Goal: Task Accomplishment & Management: Manage account settings

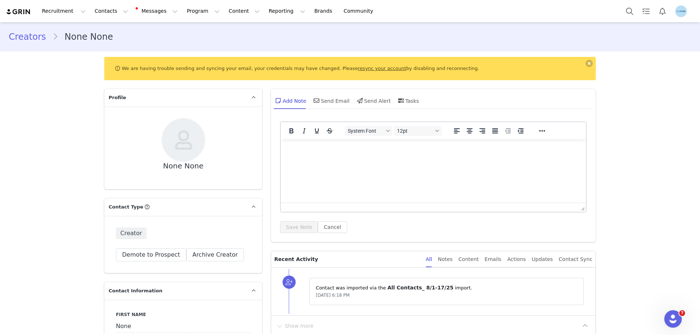
scroll to position [109, 0]
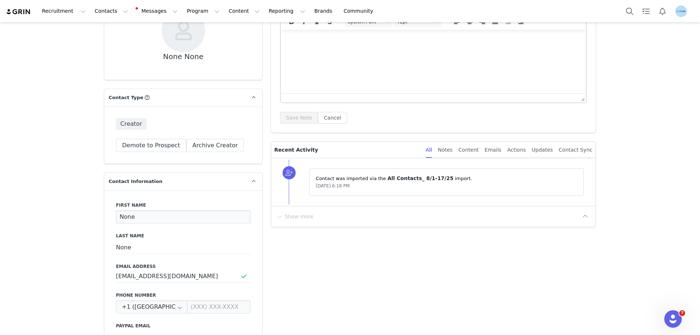
click at [122, 220] on input "None" at bounding box center [183, 216] width 134 height 13
paste input "Courtney Jolley"
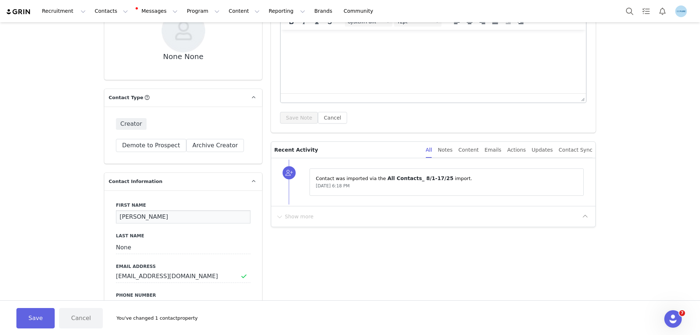
click at [148, 219] on input "Courtney Jolley" at bounding box center [183, 216] width 134 height 13
click at [148, 218] on input "Courtney Jolley" at bounding box center [183, 216] width 134 height 13
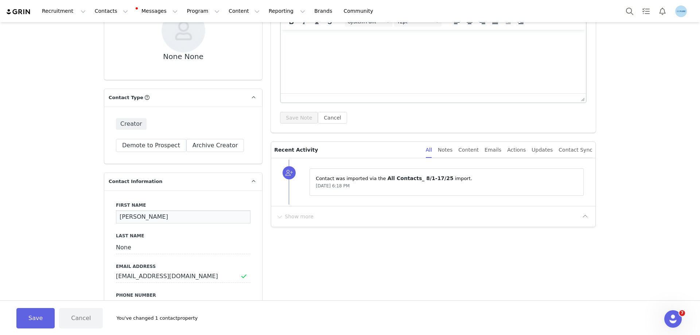
click at [148, 218] on input "Courtney Jolley" at bounding box center [183, 216] width 134 height 13
click at [153, 216] on input "Courtney Jolley" at bounding box center [183, 216] width 134 height 13
type input "Courtney"
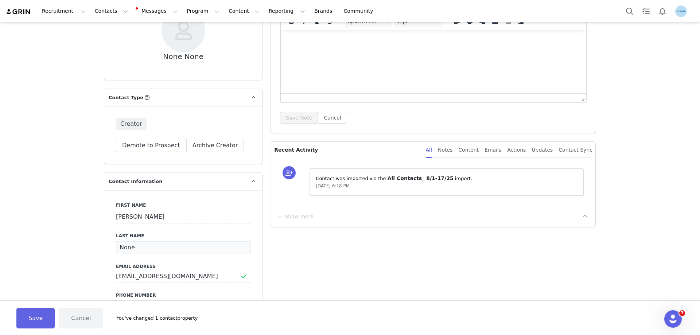
click at [122, 246] on input "None" at bounding box center [183, 247] width 134 height 13
paste input "Jolley"
type input "Jolley"
click at [27, 320] on button "Save" at bounding box center [35, 318] width 38 height 20
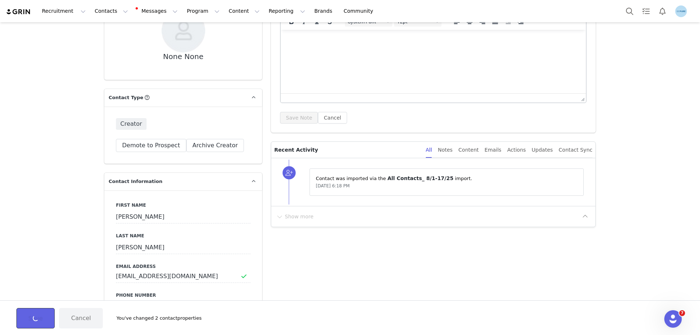
type input "Courtney"
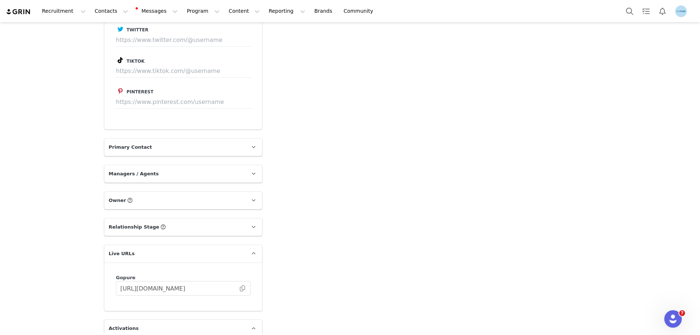
scroll to position [875, 0]
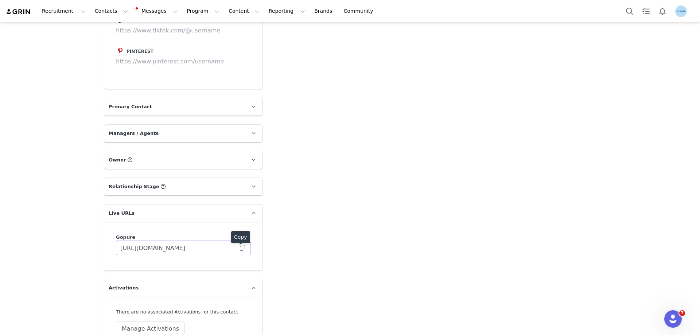
click at [242, 248] on span at bounding box center [242, 248] width 7 height 0
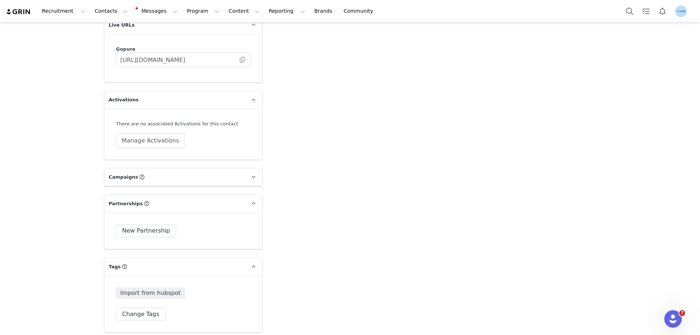
scroll to position [1093, 0]
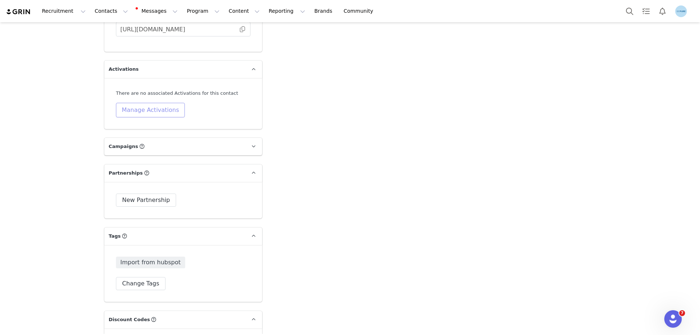
click at [148, 112] on button "Manage Activations" at bounding box center [150, 110] width 69 height 15
click at [145, 139] on div "Select Activation" at bounding box center [127, 138] width 71 height 11
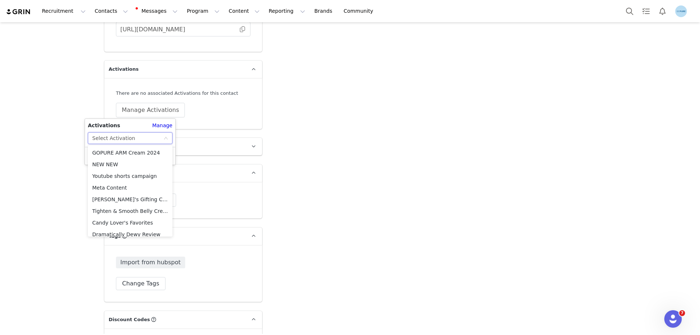
scroll to position [297, 0]
click at [123, 183] on li "Meta Content" at bounding box center [130, 183] width 85 height 12
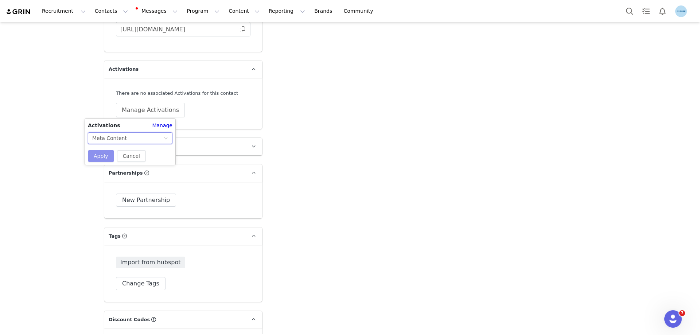
click at [100, 155] on button "Apply" at bounding box center [101, 156] width 26 height 12
click at [135, 287] on button "Change Tags" at bounding box center [141, 283] width 50 height 13
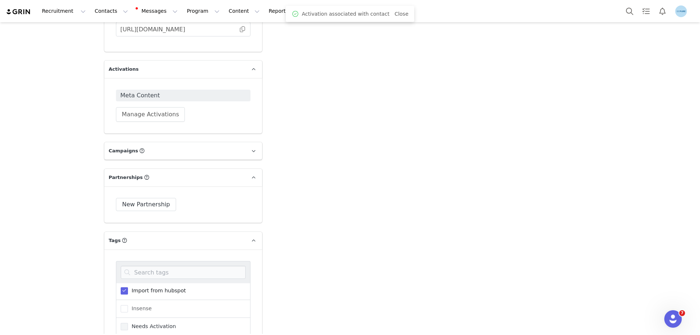
scroll to position [90, 0]
click at [146, 317] on div "Needs Activation" at bounding box center [183, 312] width 134 height 18
click at [147, 310] on span "Needs Activation" at bounding box center [152, 311] width 48 height 7
click at [128, 308] on input "Needs Activation" at bounding box center [128, 308] width 0 height 0
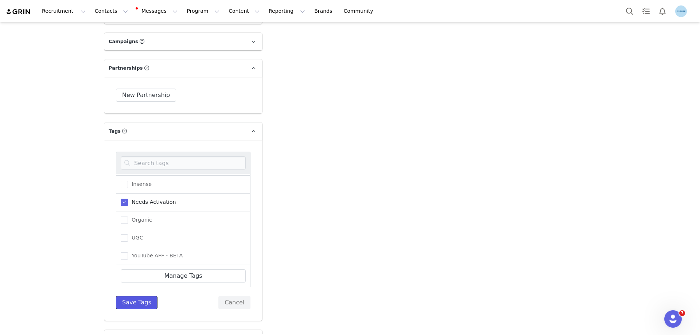
click at [136, 302] on button "Save Tags" at bounding box center [137, 302] width 42 height 13
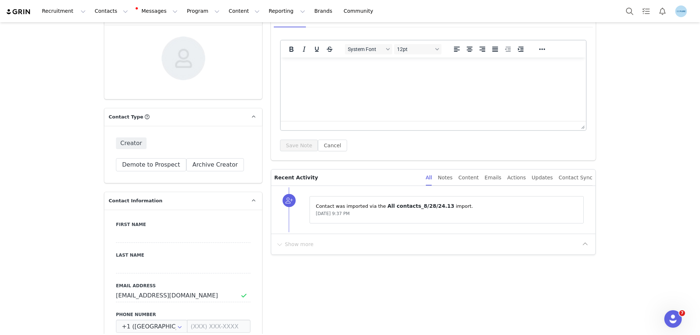
scroll to position [146, 0]
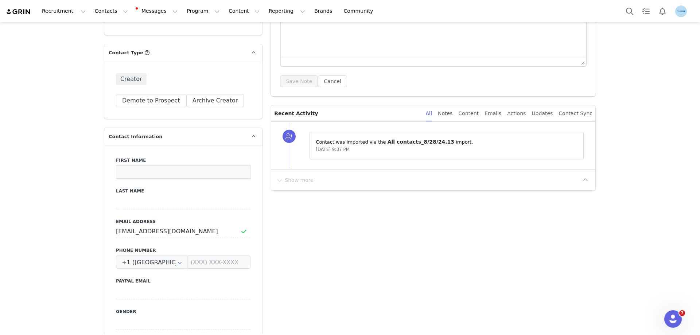
click at [119, 171] on input at bounding box center [183, 171] width 134 height 13
paste input "[PERSON_NAME]"
click at [141, 175] on input "[PERSON_NAME]" at bounding box center [183, 171] width 134 height 13
type input "[PERSON_NAME]"
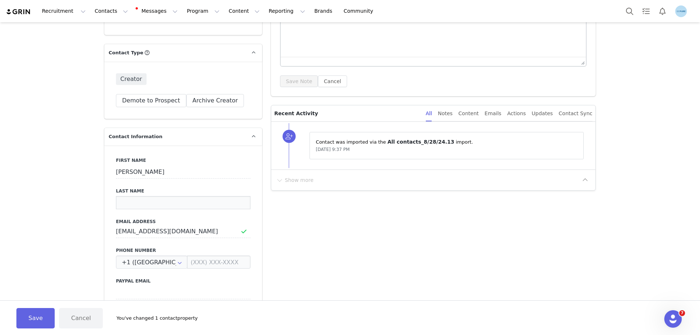
click at [132, 204] on input at bounding box center [183, 202] width 134 height 13
paste input "Lacheny"
type input "Lacheny"
click at [38, 316] on button "Save" at bounding box center [35, 318] width 38 height 20
type input "[PERSON_NAME]"
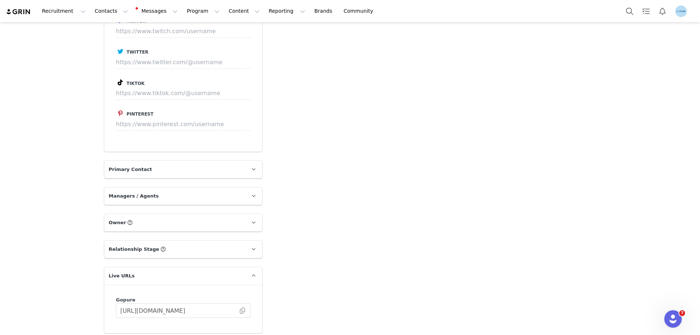
scroll to position [875, 0]
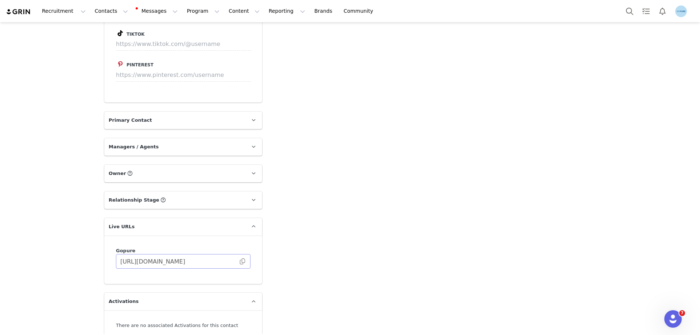
click at [240, 261] on span at bounding box center [242, 261] width 7 height 0
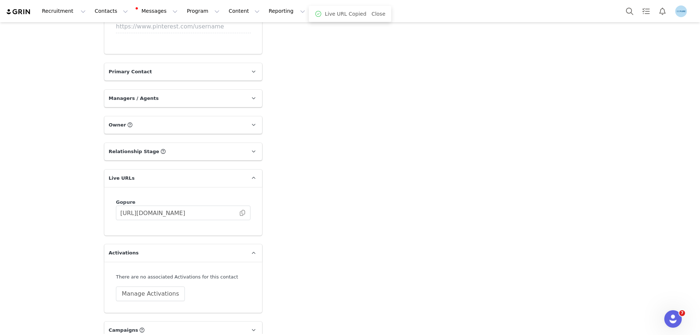
scroll to position [1020, 0]
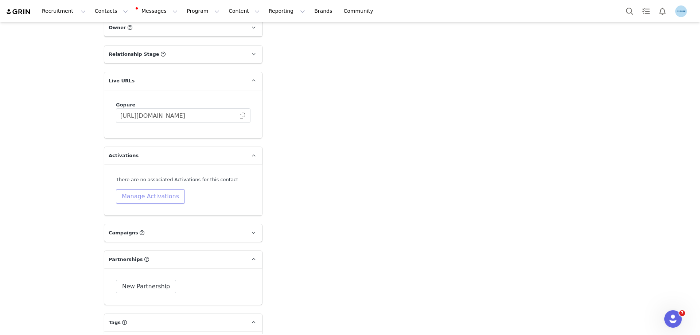
click at [146, 200] on button "Manage Activations" at bounding box center [150, 196] width 69 height 15
click at [142, 226] on div "Select Activation" at bounding box center [127, 224] width 71 height 11
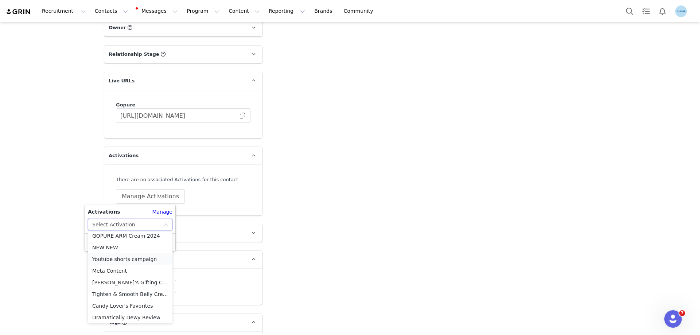
scroll to position [297, 0]
click at [125, 269] on li "Meta Content" at bounding box center [130, 269] width 85 height 12
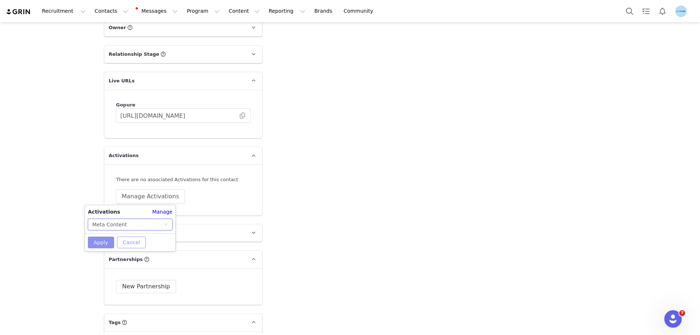
click at [108, 244] on button "Apply" at bounding box center [101, 242] width 26 height 12
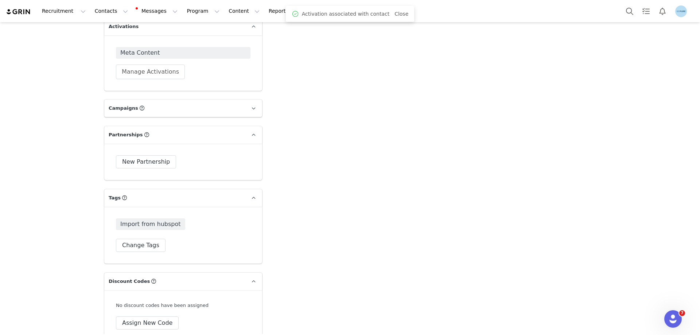
scroll to position [1239, 0]
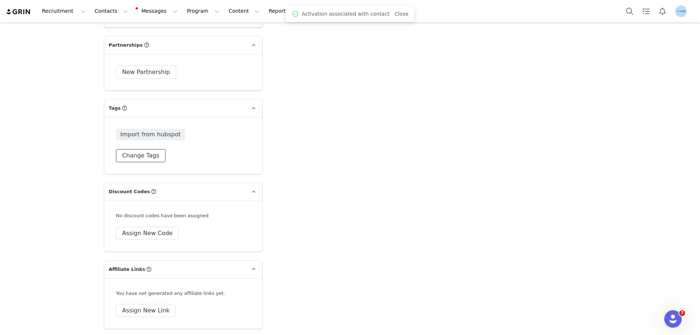
click at [137, 158] on button "Change Tags" at bounding box center [141, 155] width 50 height 13
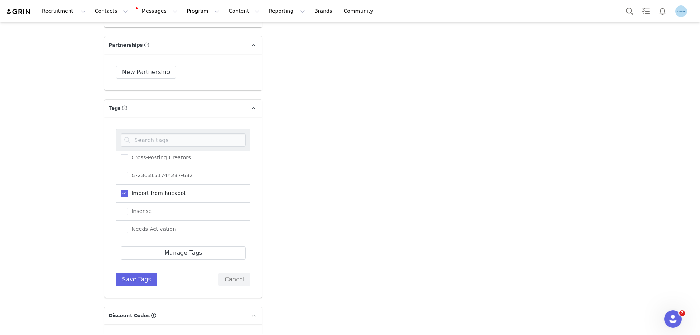
scroll to position [73, 0]
click at [153, 197] on span "Needs Activation" at bounding box center [152, 194] width 48 height 7
click at [128, 191] on input "Needs Activation" at bounding box center [128, 191] width 0 height 0
click at [132, 278] on button "Save Tags" at bounding box center [137, 279] width 42 height 13
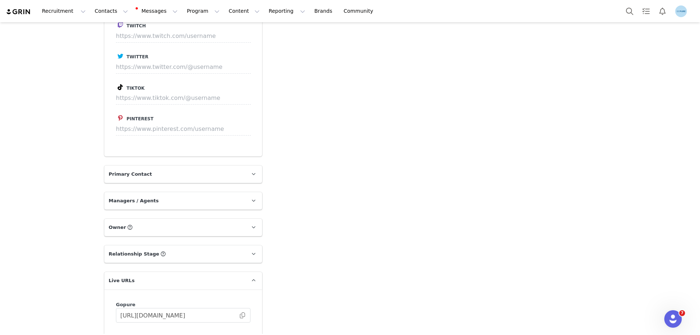
scroll to position [911, 0]
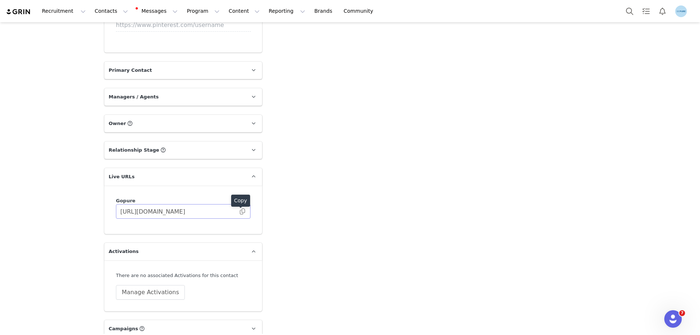
click at [239, 211] on span at bounding box center [242, 211] width 7 height 0
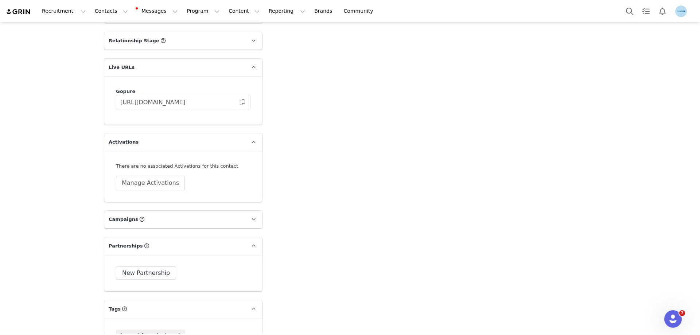
scroll to position [1130, 0]
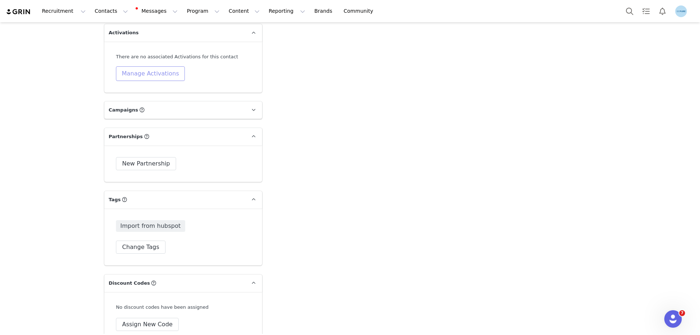
click at [157, 74] on button "Manage Activations" at bounding box center [150, 73] width 69 height 15
click at [146, 99] on div "Select Activation" at bounding box center [127, 101] width 71 height 11
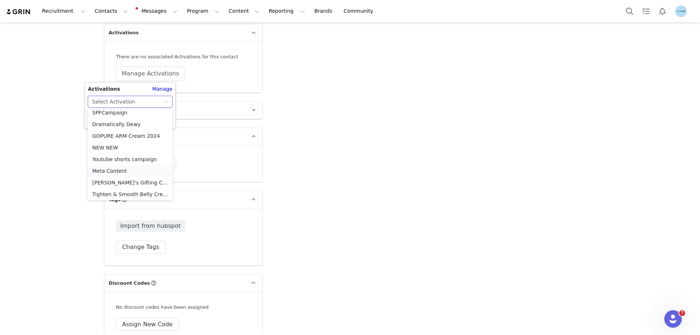
scroll to position [297, 0]
click at [113, 145] on li "Meta Content" at bounding box center [130, 146] width 85 height 12
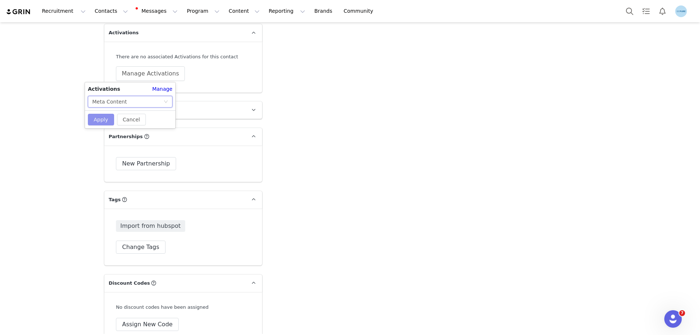
click at [103, 121] on button "Apply" at bounding box center [101, 120] width 26 height 12
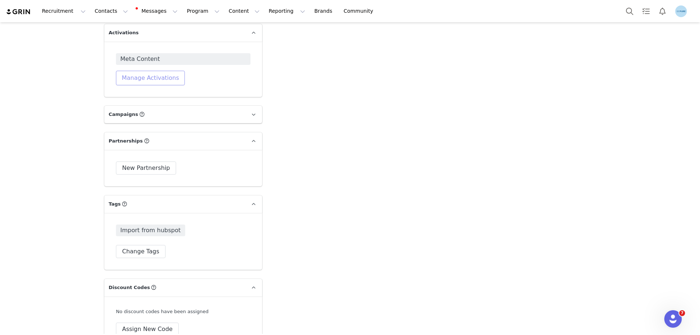
click at [156, 76] on button "Manage Activations" at bounding box center [150, 78] width 69 height 15
drag, startPoint x: 339, startPoint y: 108, endPoint x: 337, endPoint y: 114, distance: 6.7
click at [133, 251] on button "Change Tags" at bounding box center [141, 251] width 50 height 13
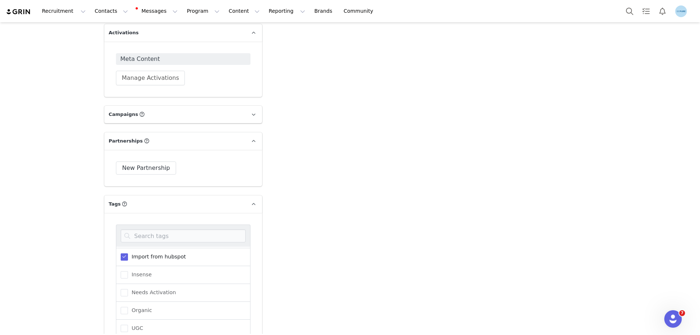
scroll to position [73, 0]
click at [141, 288] on span "Needs Activation" at bounding box center [152, 289] width 48 height 7
click at [128, 286] on input "Needs Activation" at bounding box center [128, 286] width 0 height 0
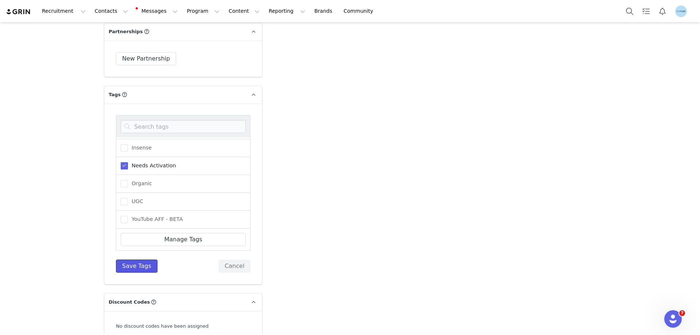
click at [143, 266] on button "Save Tags" at bounding box center [137, 265] width 42 height 13
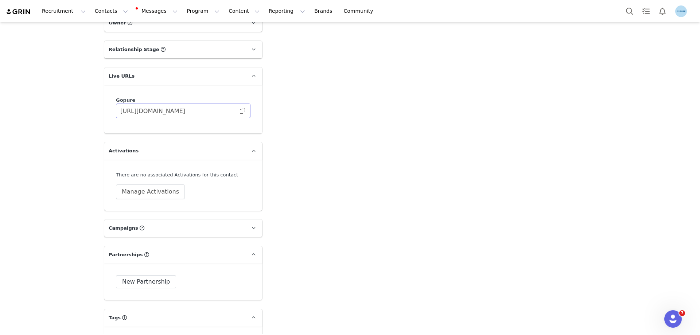
scroll to position [984, 0]
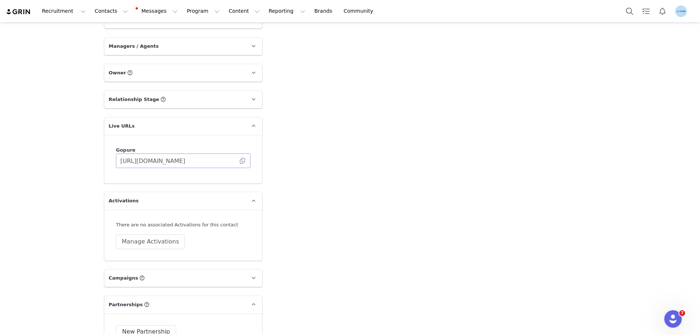
click at [239, 161] on span at bounding box center [242, 161] width 7 height 0
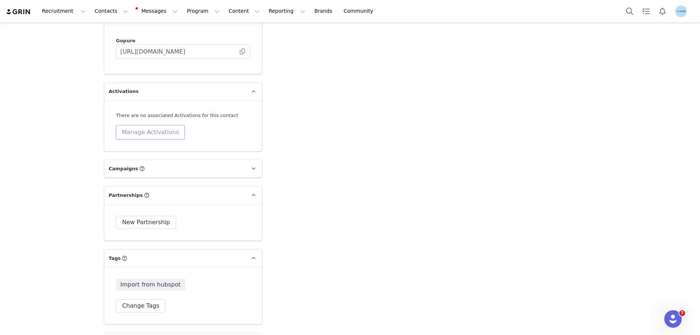
click at [149, 132] on button "Manage Activations" at bounding box center [150, 132] width 69 height 15
click at [134, 160] on div "Select Activation" at bounding box center [127, 160] width 71 height 11
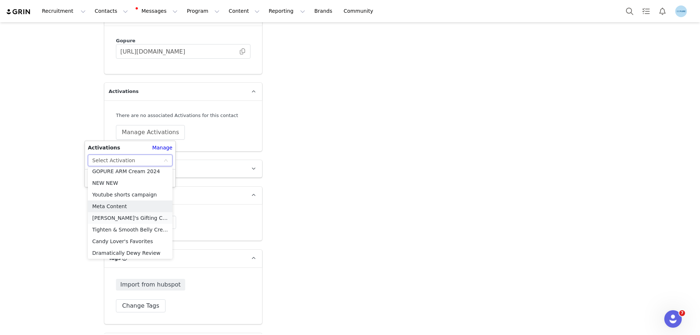
scroll to position [297, 0]
click at [122, 204] on li "Meta Content" at bounding box center [130, 205] width 85 height 12
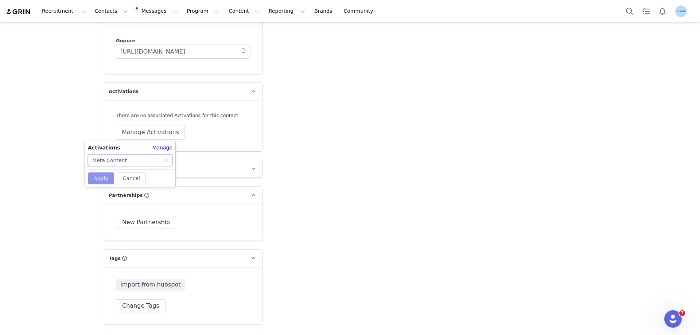
click at [109, 179] on button "Apply" at bounding box center [101, 178] width 26 height 12
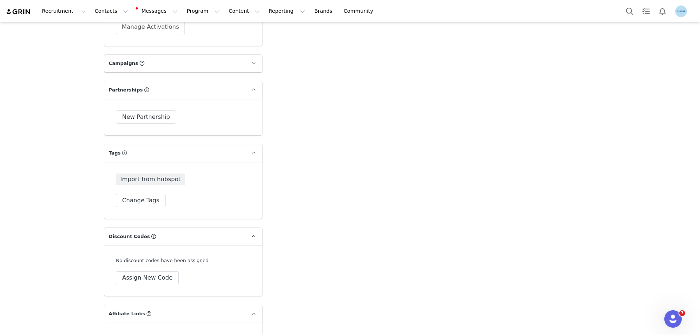
scroll to position [1203, 0]
click at [135, 197] on button "Change Tags" at bounding box center [141, 200] width 50 height 13
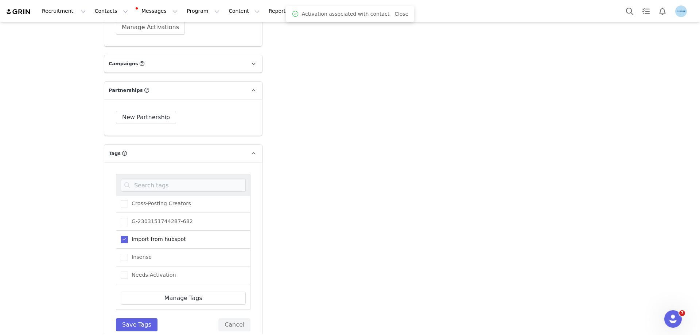
scroll to position [90, 0]
click at [163, 223] on span "Needs Activation" at bounding box center [152, 224] width 48 height 7
click at [128, 221] on input "Needs Activation" at bounding box center [128, 221] width 0 height 0
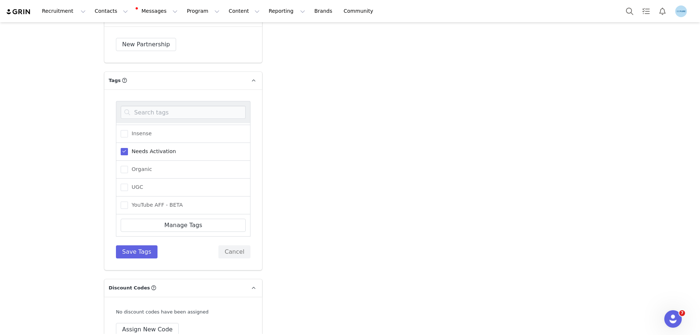
scroll to position [1312, 0]
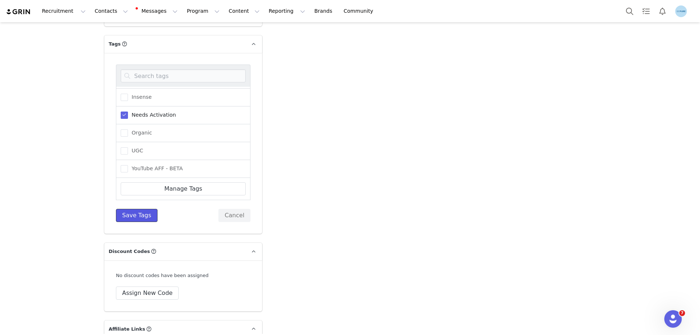
click at [144, 215] on button "Save Tags" at bounding box center [137, 215] width 42 height 13
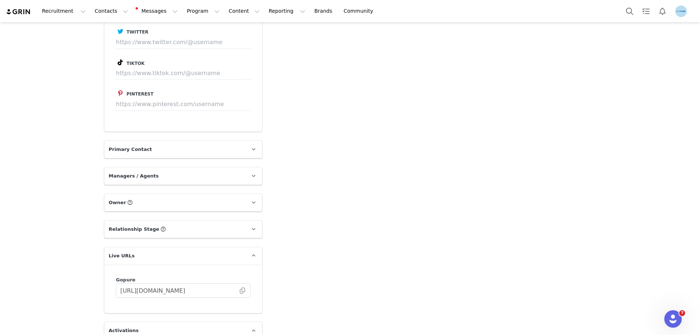
scroll to position [875, 0]
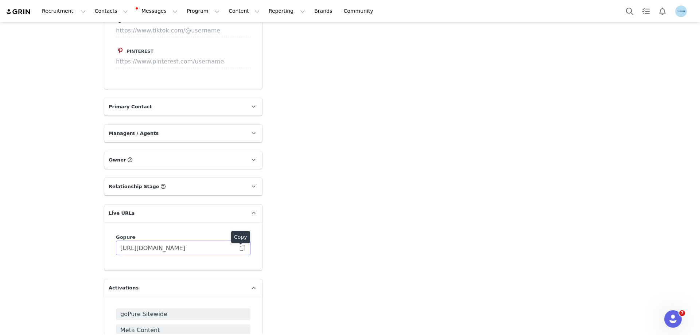
click at [240, 248] on span at bounding box center [242, 248] width 7 height 0
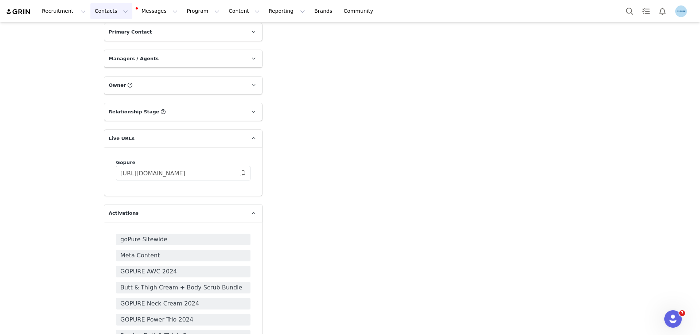
scroll to position [911, 0]
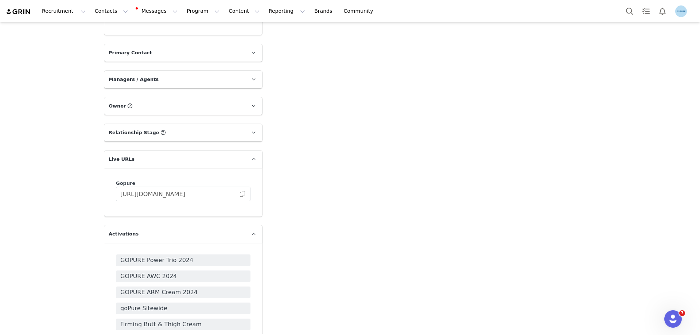
scroll to position [1020, 0]
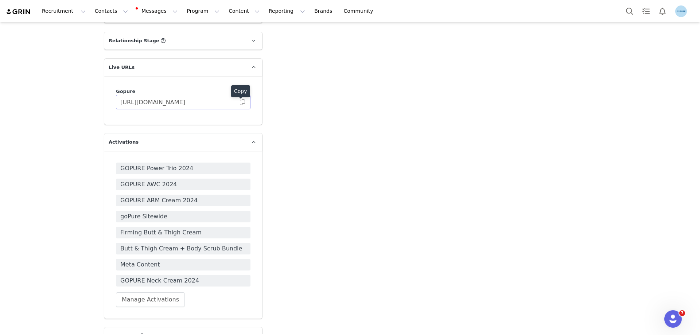
click at [242, 102] on span at bounding box center [242, 102] width 7 height 0
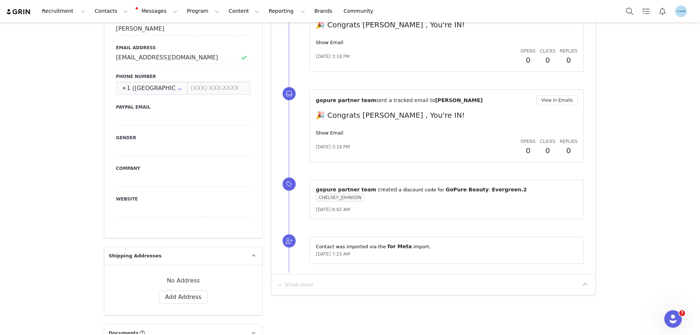
scroll to position [292, 0]
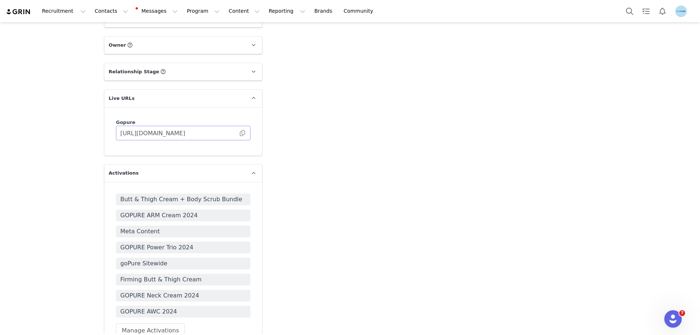
scroll to position [1057, 0]
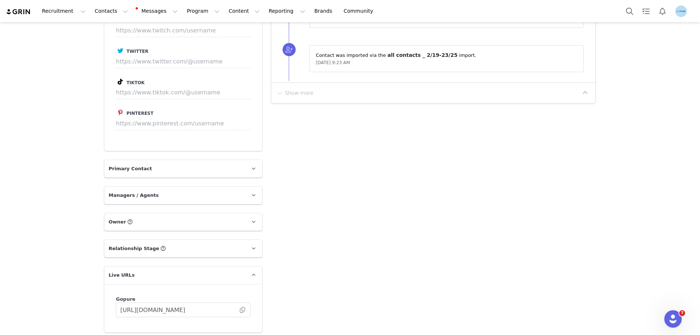
scroll to position [911, 0]
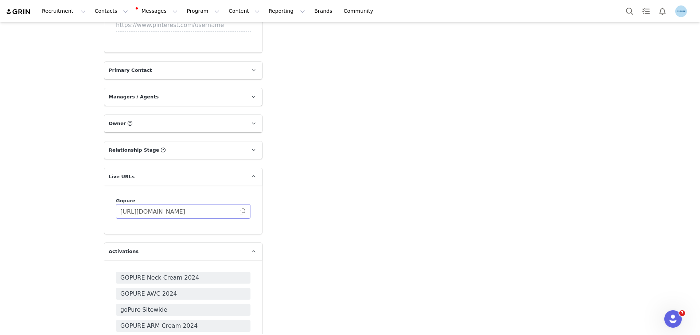
click at [239, 211] on span at bounding box center [242, 211] width 7 height 0
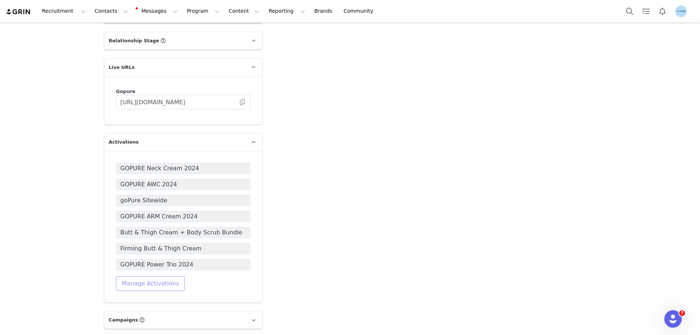
click at [157, 282] on button "Manage Activations" at bounding box center [150, 283] width 69 height 15
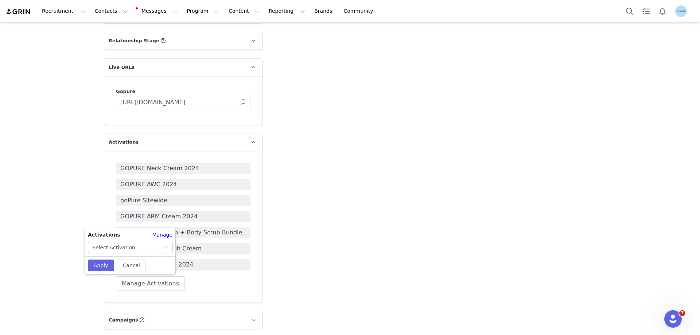
click at [136, 247] on div "Select Activation" at bounding box center [127, 247] width 71 height 11
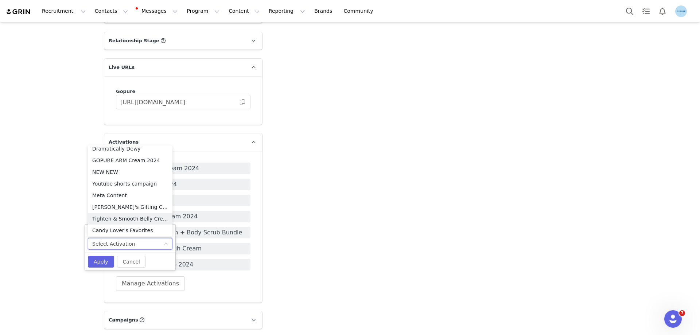
scroll to position [297, 0]
click at [113, 182] on li "Meta Content" at bounding box center [130, 183] width 85 height 12
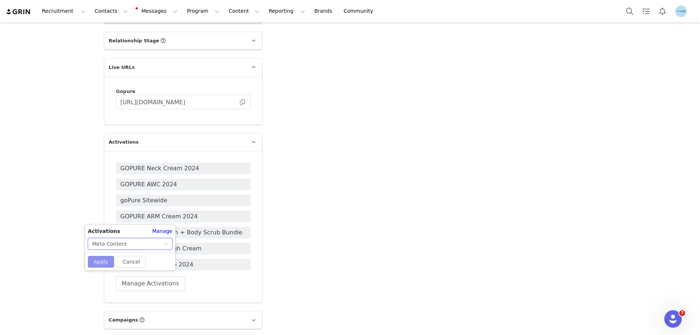
click at [102, 259] on button "Apply" at bounding box center [101, 262] width 26 height 12
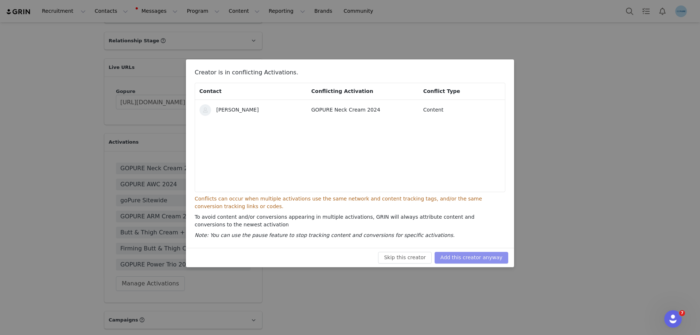
click at [490, 260] on button "Add this creator anyway" at bounding box center [471, 258] width 74 height 12
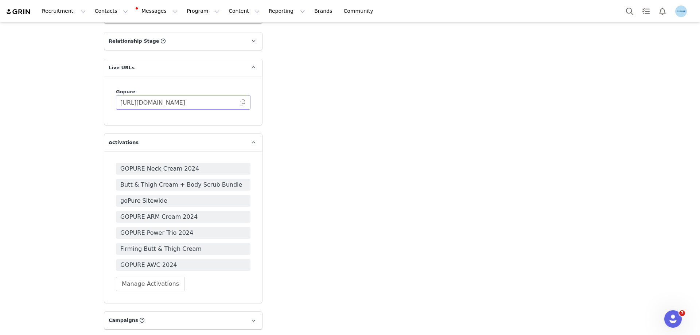
scroll to position [1020, 0]
click at [240, 99] on div "Copy" at bounding box center [240, 92] width 19 height 15
click at [241, 102] on span at bounding box center [242, 102] width 7 height 0
click at [150, 285] on button "Manage Activations" at bounding box center [150, 283] width 69 height 15
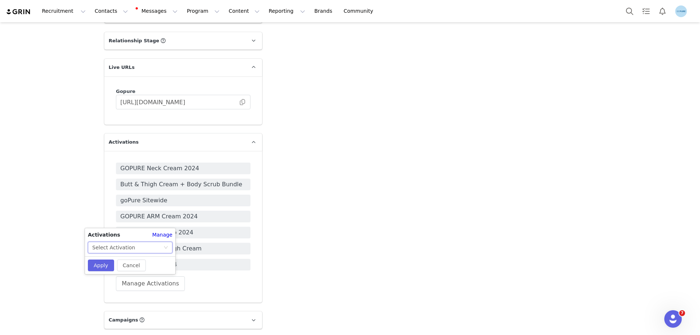
click at [125, 246] on div "Select Activation" at bounding box center [113, 247] width 43 height 11
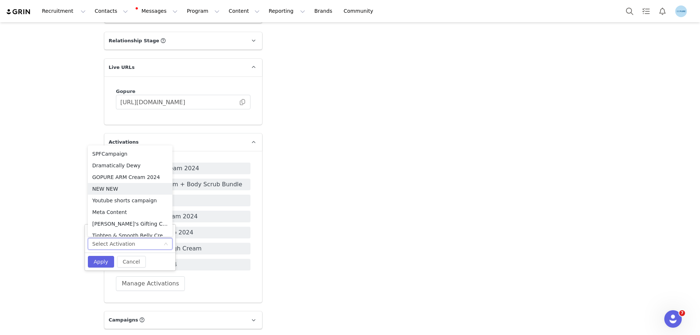
scroll to position [297, 0]
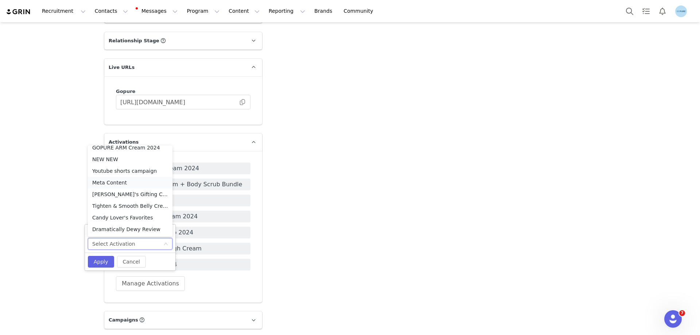
click at [118, 181] on li "Meta Content" at bounding box center [130, 183] width 85 height 12
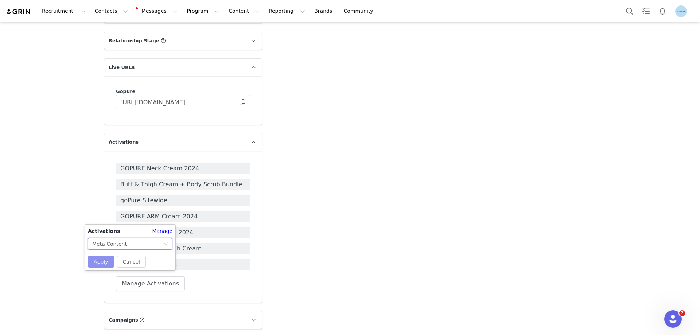
click at [105, 261] on button "Apply" at bounding box center [101, 262] width 26 height 12
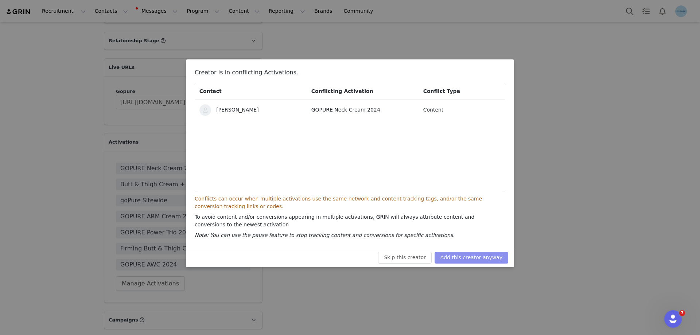
click at [468, 256] on button "Add this creator anyway" at bounding box center [471, 258] width 74 height 12
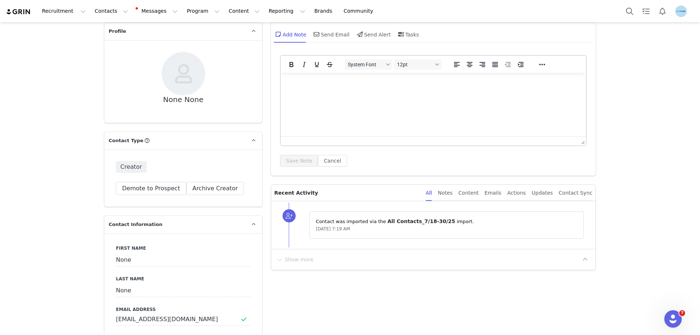
scroll to position [146, 0]
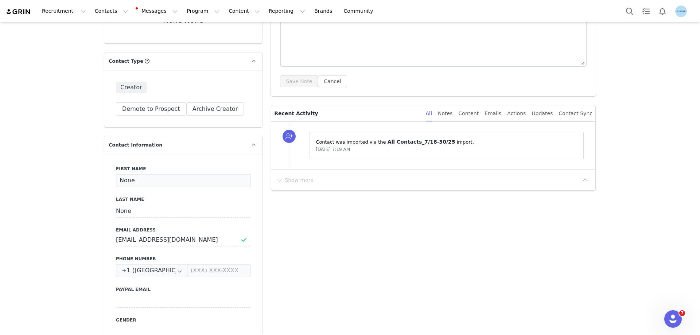
click at [127, 182] on input "None" at bounding box center [183, 180] width 134 height 13
paste input "Conner Pabst"
click at [140, 180] on input "Conner Pabst" at bounding box center [183, 180] width 134 height 13
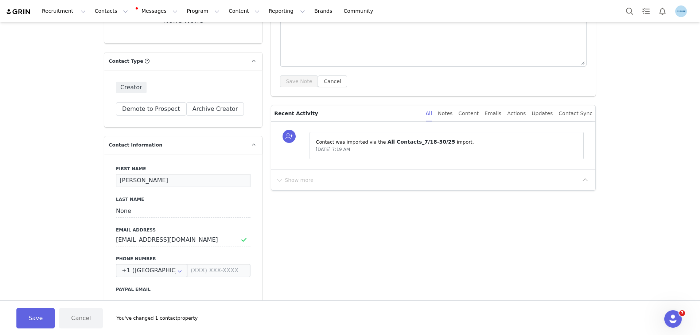
type input "Conner"
click at [125, 211] on input "None" at bounding box center [183, 210] width 134 height 13
paste input "Pabst"
type input "Pabst"
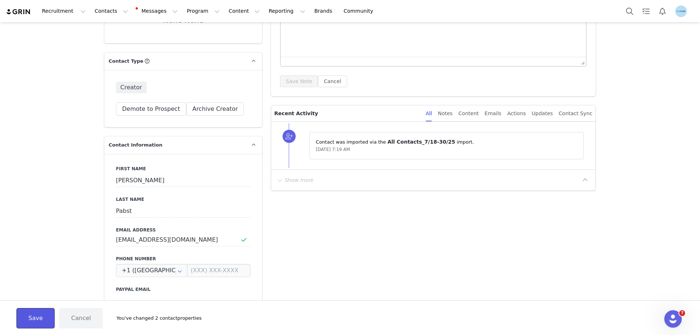
click at [47, 322] on button "Save" at bounding box center [35, 318] width 38 height 20
type input "Conner"
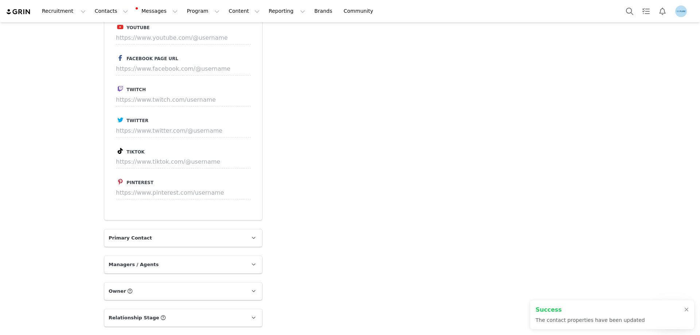
scroll to position [838, 0]
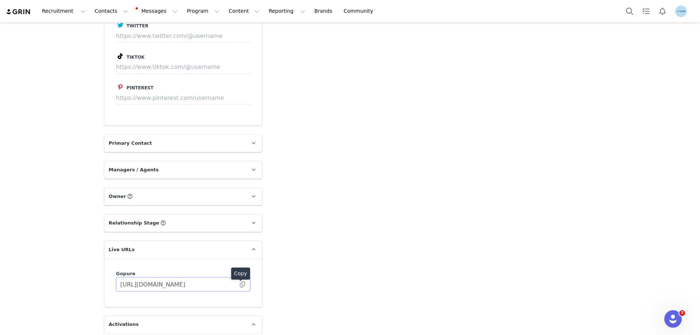
click at [239, 284] on span at bounding box center [242, 284] width 7 height 0
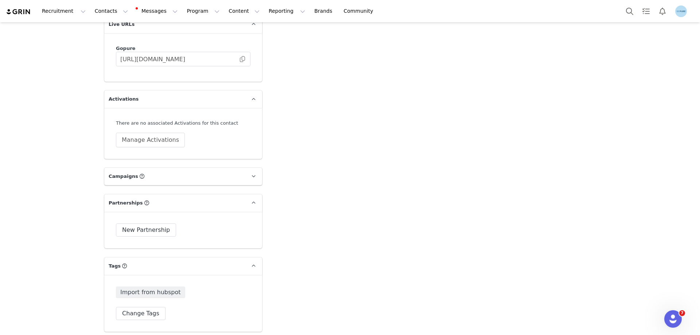
scroll to position [1093, 0]
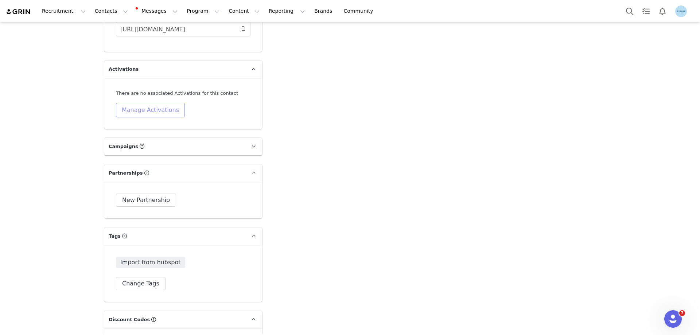
click at [146, 108] on button "Manage Activations" at bounding box center [150, 110] width 69 height 15
click at [136, 137] on div "Select Activation" at bounding box center [127, 138] width 71 height 11
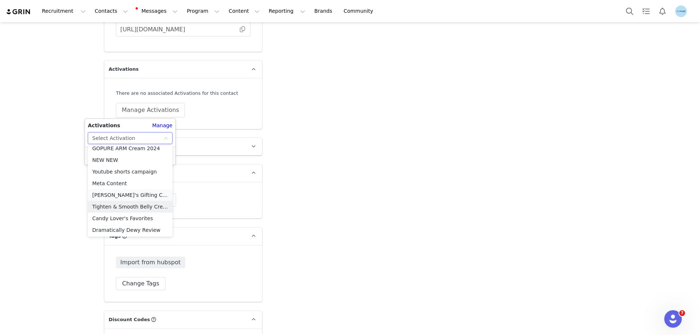
scroll to position [297, 0]
click at [121, 184] on li "Meta Content" at bounding box center [130, 183] width 85 height 12
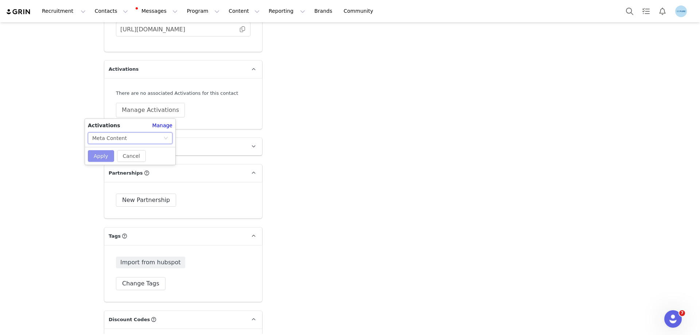
click at [102, 154] on button "Apply" at bounding box center [101, 156] width 26 height 12
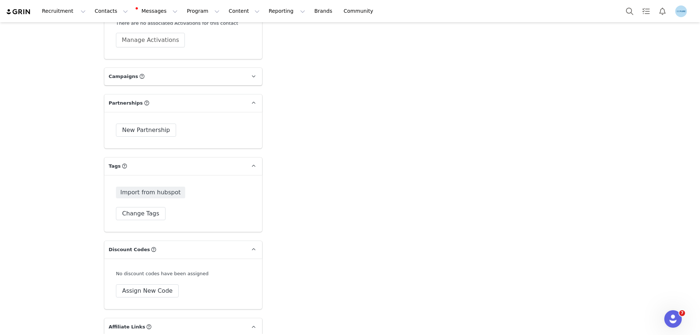
scroll to position [1239, 0]
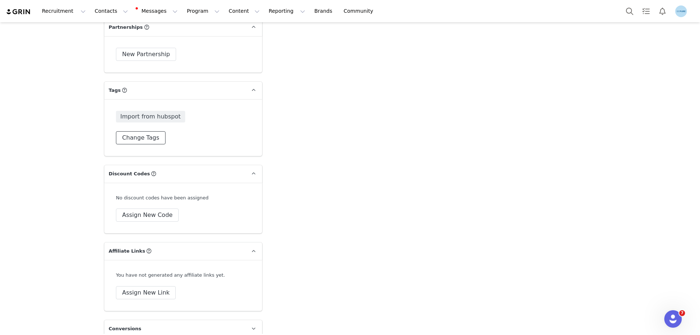
click at [146, 140] on button "Change Tags" at bounding box center [141, 137] width 50 height 13
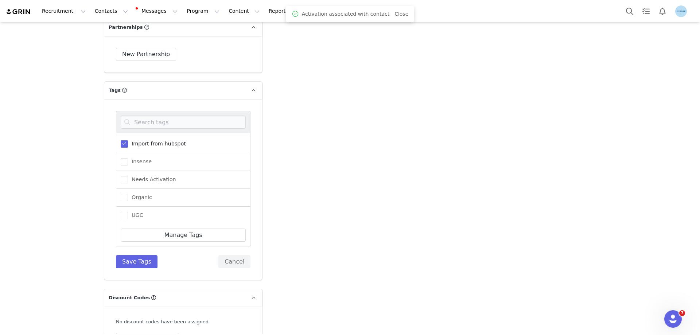
scroll to position [73, 0]
click at [145, 172] on div "Needs Activation" at bounding box center [183, 177] width 134 height 18
click at [145, 176] on span "Needs Activation" at bounding box center [152, 176] width 48 height 7
click at [128, 173] on input "Needs Activation" at bounding box center [128, 173] width 0 height 0
click at [133, 262] on button "Save Tags" at bounding box center [137, 261] width 42 height 13
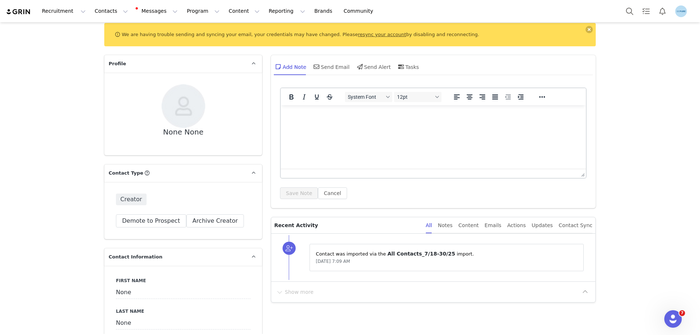
scroll to position [109, 0]
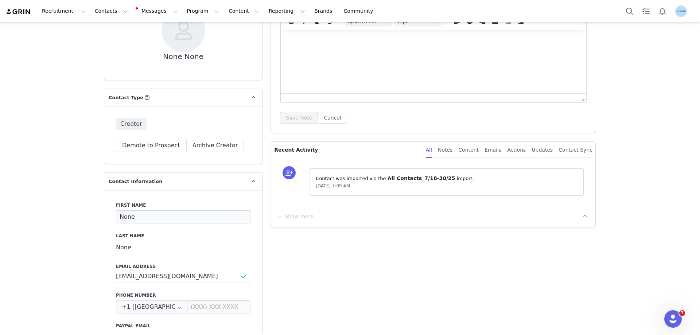
click at [136, 216] on input "None" at bounding box center [183, 216] width 134 height 13
paste input "Amanda Pieper"
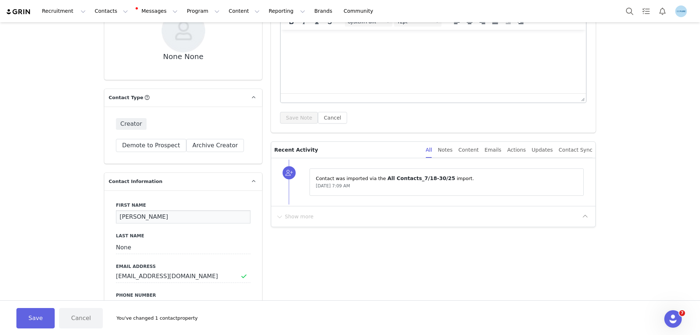
click at [144, 219] on input "Amanda Pieper" at bounding box center [183, 216] width 134 height 13
type input "Amanda"
click at [120, 245] on input "None" at bounding box center [183, 247] width 134 height 13
click at [120, 246] on input "None" at bounding box center [183, 247] width 134 height 13
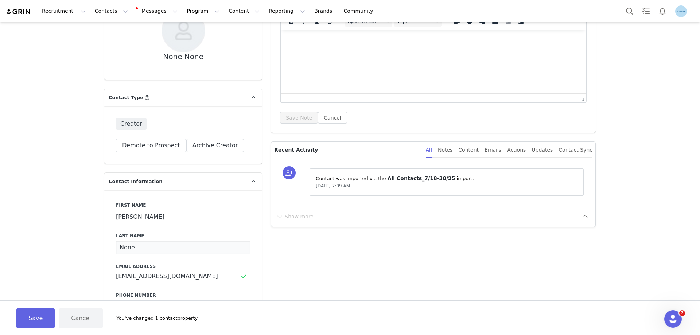
click at [120, 246] on input "None" at bounding box center [183, 247] width 134 height 13
paste input "Pieper"
type input "Pieper"
click at [33, 321] on button "Save" at bounding box center [35, 318] width 38 height 20
type input "Amanda"
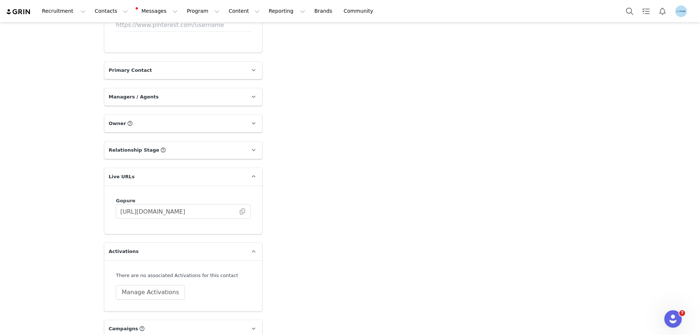
scroll to position [1020, 0]
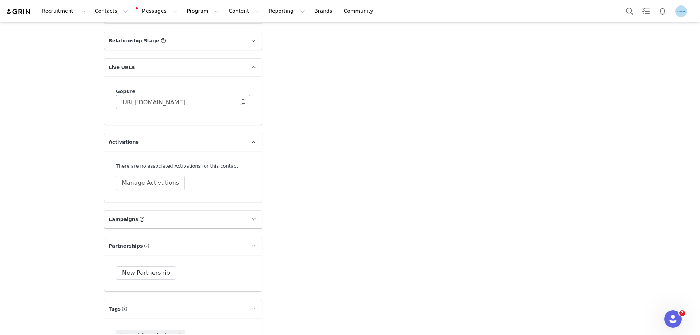
click at [239, 102] on span at bounding box center [242, 102] width 7 height 0
click at [144, 184] on button "Manage Activations" at bounding box center [150, 183] width 69 height 15
click at [145, 211] on div "Select Activation" at bounding box center [127, 211] width 71 height 11
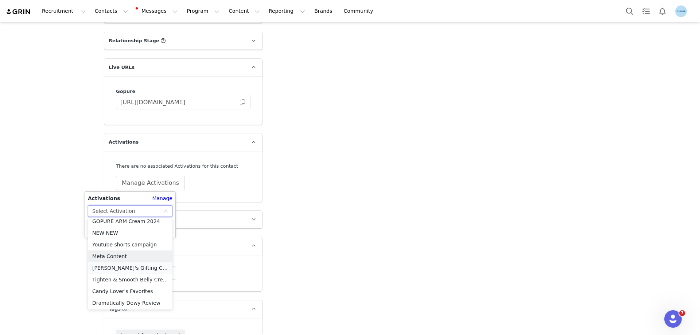
scroll to position [297, 0]
click at [117, 253] on li "Meta Content" at bounding box center [130, 256] width 85 height 12
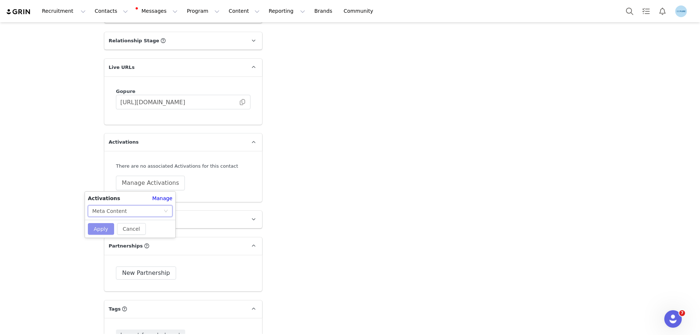
click at [106, 233] on button "Apply" at bounding box center [101, 229] width 26 height 12
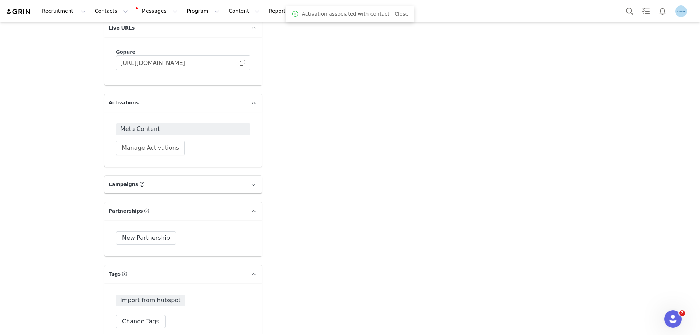
scroll to position [1166, 0]
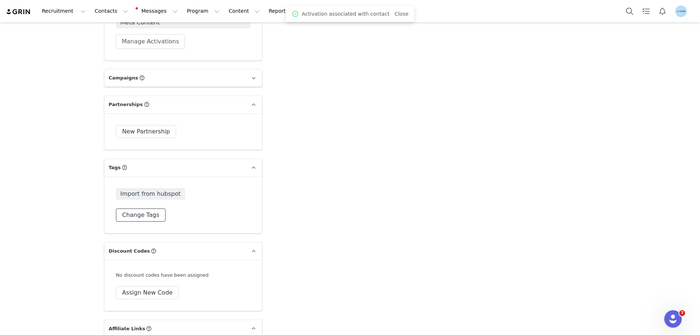
click at [140, 215] on button "Change Tags" at bounding box center [141, 214] width 50 height 13
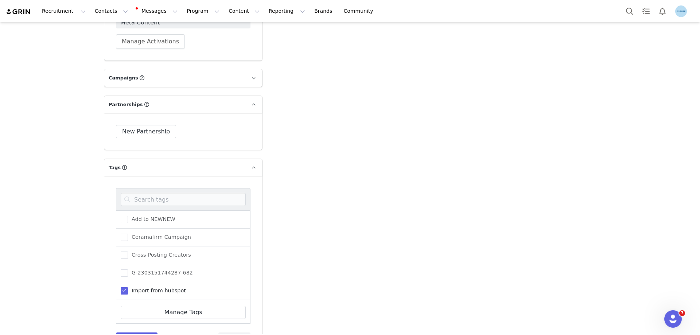
scroll to position [90, 0]
click at [143, 238] on span "Needs Activation" at bounding box center [152, 238] width 48 height 7
click at [128, 235] on input "Needs Activation" at bounding box center [128, 235] width 0 height 0
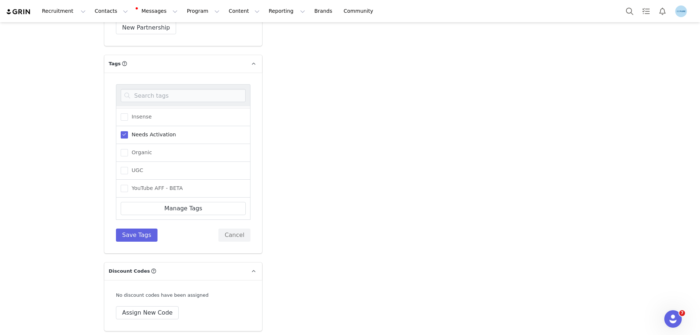
scroll to position [1275, 0]
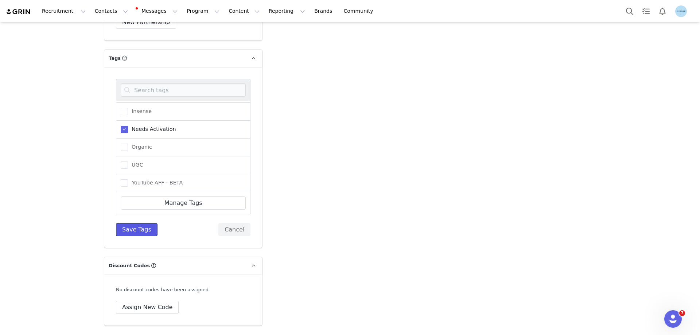
click at [130, 229] on button "Save Tags" at bounding box center [137, 229] width 42 height 13
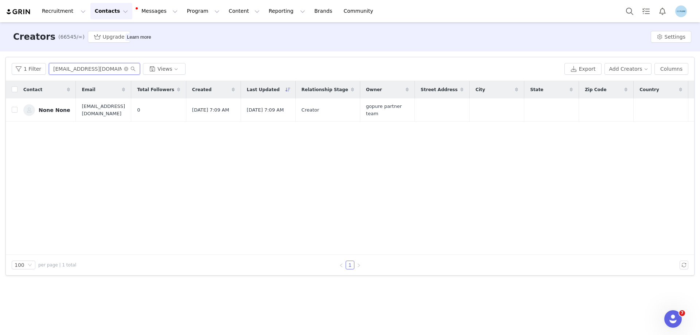
click at [81, 67] on input "[EMAIL_ADDRESS][DOMAIN_NAME]" at bounding box center [94, 69] width 91 height 12
paste input "[EMAIL_ADDRESS]"
click at [82, 68] on input "[EMAIL_ADDRESS][DOMAIN_NAME]" at bounding box center [94, 69] width 91 height 12
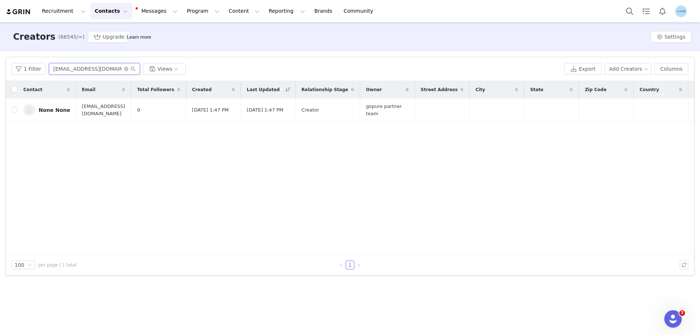
click at [82, 68] on input "[EMAIL_ADDRESS][DOMAIN_NAME]" at bounding box center [94, 69] width 91 height 12
paste input "j_benites9"
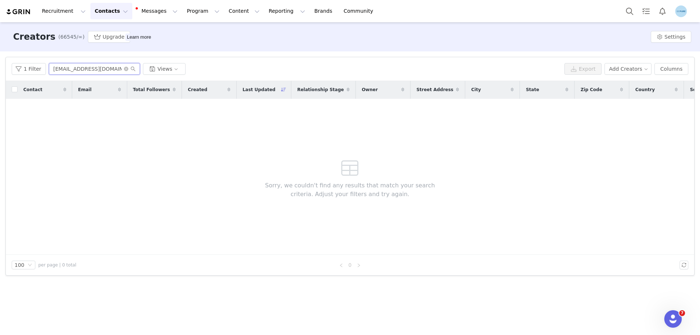
click at [87, 67] on input "[EMAIL_ADDRESS][DOMAIN_NAME]" at bounding box center [94, 69] width 91 height 12
paste input "[EMAIL_ADDRESS]"
click at [67, 70] on input "[EMAIL_ADDRESS][DOMAIN_NAME]" at bounding box center [94, 69] width 91 height 12
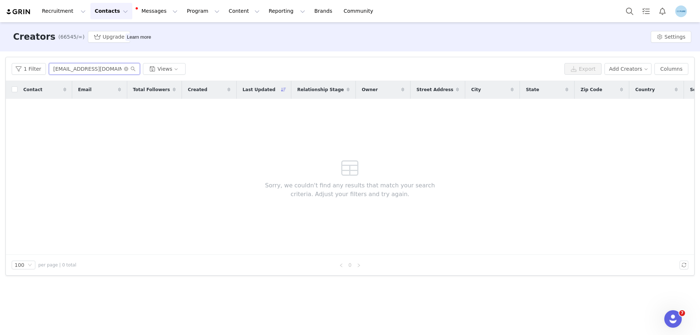
click at [67, 70] on input "[EMAIL_ADDRESS][DOMAIN_NAME]" at bounding box center [94, 69] width 91 height 12
paste input "michellemoag10@g"
click at [80, 69] on input "michellemoag10@gmail.com" at bounding box center [94, 69] width 91 height 12
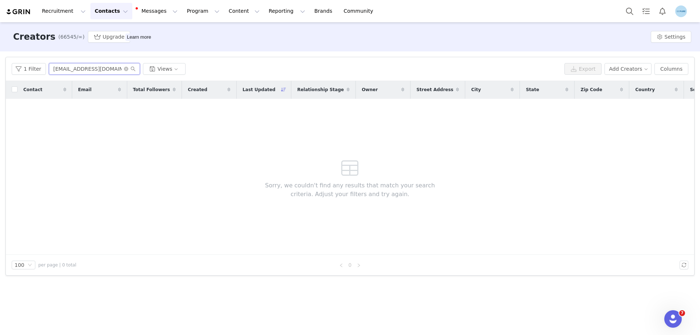
click at [80, 69] on input "michellemoag10@gmail.com" at bounding box center [94, 69] width 91 height 12
paste input "poodlesislandwear@yahoo"
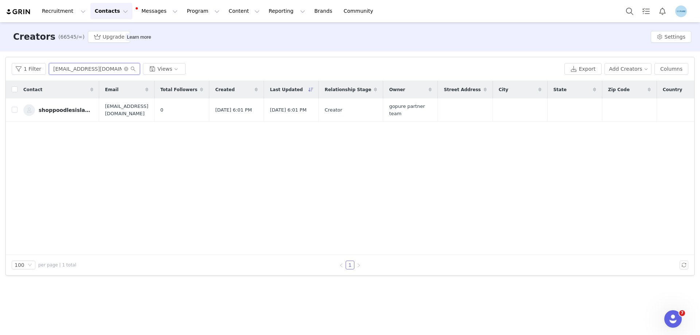
click at [109, 73] on input "poodlesislandwear@yahoo.com" at bounding box center [94, 69] width 91 height 12
paste input "emilydayhuff"
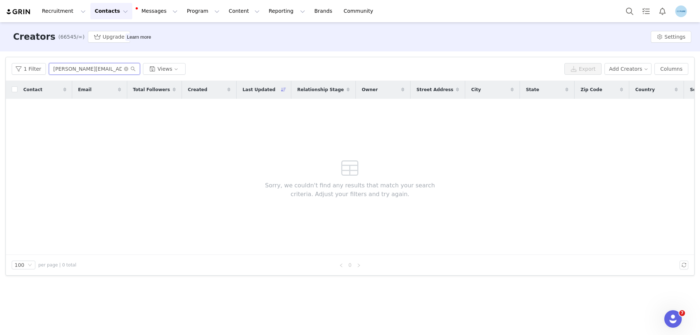
click at [88, 70] on input "emilydayhuff@yahoo.com" at bounding box center [94, 69] width 91 height 12
paste input "adinaavalos22@icloud"
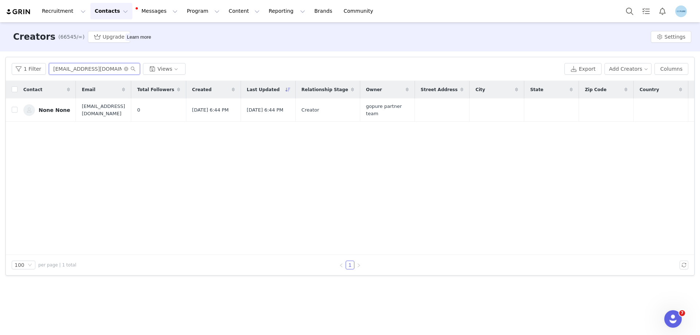
click at [62, 71] on input "adinaavalos22@icloud.com" at bounding box center [94, 69] width 91 height 12
paste input "jb819jb@yahoo"
click at [60, 71] on input "jb819jb@yahoo.com" at bounding box center [94, 69] width 91 height 12
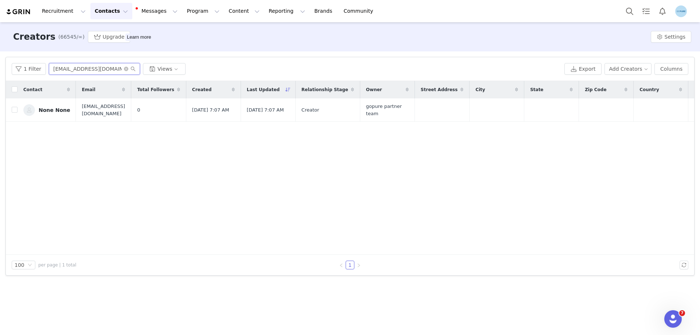
click at [60, 71] on input "jb819jb@yahoo.com" at bounding box center [94, 69] width 91 height 12
paste input "irmaalba943@gmail"
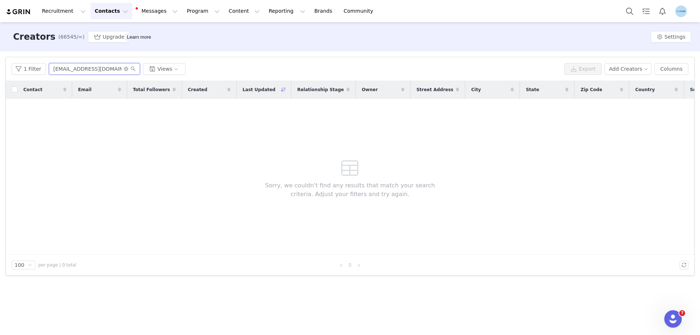
click at [65, 69] on input "irmaalba943@gmail.com" at bounding box center [94, 69] width 91 height 12
paste input "casondraheichel"
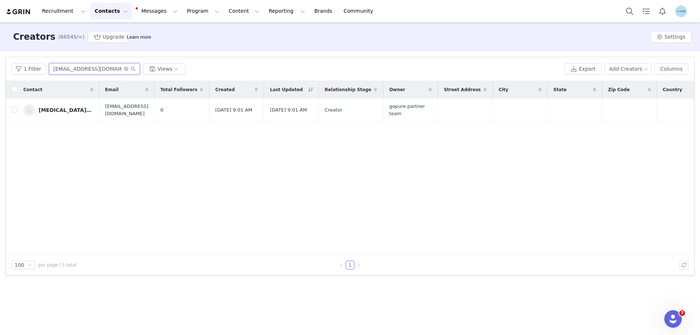
click at [71, 70] on input "casondraheichel@gmail.com" at bounding box center [94, 69] width 91 height 12
paste input "kirs.nelson"
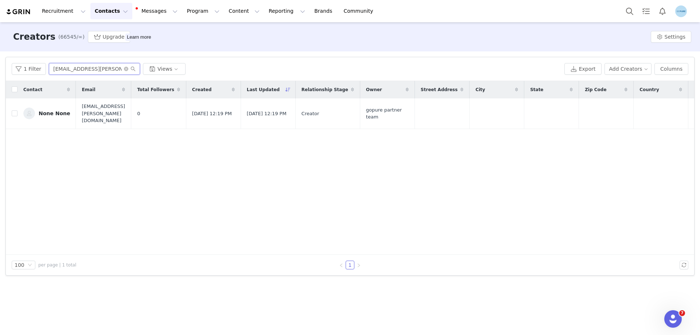
click at [85, 70] on input "kirs.nelson@gmail.com" at bounding box center [94, 69] width 91 height 12
paste input "tymh73"
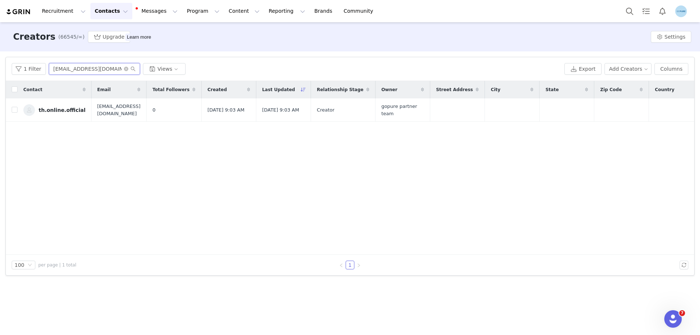
click at [75, 70] on input "tymh73@gmail.com" at bounding box center [94, 69] width 91 height 12
paste input "coachjenjohnston"
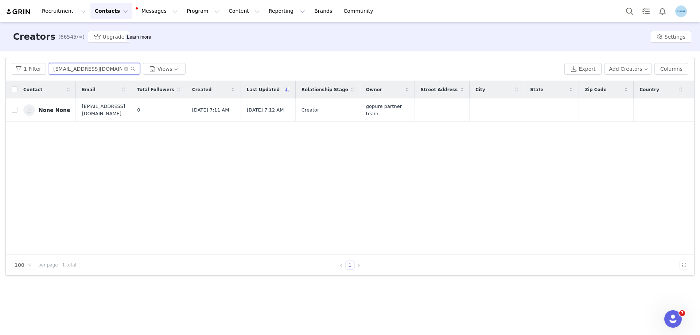
drag, startPoint x: 79, startPoint y: 67, endPoint x: 74, endPoint y: 71, distance: 6.8
click at [79, 67] on input "coachjenjohnston@gmail.com" at bounding box center [94, 69] width 91 height 12
click at [74, 71] on input "coachjenjohnston@gmail.com" at bounding box center [94, 69] width 91 height 12
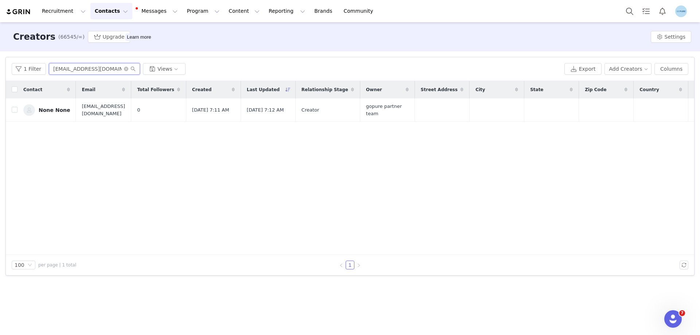
click at [74, 71] on input "coachjenjohnston@gmail.com" at bounding box center [94, 69] width 91 height 12
paste input "anarivas1185"
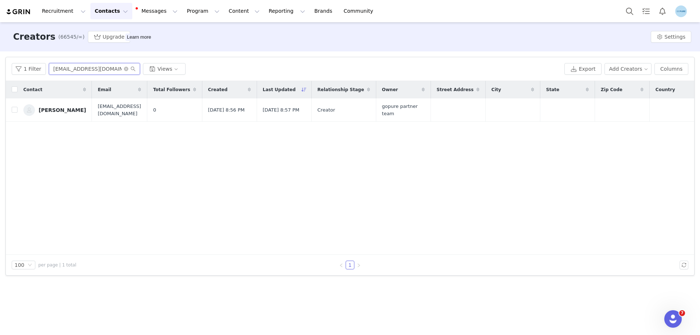
click at [58, 66] on input "anarivas1185@gmail.com" at bounding box center [94, 69] width 91 height 12
paste input "lababyskysinfiltro"
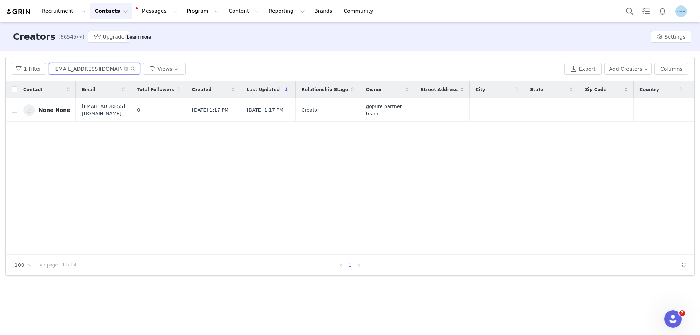
click at [75, 69] on input "lababyskysinfiltro@gmail.com" at bounding box center [94, 69] width 91 height 12
paste input "jachevalier2001"
click at [86, 70] on input "jachevalier2001@gmail.com" at bounding box center [94, 69] width 91 height 12
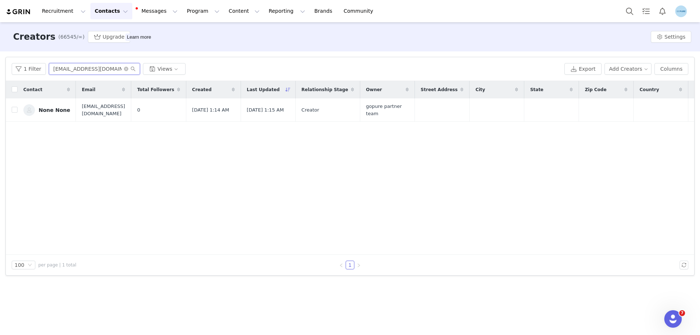
click at [86, 70] on input "jachevalier2001@gmail.com" at bounding box center [94, 69] width 91 height 12
paste input "kieheichel@yahoo"
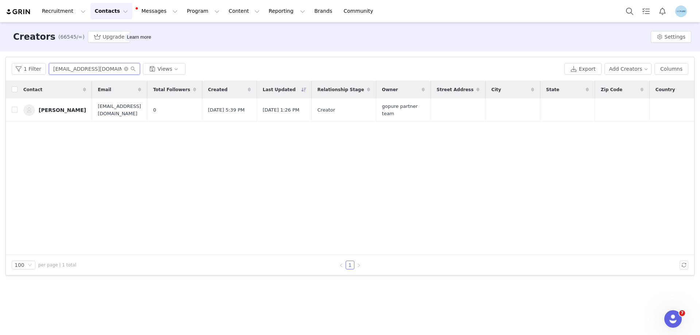
click at [79, 70] on input "jackieheichel@yahoo.com" at bounding box center [94, 69] width 91 height 12
paste input "insideout.beautie@gmail"
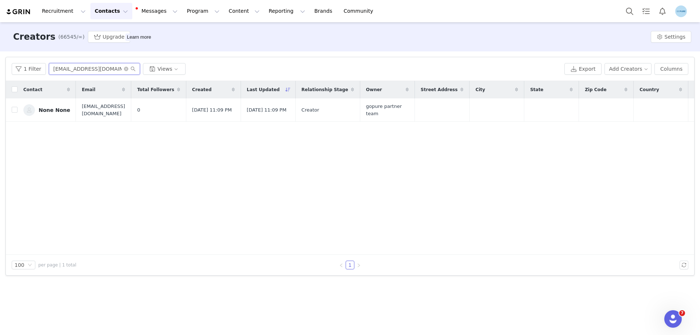
click at [60, 70] on input "insideout.beautie@gmail.com" at bounding box center [94, 69] width 91 height 12
paste input "jeno792004@yahoo"
click at [78, 69] on input "jeno792004@yahoo.com" at bounding box center [94, 69] width 91 height 12
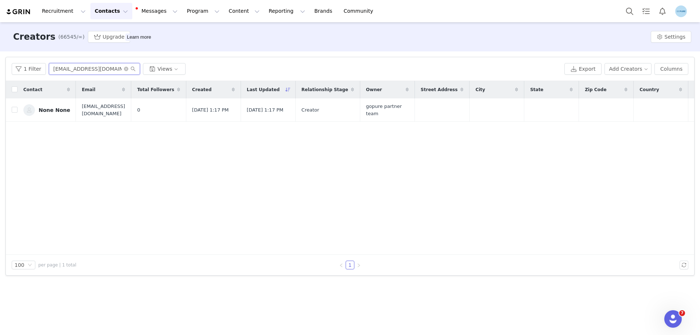
click at [78, 69] on input "jeno792004@yahoo.com" at bounding box center [94, 69] width 91 height 12
paste input "thrivewithpurpose24@gmail"
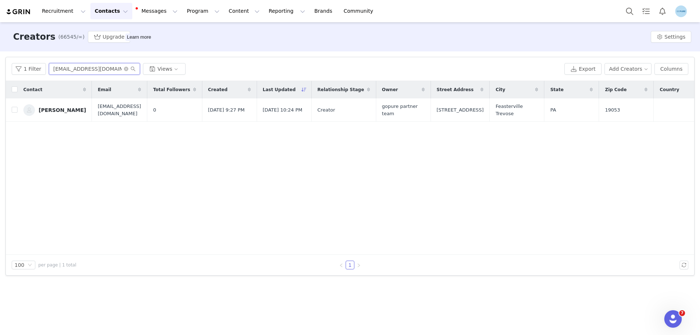
click at [94, 66] on input "thrivewithpurpose24@gmail.com" at bounding box center [94, 69] width 91 height 12
paste input "amycpenn4"
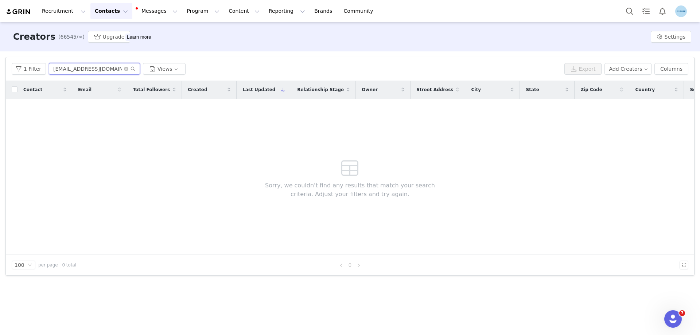
click at [82, 68] on input "amycpenn44@gmail.com" at bounding box center [94, 69] width 91 height 12
paste input "tiffanysupertzi.collabs@yahoo"
click at [84, 71] on input "tiffanysupertzi.collabs@yahoo.com" at bounding box center [94, 69] width 91 height 12
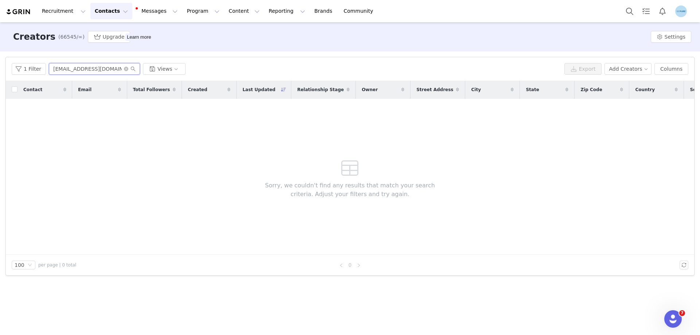
click at [84, 71] on input "tiffanysupertzi.collabs@yahoo.com" at bounding box center [94, 69] width 91 height 12
click at [85, 71] on input "tiffanysupertzi.collabs@yahoo.com" at bounding box center [94, 69] width 91 height 12
paste input "boboforce@gmail"
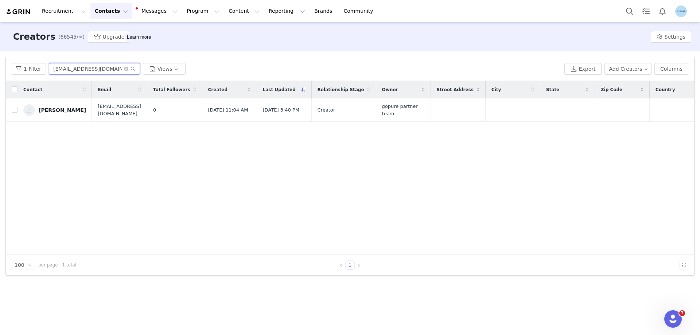
click at [61, 70] on input "boboforce@gmail.com" at bounding box center [94, 69] width 91 height 12
paste input "hayleyco1992"
click at [81, 71] on input "hayleyco1992@gmail.com" at bounding box center [94, 69] width 91 height 12
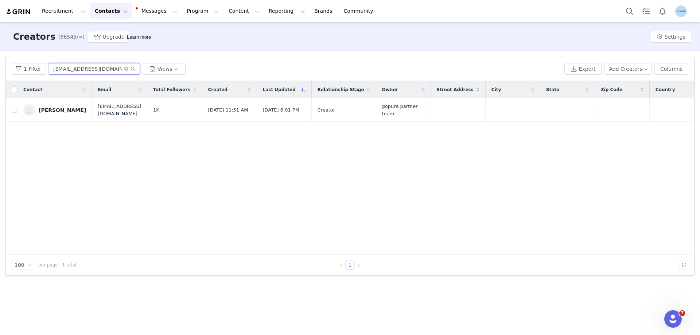
click at [81, 71] on input "hayleyco1992@gmail.com" at bounding box center [94, 69] width 91 height 12
paste input "glowmeuplongevity"
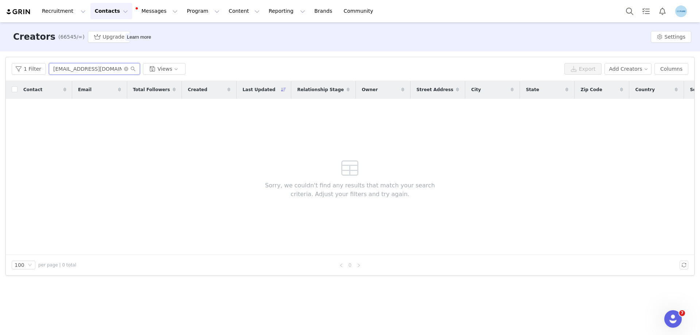
click at [96, 71] on input "glowmeuplongevity@gmail.com" at bounding box center [94, 69] width 91 height 12
paste input "carleystrendyfinds"
click at [81, 66] on input "carleystrendyfinds@gmail.com" at bounding box center [94, 69] width 91 height 12
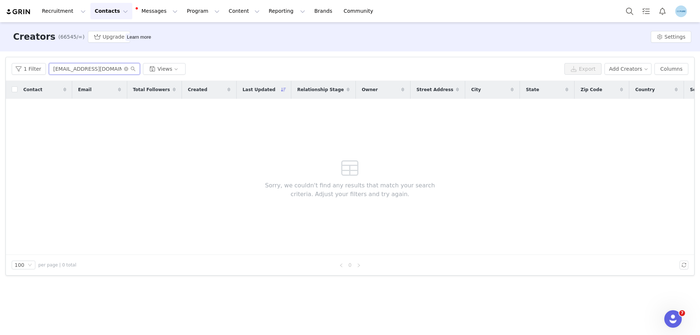
click at [81, 66] on input "carleystrendyfinds@gmail.com" at bounding box center [94, 69] width 91 height 12
paste input "ksichcollab"
click at [106, 68] on input "ksichcollab@gmail.com" at bounding box center [94, 69] width 91 height 12
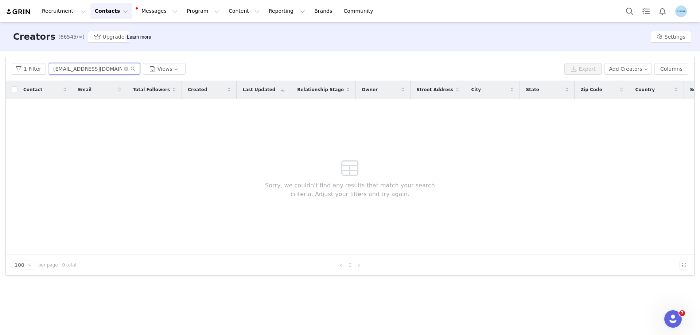
click at [106, 68] on input "ksichcollab@gmail.com" at bounding box center [94, 69] width 91 height 12
paste input "autumn.tts.affiliate"
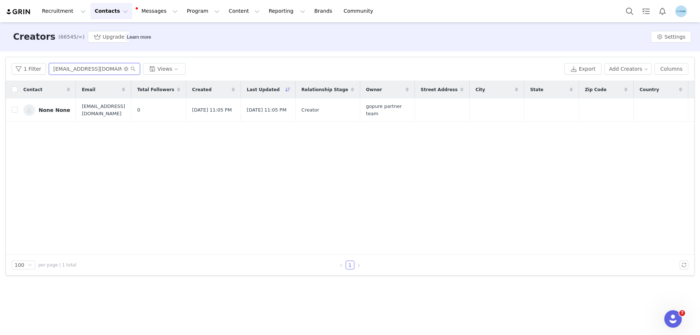
click at [101, 68] on input "autumn.tts.affiliate@gmail.com" at bounding box center [94, 69] width 91 height 12
paste input "jeskatken@yahoo"
click at [66, 71] on input "jeskatken@yahoo.com" at bounding box center [94, 69] width 91 height 12
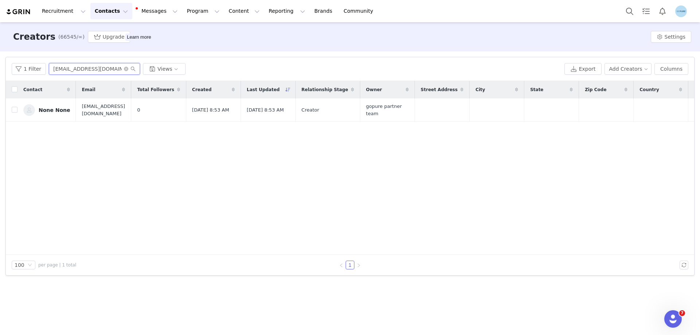
click at [66, 71] on input "jeskatken@yahoo.com" at bounding box center [94, 69] width 91 height 12
paste input "craytonbrandy@aol"
click at [79, 73] on input "craytonbrandy@aol.com" at bounding box center [94, 69] width 91 height 12
click at [79, 72] on input "craytonbrandy@aol.com" at bounding box center [94, 69] width 91 height 12
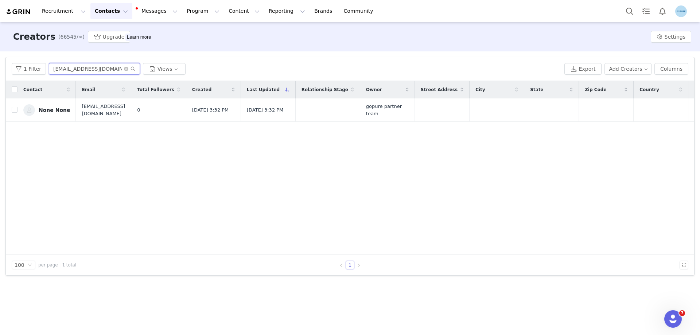
click at [79, 72] on input "craytonbrandy@aol.com" at bounding box center [94, 69] width 91 height 12
paste input "juwellgalindo15@hotmai"
click at [64, 69] on input "juwellgalindo15@hotmail.com" at bounding box center [94, 69] width 91 height 12
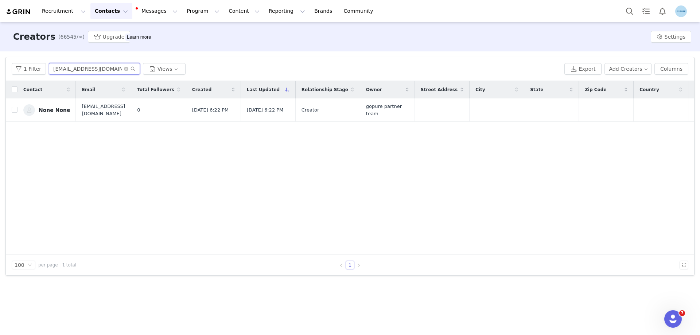
paste input "tiabrad17@g"
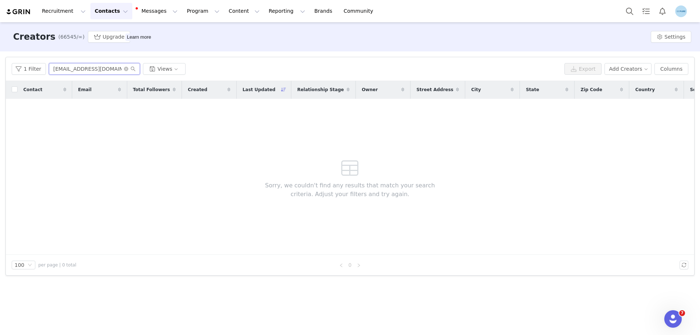
click at [95, 71] on input "tiabrad17@gmail.com" at bounding box center [94, 69] width 91 height 12
paste input "zeidajewett@yahoo"
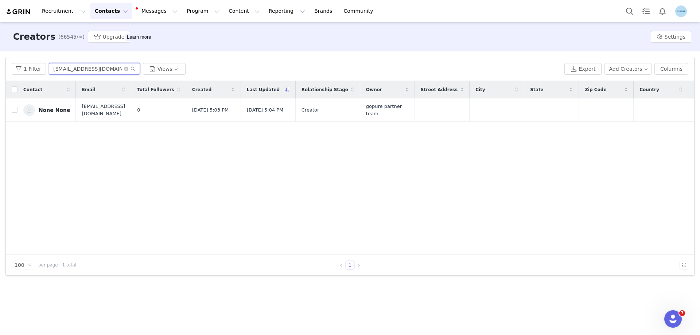
click at [70, 69] on input "zeidajewett@yahoo.com" at bounding box center [94, 69] width 91 height 12
click at [70, 70] on input "zeidajewett@yahoo.com" at bounding box center [94, 69] width 91 height 12
paste input "apalmercollabs@gmail"
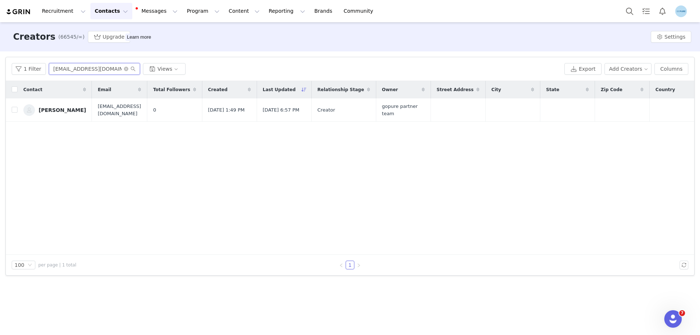
click at [74, 71] on input "apalmercollabs@gmail.com" at bounding box center [94, 69] width 91 height 12
paste input "marieljohanna29@outlook"
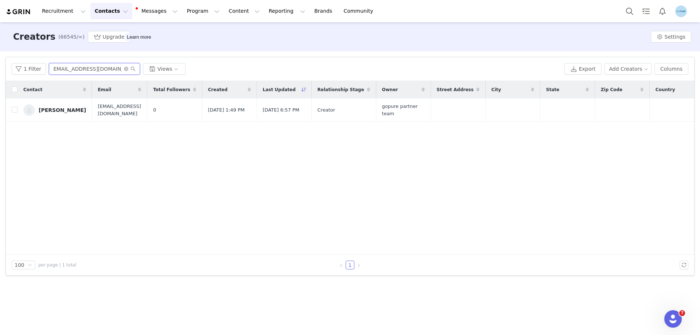
click at [74, 71] on input "marieljohanna29@outlook.com" at bounding box center [94, 69] width 91 height 12
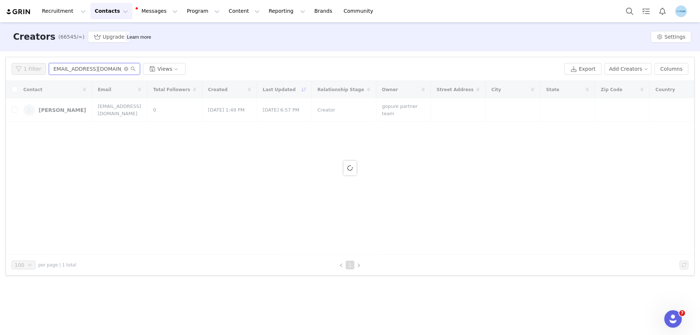
click at [74, 71] on input "marieljohanna29@outlook.com" at bounding box center [94, 69] width 91 height 12
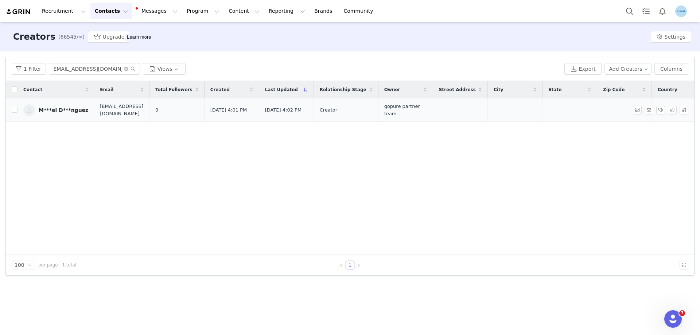
scroll to position [0, 0]
click at [60, 70] on input "marieljohanna29@outlook.com" at bounding box center [94, 69] width 91 height 12
paste input "lisandrapi1986@gmail"
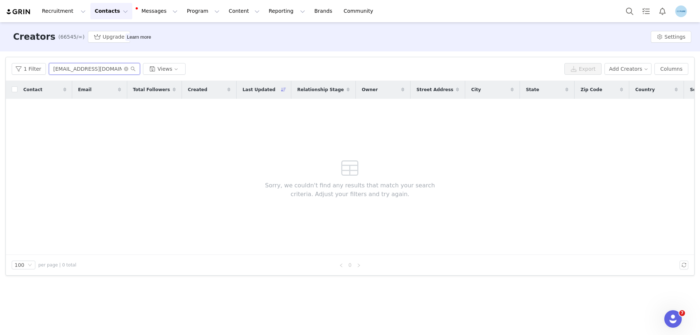
click at [85, 70] on input "lisandrapi1986@gmail.com" at bounding box center [94, 69] width 91 height 12
paste input "makeupbyhaleyharmon"
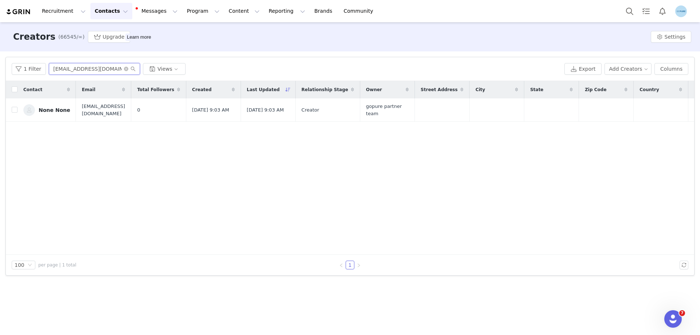
click at [94, 69] on input "makeupbyhaleyharmon@gmail.com" at bounding box center [94, 69] width 91 height 12
paste input "vidaliamora15"
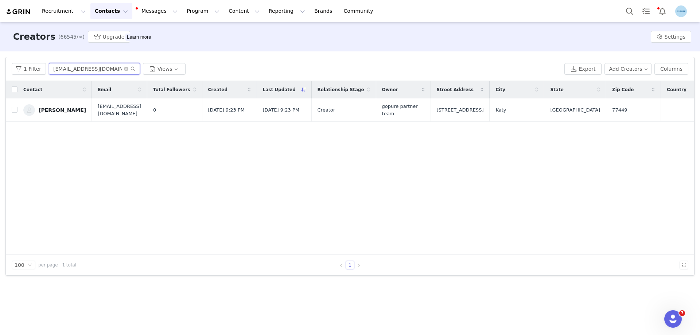
click at [87, 70] on input "vidaliamora15@gmail.com" at bounding box center [94, 69] width 91 height 12
click at [78, 70] on input "vidaliamora15@gmail.com" at bounding box center [94, 69] width 91 height 12
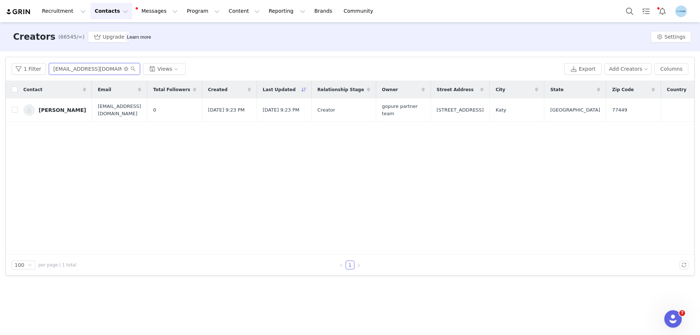
click at [78, 70] on input "vidaliamora15@gmail.com" at bounding box center [94, 69] width 91 height 12
paste input "cleigh21@msn"
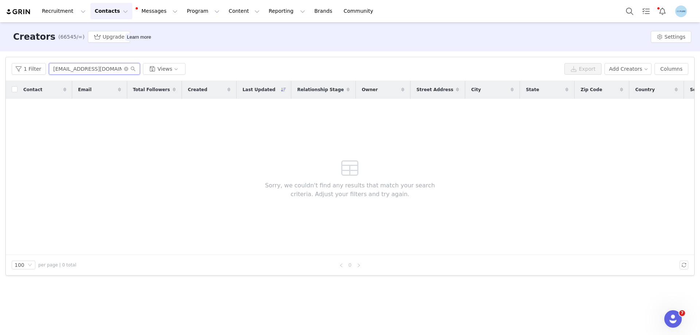
click at [95, 74] on input "cleigh21@msn.com" at bounding box center [94, 69] width 91 height 12
paste input "ppeggysue28@gmail"
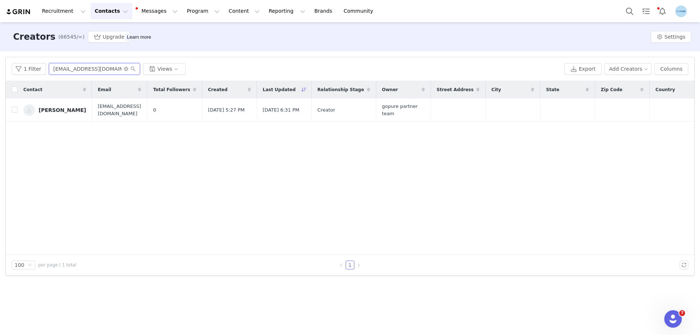
click at [77, 68] on input "ppeggysue28@gmail.com" at bounding box center [94, 69] width 91 height 12
paste input "shaquidas"
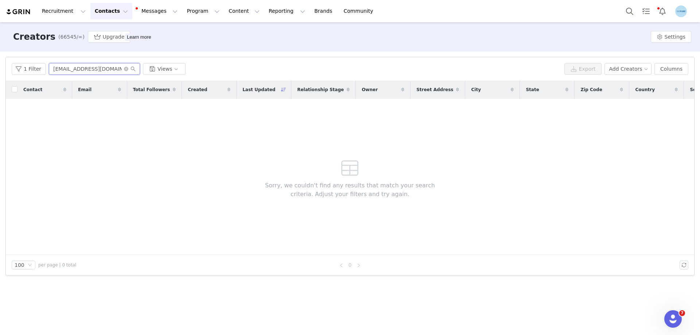
click at [68, 69] on input "shaquidas@gmail.com" at bounding box center [94, 69] width 91 height 12
paste input "dana@xoelevate"
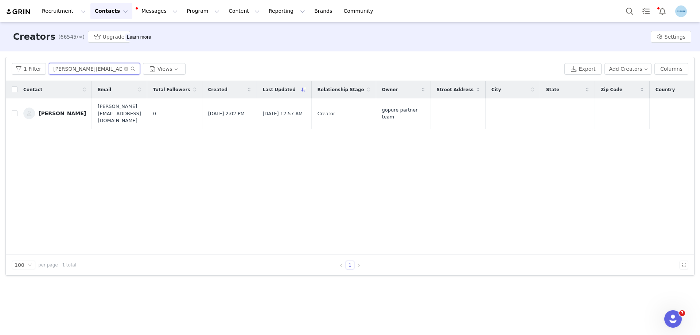
click at [79, 72] on input "dana@xoelevate.com" at bounding box center [94, 69] width 91 height 12
paste input "cho.krystal@gmail"
click at [71, 66] on input "cho.krystal@gmail.com" at bounding box center [94, 69] width 91 height 12
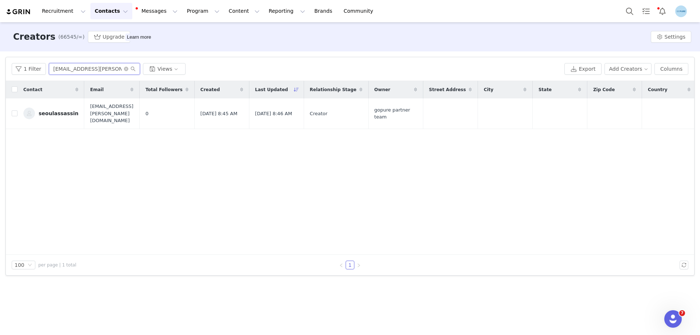
click at [71, 66] on input "cho.krystal@gmail.com" at bounding box center [94, 69] width 91 height 12
paste input "styledbeautysoci"
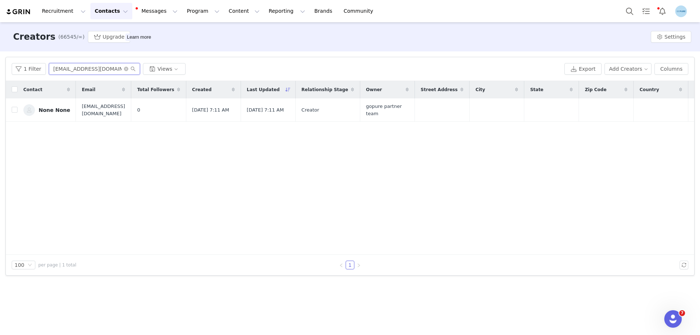
click at [87, 72] on input "styledbeautysocial@gmail.com" at bounding box center [94, 69] width 91 height 12
paste input "dilloncreativeugc"
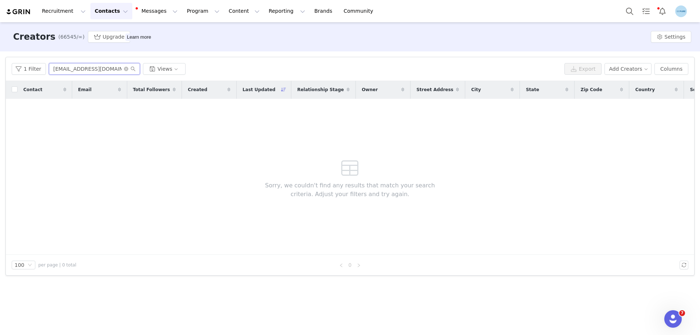
click at [79, 66] on input "dilloncreativeugc@gmail.com" at bounding box center [94, 69] width 91 height 12
paste input "lorikuhn.1988"
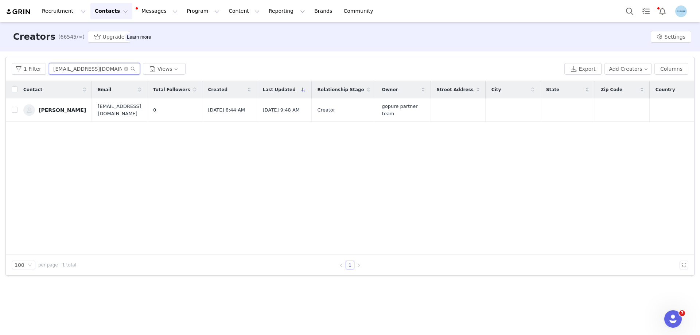
click at [78, 71] on input "lorikuhn.1988@gmail.com" at bounding box center [94, 69] width 91 height 12
paste input "nedygz@yahoo"
click at [64, 71] on input "nedygz@yahoo.com" at bounding box center [94, 69] width 91 height 12
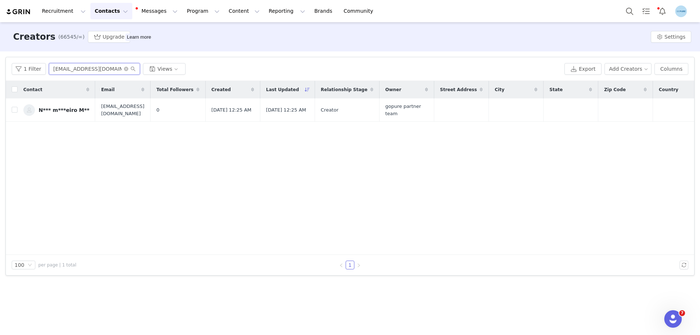
click at [64, 71] on input "nedygz@yahoo.com" at bounding box center [94, 69] width 91 height 12
paste input "libbyhix"
click at [70, 67] on input "libbyhix@yahoo.com" at bounding box center [94, 69] width 91 height 12
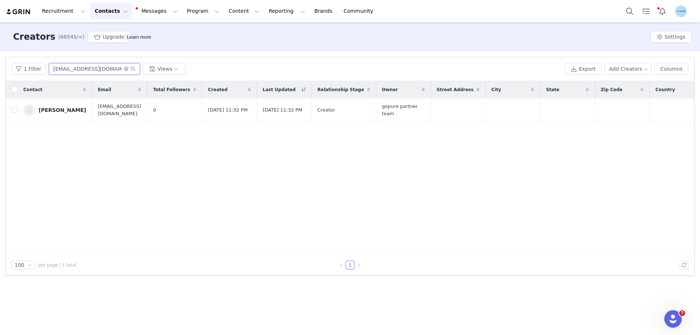
click at [70, 67] on input "libbyhix@yahoo.com" at bounding box center [94, 69] width 91 height 12
paste input "mariav2446@gmail"
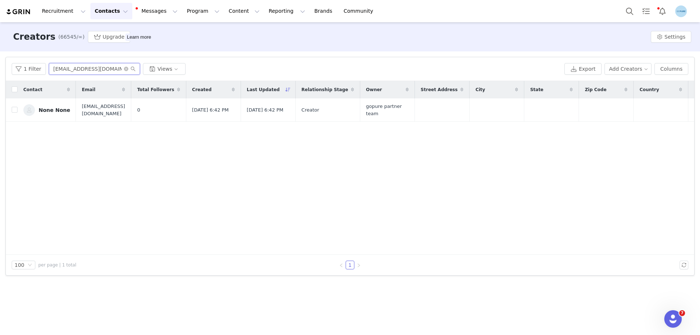
click at [91, 70] on input "mariav2446@gmail.com" at bounding box center [94, 69] width 91 height 12
paste input "shmallowcheerio"
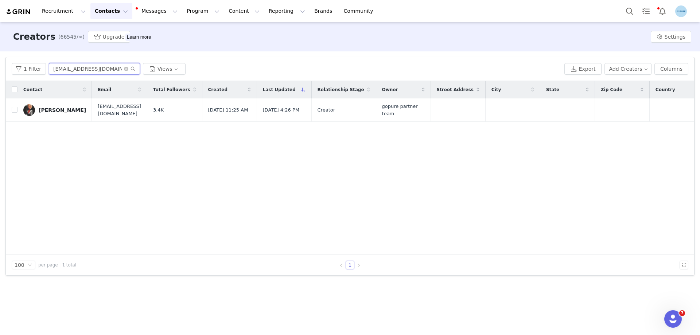
click at [73, 68] on input "marshmallowcheerio@gmail.com" at bounding box center [94, 69] width 91 height 12
paste input "abdestny70@yahoo"
click at [98, 70] on input "abdestny70@yahoo.com" at bounding box center [94, 69] width 91 height 12
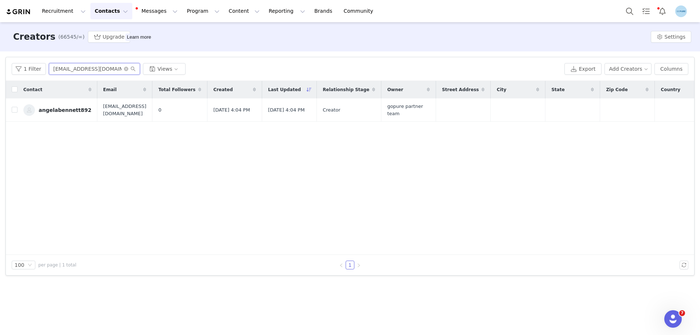
click at [98, 70] on input "abdestny70@yahoo.com" at bounding box center [94, 69] width 91 height 12
paste input "pinkpivotmedia@gmail"
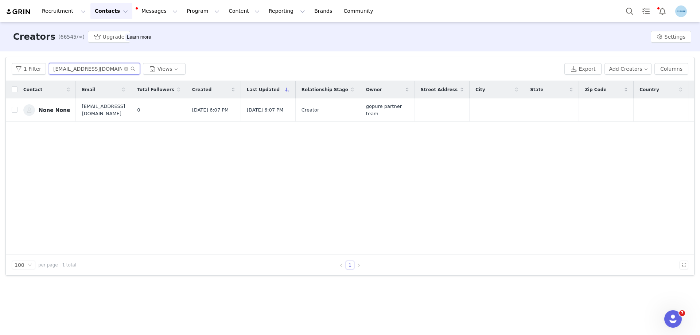
click at [84, 70] on input "pinkpivotmedia@gmail.com" at bounding box center [94, 69] width 91 height 12
paste input "atriciahammac67"
click at [83, 66] on input "patriciahammac67@gmail.com" at bounding box center [94, 69] width 91 height 12
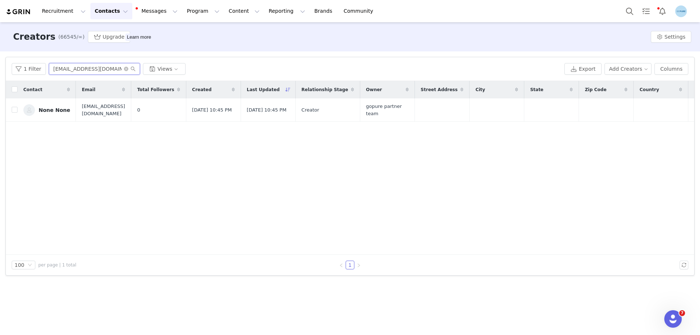
click at [83, 66] on input "patriciahammac67@gmail.com" at bounding box center [94, 69] width 91 height 12
paste input "mosspencer"
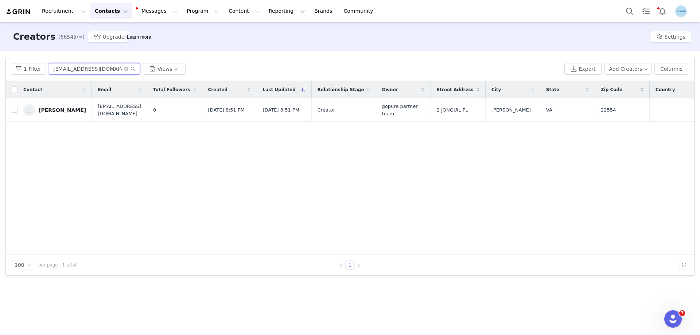
click at [78, 73] on input "mosspencer@gmail.com" at bounding box center [94, 69] width 91 height 12
paste input "chaosandfinds"
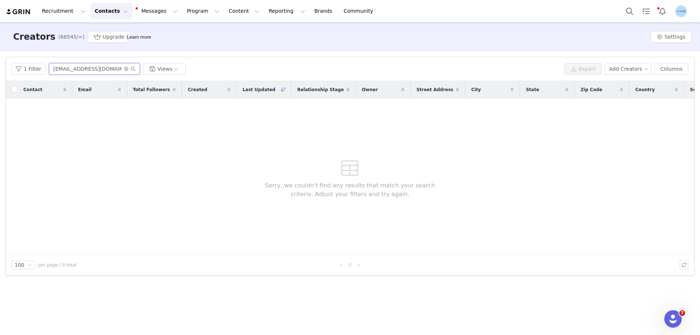
click at [78, 71] on input "chaosandfinds@gmail.com" at bounding box center [94, 69] width 91 height 12
paste input "marthapcollab"
click at [88, 72] on input "marthapcollabs@gmail.com" at bounding box center [94, 69] width 91 height 12
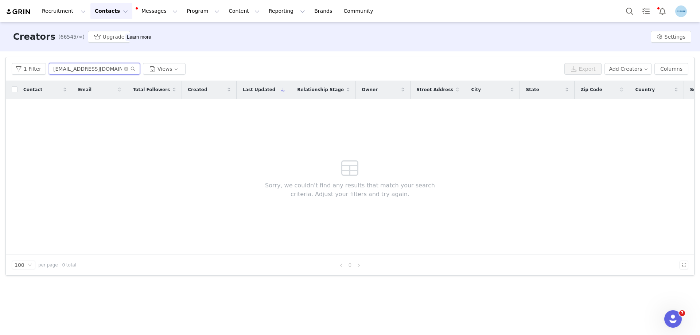
click at [88, 72] on input "marthapcollabs@gmail.com" at bounding box center [94, 69] width 91 height 12
paste input "krysbas.ugc"
click at [74, 72] on input "krysbas.ugc@gmail.com" at bounding box center [94, 69] width 91 height 12
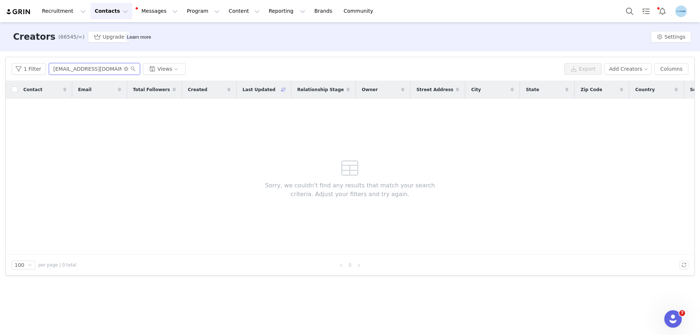
click at [74, 72] on input "krysbas.ugc@gmail.com" at bounding box center [94, 69] width 91 height 12
paste input "monicamolina0128"
click at [89, 69] on input "monicamolina0128@gmail.com" at bounding box center [94, 69] width 91 height 12
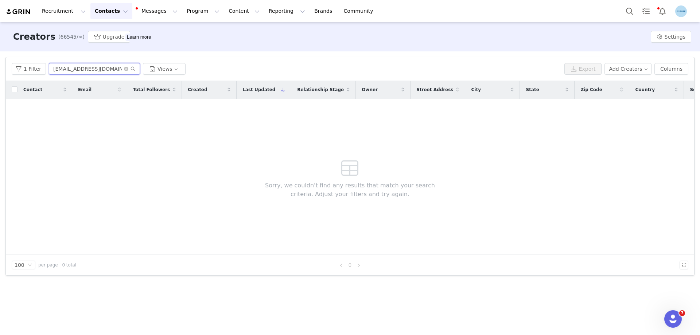
paste input "peggysdaughter0821"
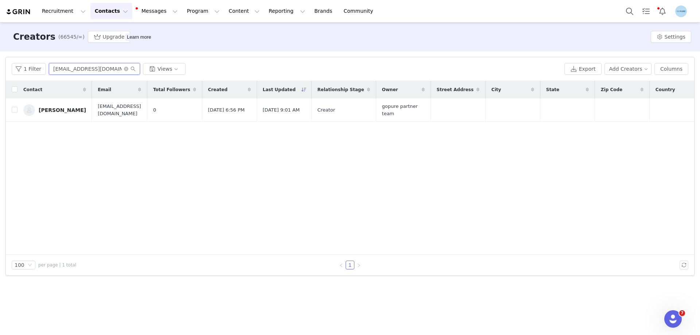
click at [86, 67] on input "peggysdaughter0821@gmail.com" at bounding box center [94, 69] width 91 height 12
paste input "bissen2630"
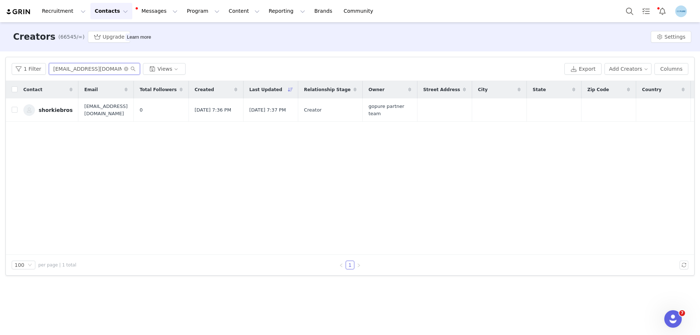
click at [70, 70] on input "pbissen2630@gmail.com" at bounding box center [94, 69] width 91 height 12
paste input "attyhokis8"
click at [83, 68] on input "pattyhokis8@gmail.com" at bounding box center [94, 69] width 91 height 12
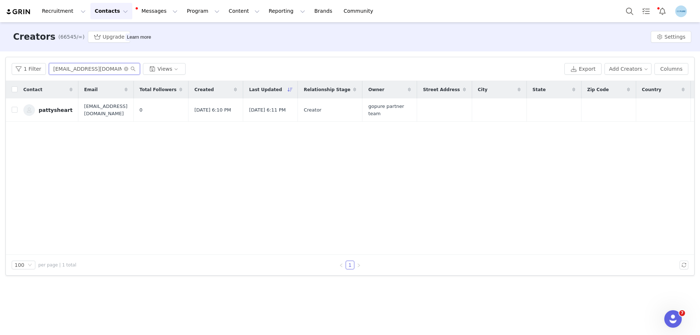
click at [83, 68] on input "pattyhokis8@gmail.com" at bounding box center [94, 69] width 91 height 12
paste input "lucasandsophie.poodles"
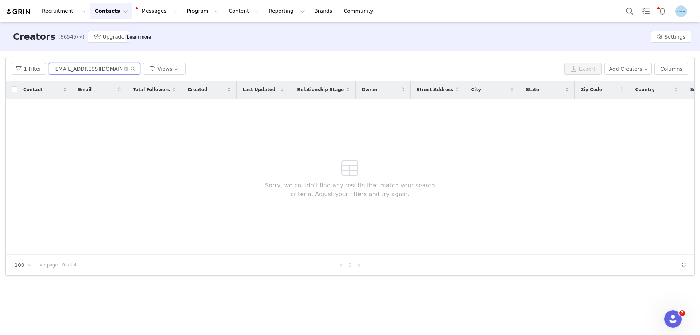
click at [98, 71] on input "lucasandsophie.poodles@gmail.com" at bounding box center [94, 69] width 91 height 12
paste input "gildalina.santo"
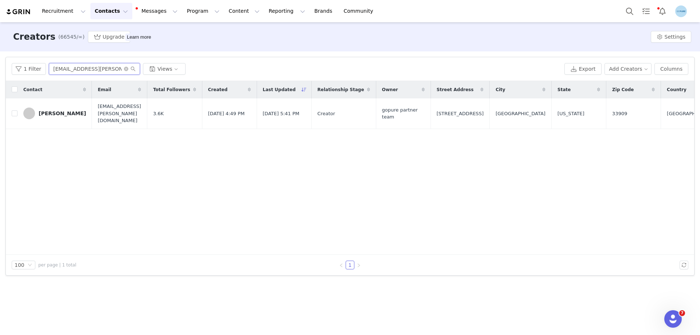
click at [76, 69] on input "gildalina.santos@gmail.com" at bounding box center [94, 69] width 91 height 12
paste input "mariashopsforyou"
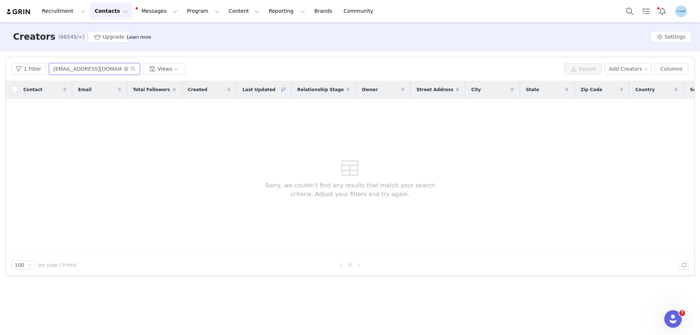
click at [97, 73] on input "mariashopsforyou@gmail.com" at bounding box center [94, 69] width 91 height 12
paste input "alliyahdjones"
click at [97, 70] on input "alliyahdjones@gmail.com" at bounding box center [94, 69] width 91 height 12
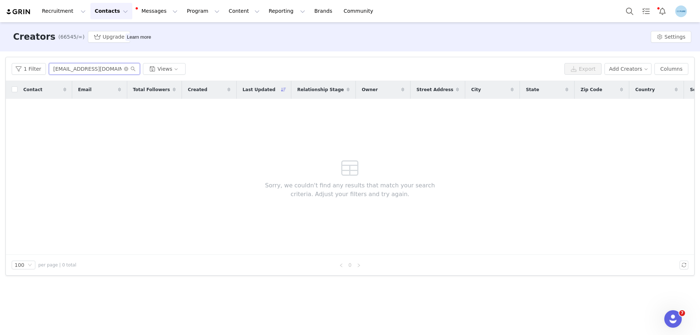
click at [97, 70] on input "alliyahdjones@gmail.com" at bounding box center [94, 69] width 91 height 12
paste input "hi.clairissa"
click at [101, 67] on input "hi.clairissa@gmail.com" at bounding box center [94, 69] width 91 height 12
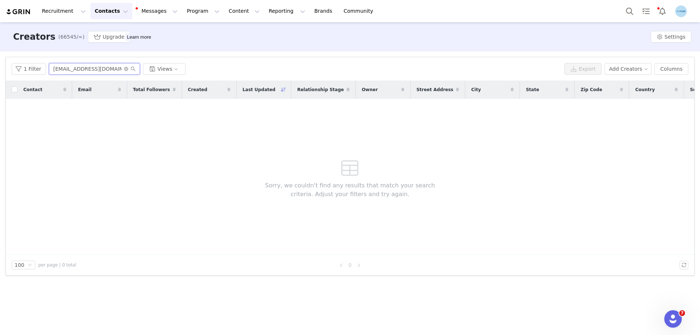
click at [101, 67] on input "hi.clairissa@gmail.com" at bounding box center [94, 69] width 91 height 12
paste input "kthomas1210.kt"
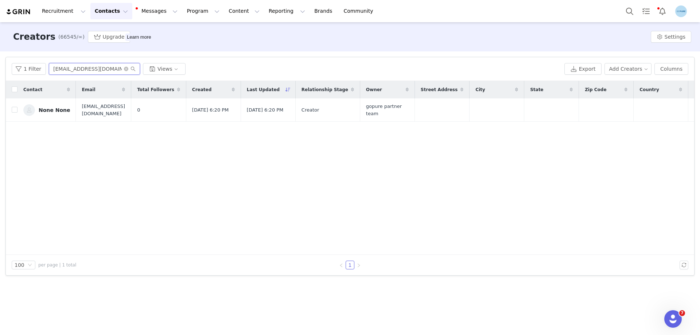
click at [97, 69] on input "kthomas1210.kt@gmail.com" at bounding box center [94, 69] width 91 height 12
paste input "theperkinshomestead"
click at [86, 71] on input "theperkinshomestead@gmail.com" at bounding box center [94, 69] width 91 height 12
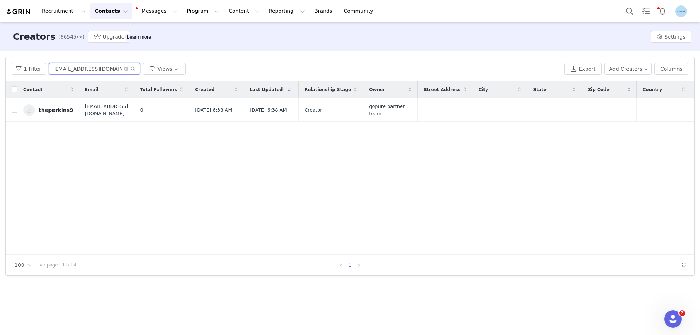
click at [86, 71] on input "theperkinshomestead@gmail.com" at bounding box center [94, 69] width 91 height 12
paste input "faithproofe"
click at [95, 70] on input "faithproofed@gmail.com" at bounding box center [94, 69] width 91 height 12
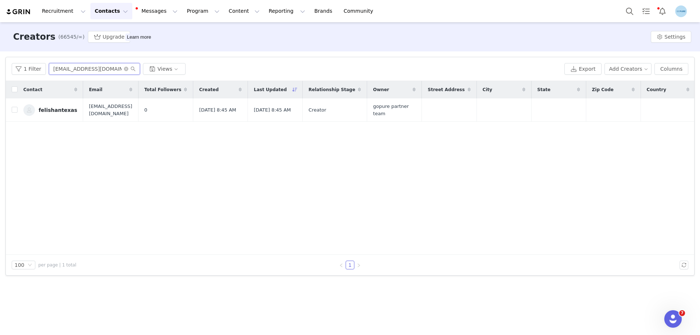
click at [95, 70] on input "faithproofed@gmail.com" at bounding box center [94, 69] width 91 height 12
paste input "heatherscraftycreations88"
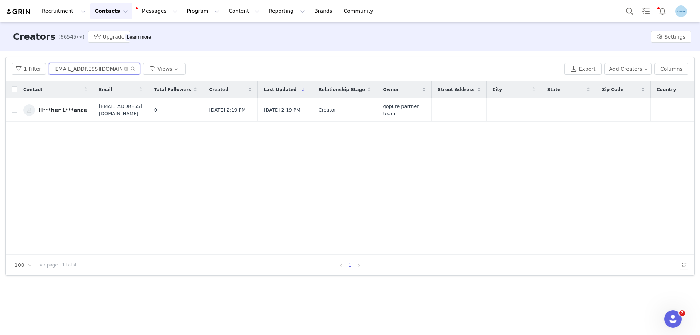
click at [95, 69] on input "heatherscraftycreations88@gmail.com" at bounding box center [94, 69] width 91 height 12
paste input "kiabarrientosss"
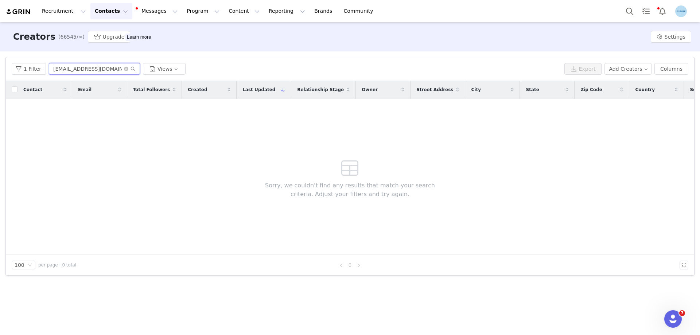
type input "kiabarrientosss@gmail.com"
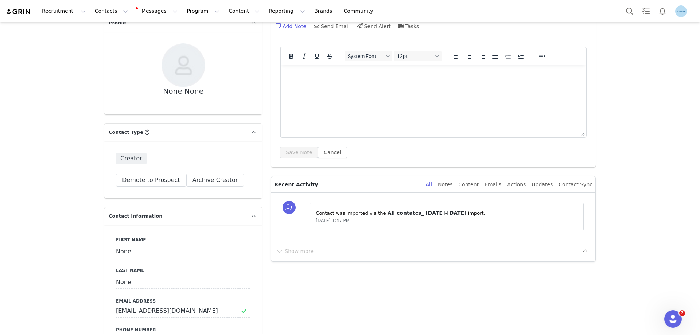
scroll to position [109, 0]
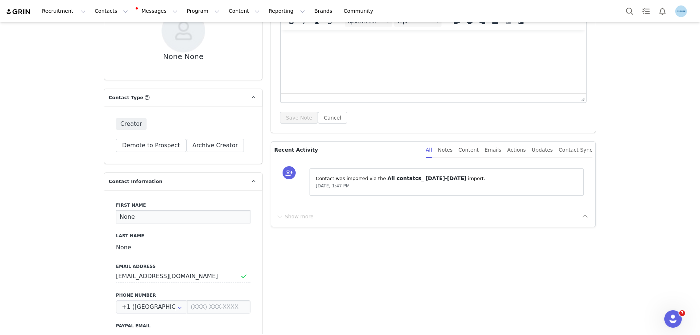
click at [130, 216] on input "None" at bounding box center [183, 216] width 134 height 13
paste input "[PERSON_NAME]"
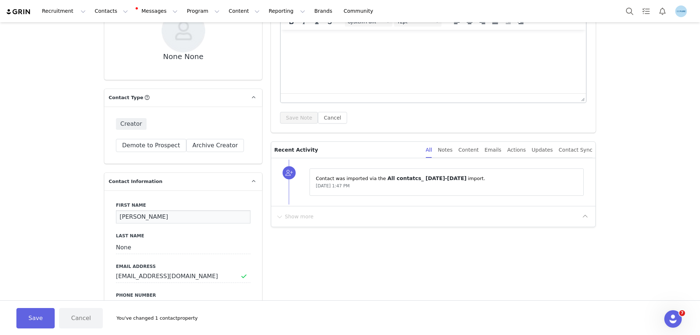
click at [147, 216] on input "[PERSON_NAME]" at bounding box center [183, 216] width 134 height 13
type input "[PERSON_NAME]"
click at [116, 245] on input "None" at bounding box center [183, 247] width 134 height 13
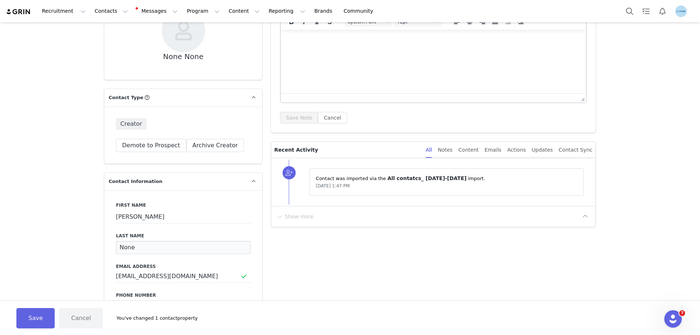
paste input "[PERSON_NAME]"
type input "[PERSON_NAME]"
click at [36, 313] on button "Save" at bounding box center [35, 318] width 38 height 20
type input "Sandra"
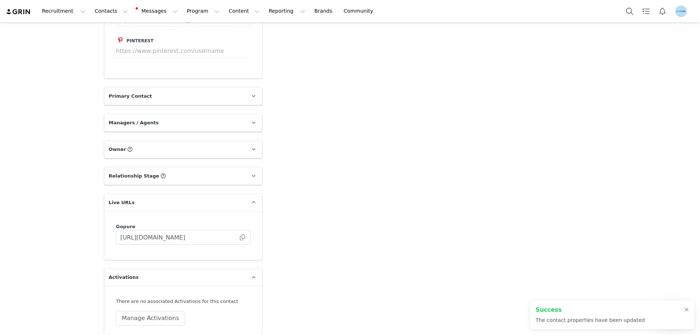
scroll to position [984, 0]
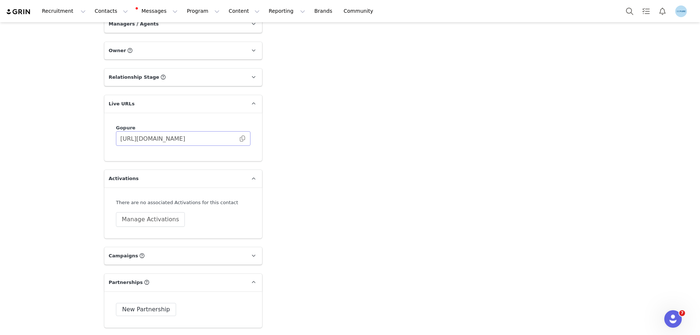
click at [241, 138] on span at bounding box center [242, 138] width 7 height 0
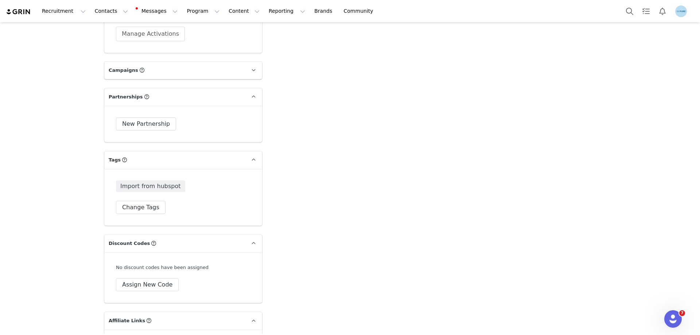
scroll to position [1130, 0]
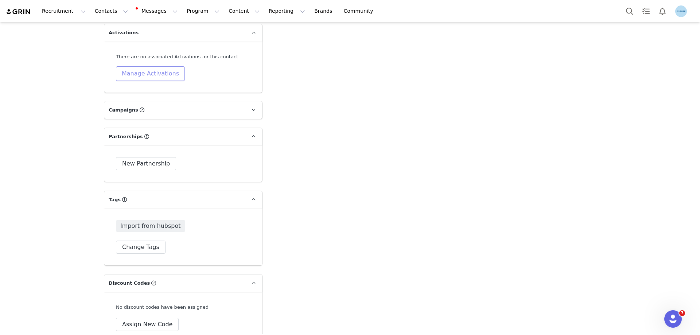
click at [152, 72] on button "Manage Activations" at bounding box center [150, 73] width 69 height 15
click at [153, 98] on div "Select Activation" at bounding box center [127, 101] width 71 height 11
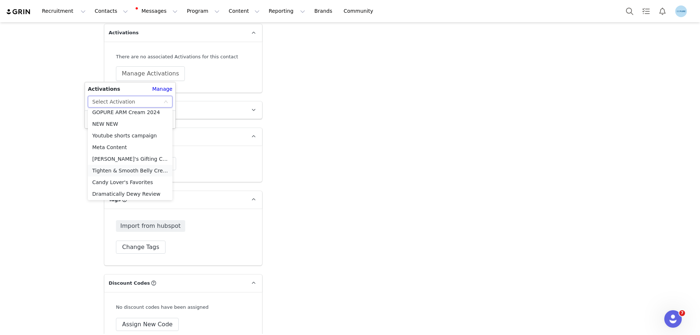
scroll to position [297, 0]
click at [109, 145] on li "Meta Content" at bounding box center [130, 146] width 85 height 12
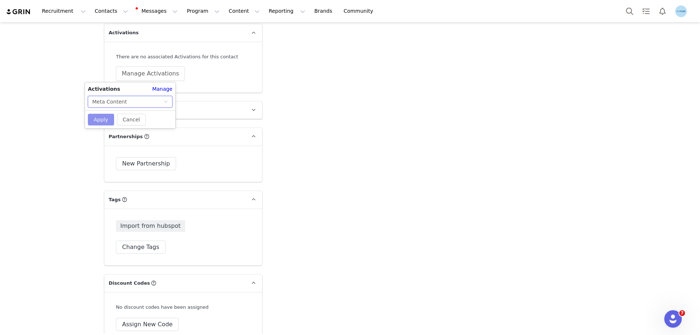
click at [103, 120] on button "Apply" at bounding box center [101, 120] width 26 height 12
click at [145, 246] on button "Change Tags" at bounding box center [141, 247] width 50 height 13
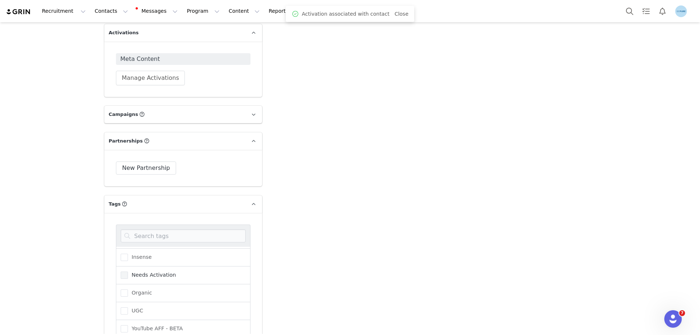
scroll to position [90, 0]
click at [156, 275] on span "Needs Activation" at bounding box center [152, 274] width 48 height 7
click at [128, 271] on input "Needs Activation" at bounding box center [128, 271] width 0 height 0
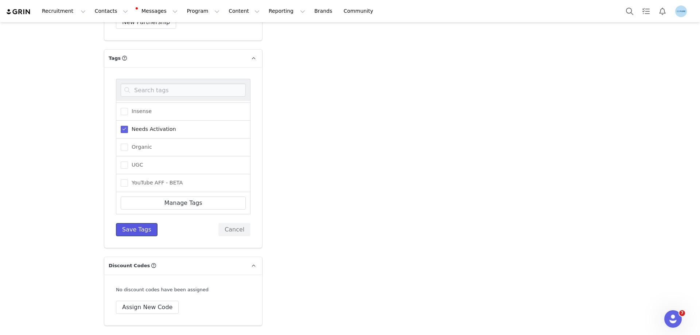
click at [132, 228] on button "Save Tags" at bounding box center [137, 229] width 42 height 13
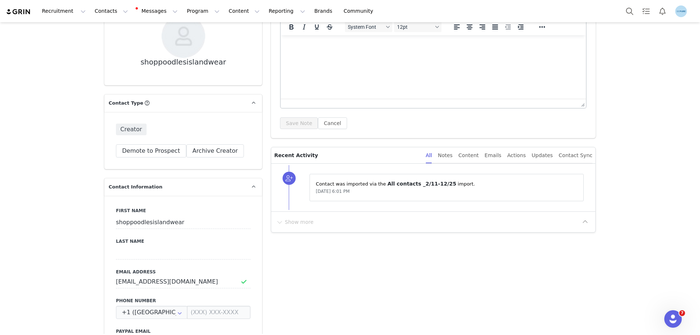
scroll to position [109, 0]
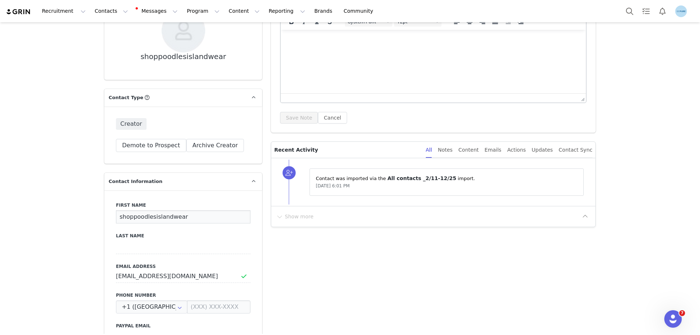
click at [159, 218] on input "shoppoodlesislandwear" at bounding box center [183, 216] width 134 height 13
paste input "Poodle [PERSON_NAME]"
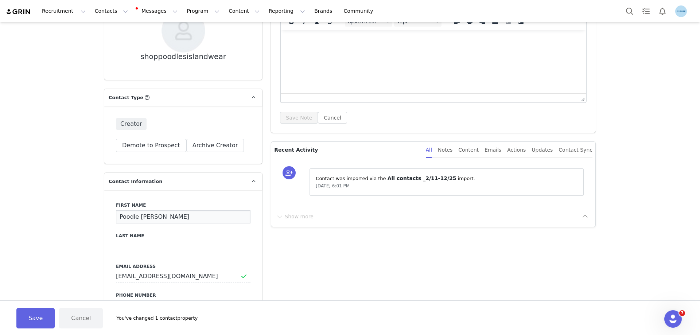
click at [154, 220] on input "Poodle [PERSON_NAME]" at bounding box center [183, 216] width 134 height 13
click at [154, 220] on input "Poodle Lockhart" at bounding box center [183, 216] width 134 height 13
type input "Poodle"
click at [121, 249] on input at bounding box center [183, 247] width 134 height 13
paste input "Lockhart"
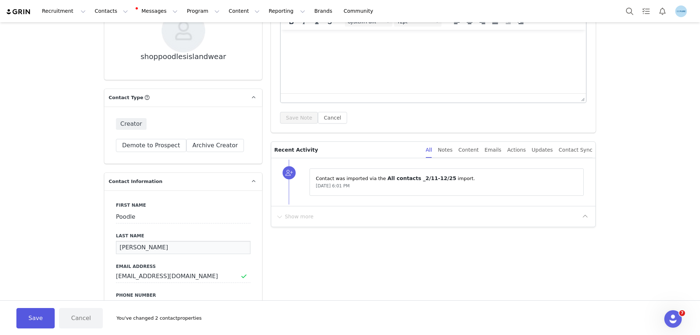
type input "Lockhart"
drag, startPoint x: 42, startPoint y: 318, endPoint x: 139, endPoint y: 295, distance: 99.6
click at [42, 318] on button "Save" at bounding box center [35, 318] width 38 height 20
type input "Poodle"
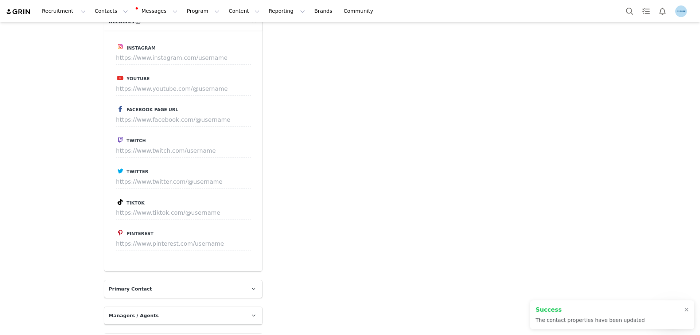
scroll to position [838, 0]
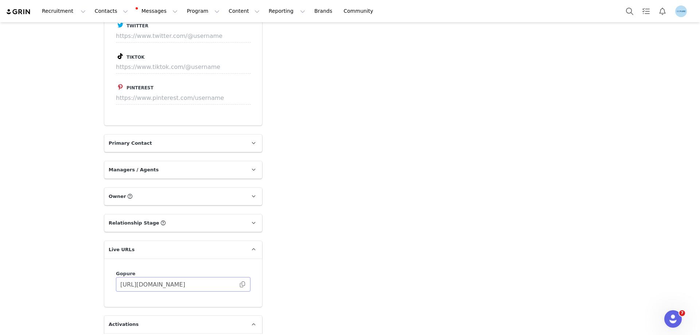
click at [240, 284] on span at bounding box center [242, 284] width 7 height 0
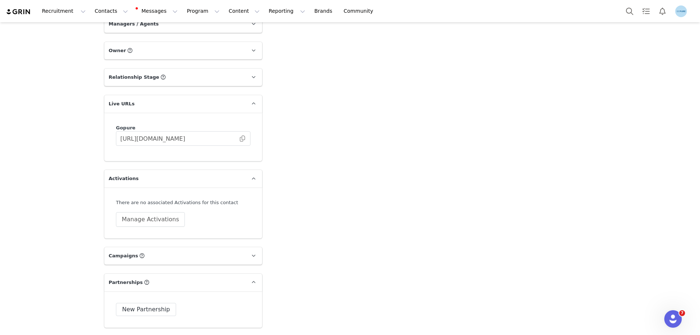
scroll to position [1093, 0]
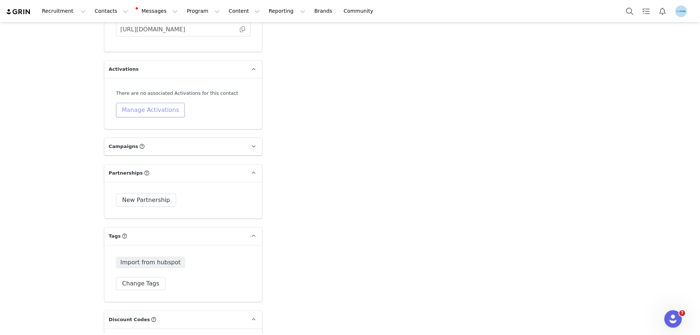
click at [142, 111] on button "Manage Activations" at bounding box center [150, 110] width 69 height 15
click at [142, 141] on div "Select Activation" at bounding box center [127, 138] width 71 height 11
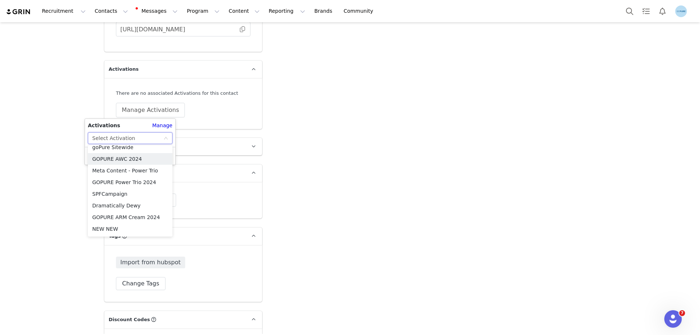
scroll to position [297, 0]
click at [106, 179] on li "Meta Content" at bounding box center [130, 183] width 85 height 12
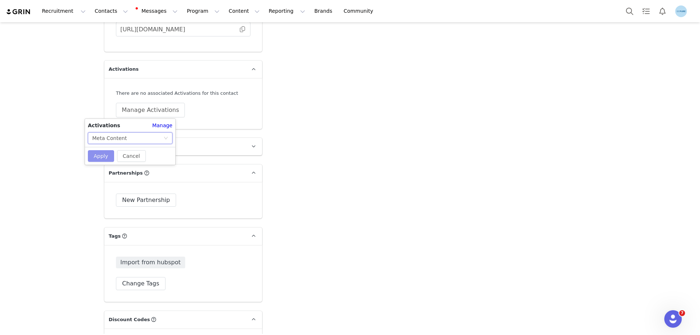
click at [98, 152] on button "Apply" at bounding box center [101, 156] width 26 height 12
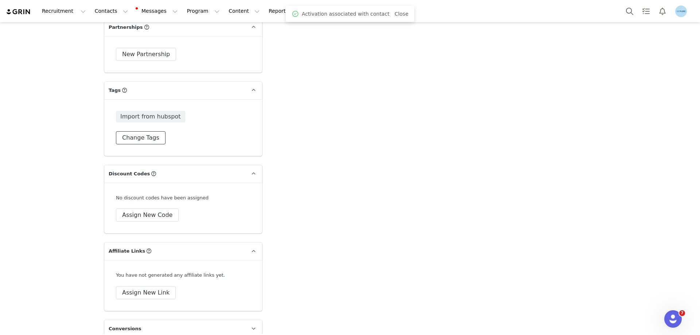
click at [141, 137] on button "Change Tags" at bounding box center [141, 137] width 50 height 13
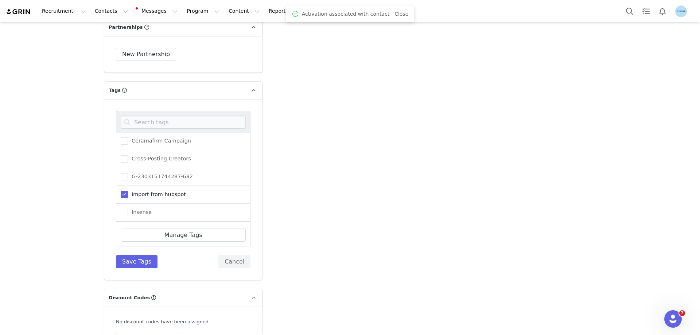
scroll to position [36, 0]
click at [140, 213] on span "Needs Activation" at bounding box center [152, 212] width 48 height 7
click at [128, 209] on input "Needs Activation" at bounding box center [128, 209] width 0 height 0
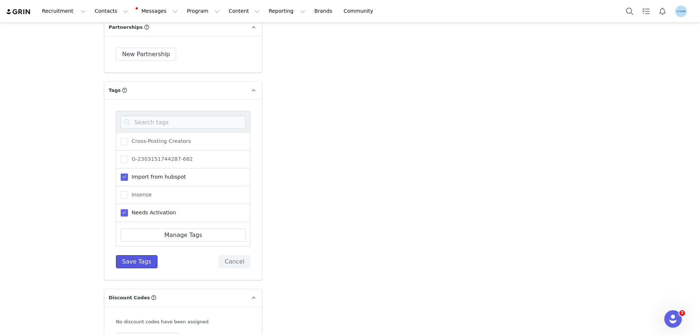
click at [136, 265] on button "Save Tags" at bounding box center [137, 261] width 42 height 13
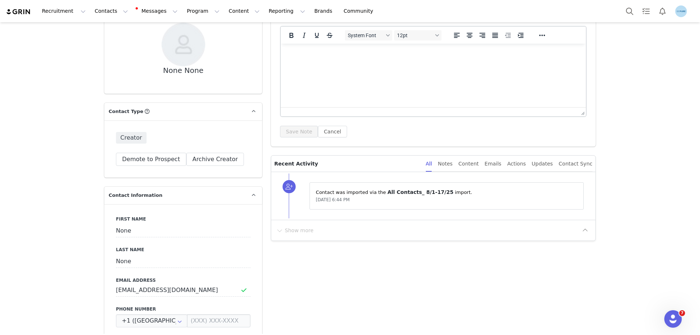
scroll to position [109, 0]
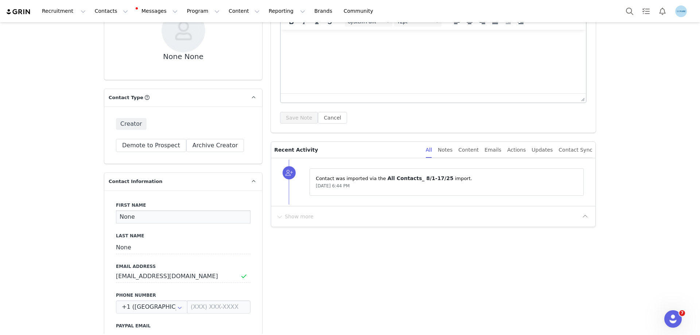
click at [123, 221] on input "None" at bounding box center [183, 216] width 134 height 13
paste input "[PERSON_NAME]"
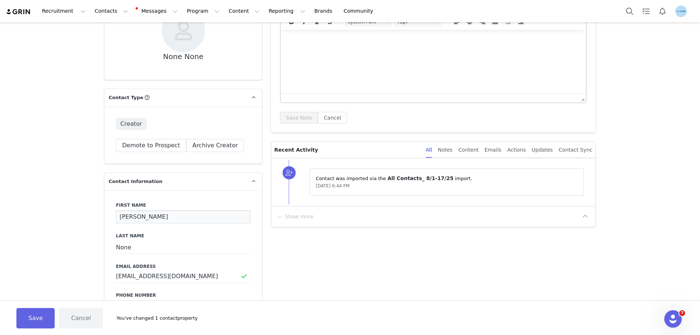
click at [139, 216] on input "[PERSON_NAME]" at bounding box center [183, 216] width 134 height 13
type input "Adina"
click at [121, 247] on input "None" at bounding box center [183, 247] width 134 height 13
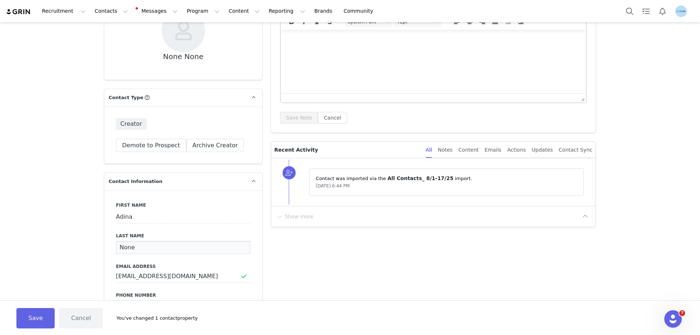
paste input "[PERSON_NAME]"
type input "[PERSON_NAME]"
click at [38, 315] on button "Save" at bounding box center [35, 318] width 38 height 20
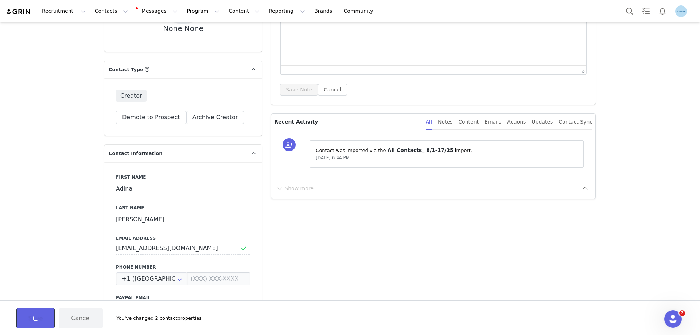
type input "Adina"
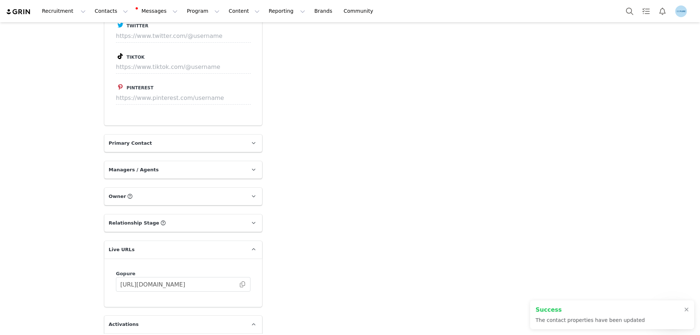
scroll to position [984, 0]
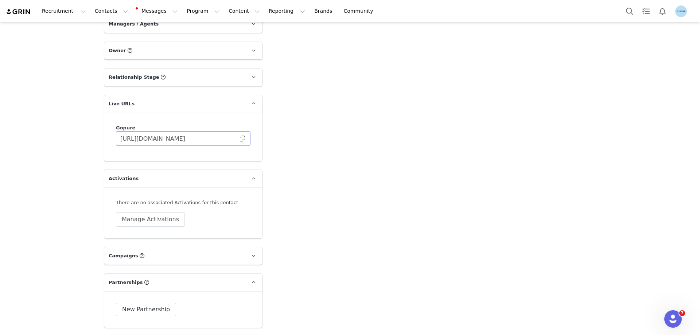
click at [239, 138] on span at bounding box center [242, 138] width 7 height 0
click at [141, 221] on button "Manage Activations" at bounding box center [150, 219] width 69 height 15
click at [142, 247] on div "Select Activation" at bounding box center [127, 247] width 71 height 11
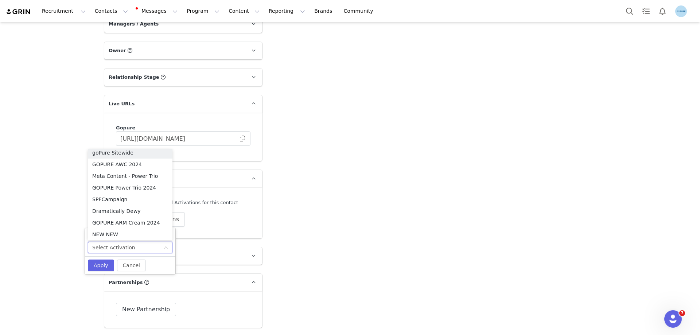
scroll to position [297, 0]
click at [119, 186] on li "Meta Content" at bounding box center [130, 186] width 85 height 12
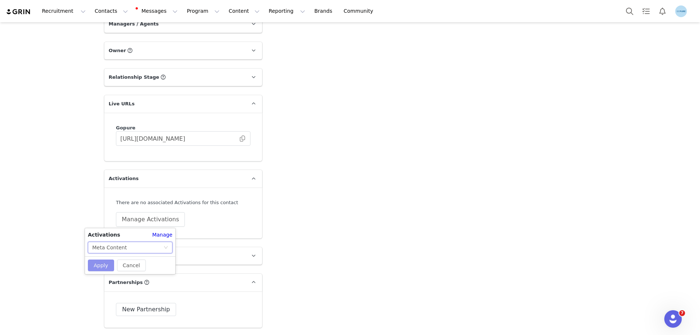
click at [99, 265] on button "Apply" at bounding box center [101, 265] width 26 height 12
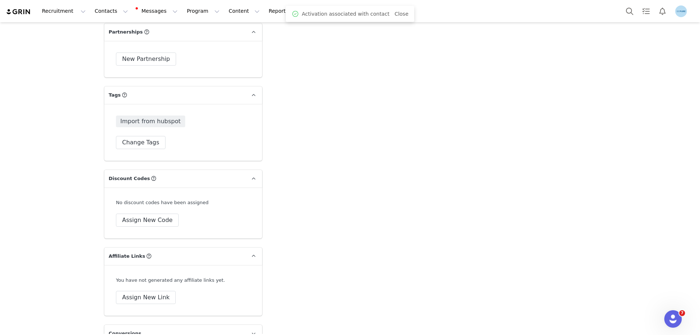
scroll to position [1239, 0]
click at [141, 141] on button "Change Tags" at bounding box center [141, 142] width 50 height 13
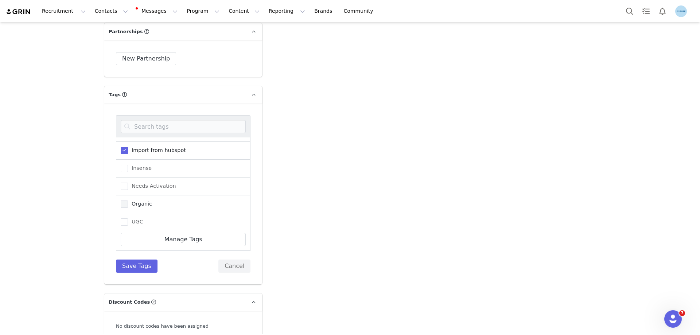
scroll to position [73, 0]
click at [140, 178] on span "Needs Activation" at bounding box center [152, 180] width 48 height 7
click at [128, 177] on input "Needs Activation" at bounding box center [128, 177] width 0 height 0
click at [132, 263] on button "Save Tags" at bounding box center [137, 265] width 42 height 13
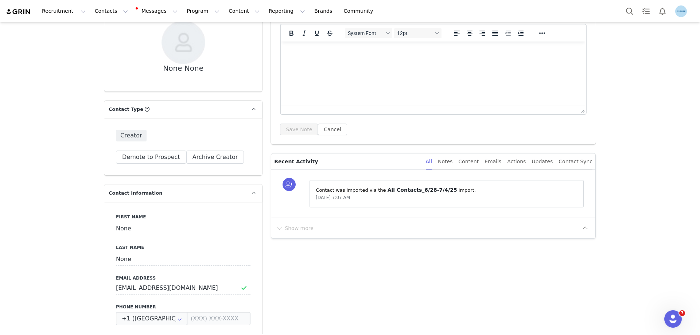
scroll to position [109, 0]
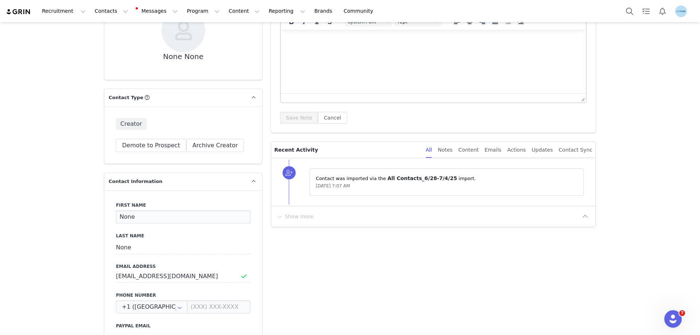
click at [125, 215] on input "None" at bounding box center [183, 216] width 134 height 13
paste input "[PERSON_NAME]"
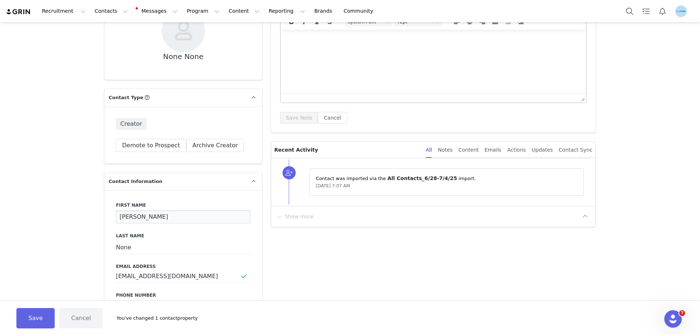
click at [143, 217] on input "Jenn Amoroso" at bounding box center [183, 216] width 134 height 13
type input "Jenn"
click at [124, 245] on input "None" at bounding box center [183, 247] width 134 height 13
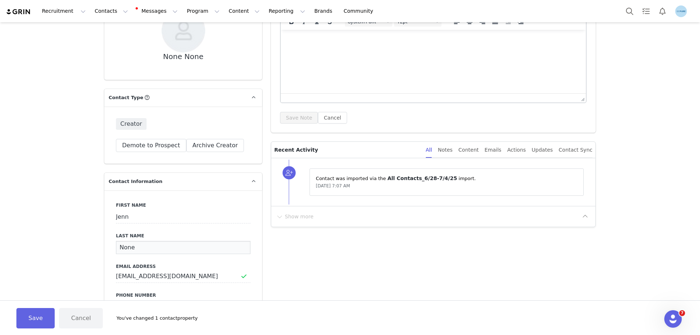
paste input "Amoroso"
type input "Amoroso"
click at [38, 321] on button "Save" at bounding box center [35, 318] width 38 height 20
type input "Jenn"
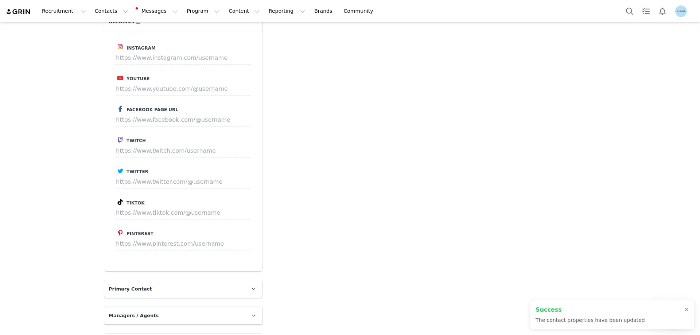
scroll to position [838, 0]
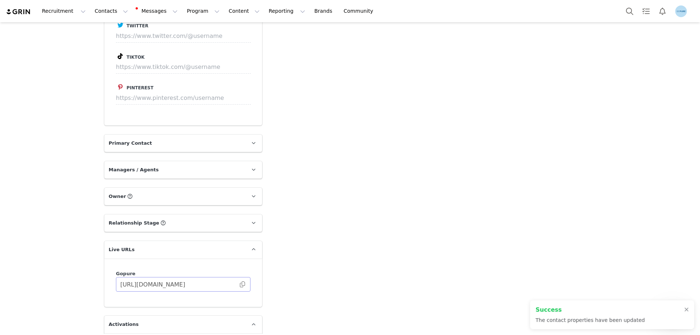
click at [240, 284] on span at bounding box center [242, 284] width 7 height 0
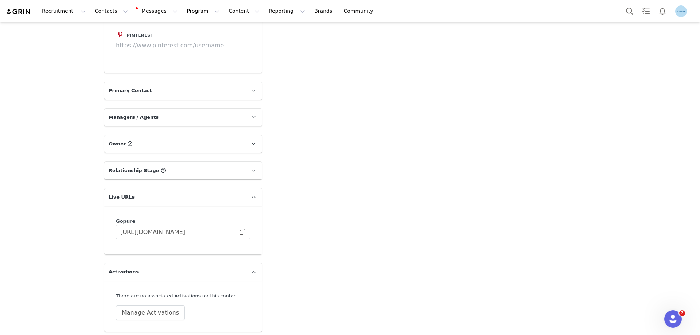
scroll to position [1020, 0]
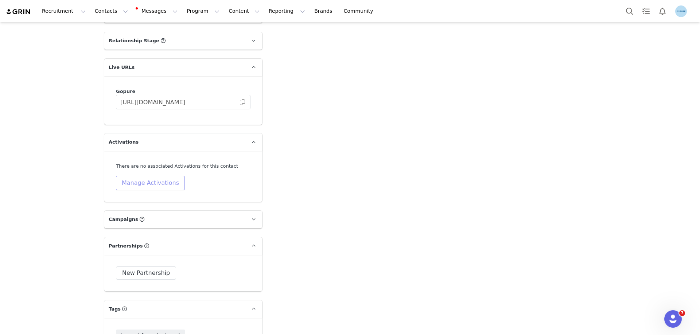
click at [149, 184] on button "Manage Activations" at bounding box center [150, 183] width 69 height 15
click at [145, 208] on div "Select Activation" at bounding box center [127, 211] width 71 height 11
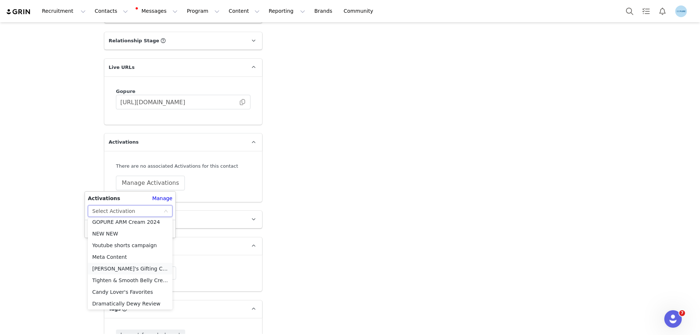
scroll to position [297, 0]
click at [114, 253] on li "Meta Content" at bounding box center [130, 256] width 85 height 12
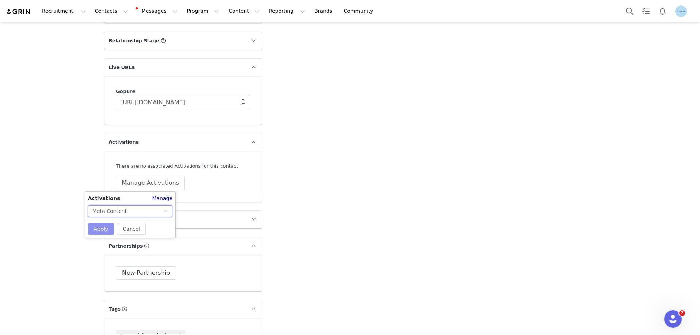
click at [99, 227] on button "Apply" at bounding box center [101, 229] width 26 height 12
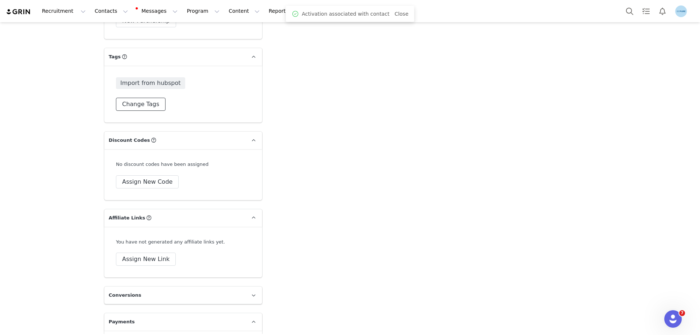
click at [142, 98] on button "Change Tags" at bounding box center [141, 104] width 50 height 13
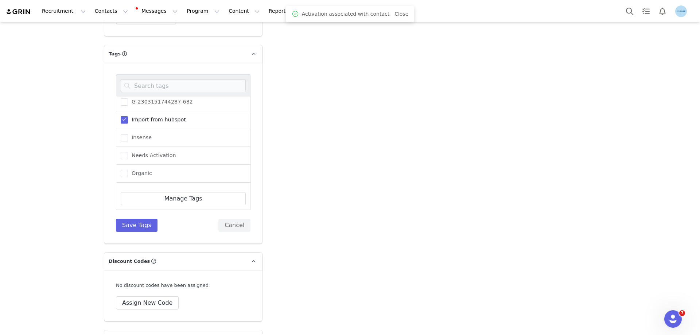
scroll to position [90, 0]
click at [145, 121] on span "Needs Activation" at bounding box center [152, 124] width 48 height 7
click at [128, 121] on input "Needs Activation" at bounding box center [128, 121] width 0 height 0
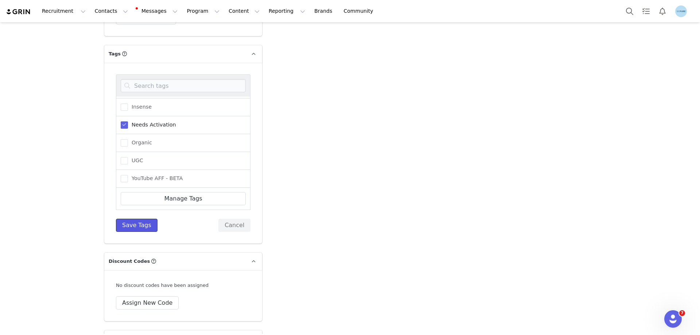
click at [137, 226] on button "Save Tags" at bounding box center [137, 225] width 42 height 13
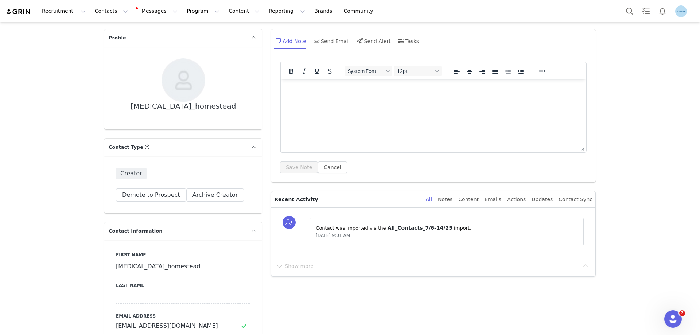
scroll to position [73, 0]
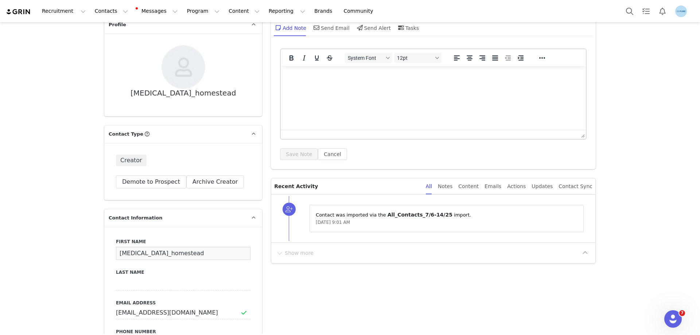
click at [124, 254] on input "[MEDICAL_DATA]_homestead" at bounding box center [183, 253] width 134 height 13
paste input "Cassie Smith"
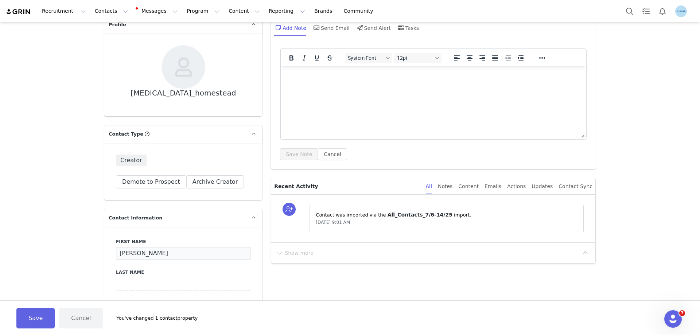
click at [142, 254] on input "Cassie Smith" at bounding box center [183, 253] width 134 height 13
type input "Cassie"
click at [126, 283] on input at bounding box center [183, 283] width 134 height 13
paste input "Smith"
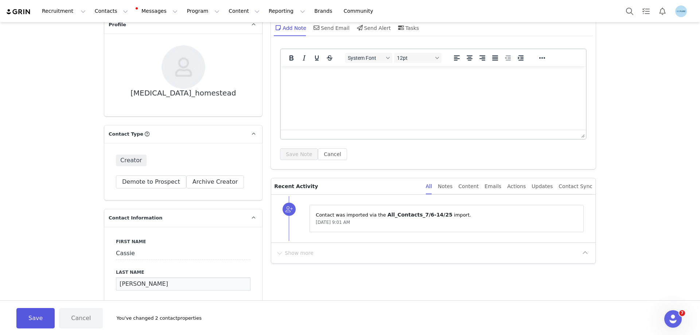
type input "Smith"
drag, startPoint x: 43, startPoint y: 317, endPoint x: 156, endPoint y: 271, distance: 121.9
click at [44, 317] on button "Save" at bounding box center [35, 318] width 38 height 20
type input "Cassie"
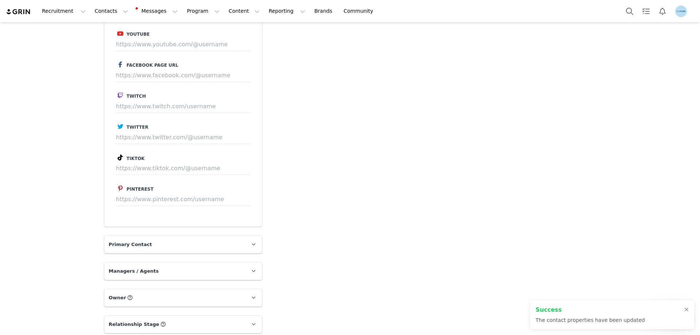
scroll to position [875, 0]
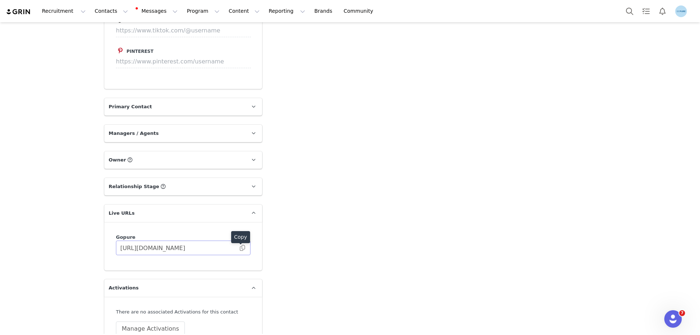
click at [240, 248] on span at bounding box center [242, 248] width 7 height 0
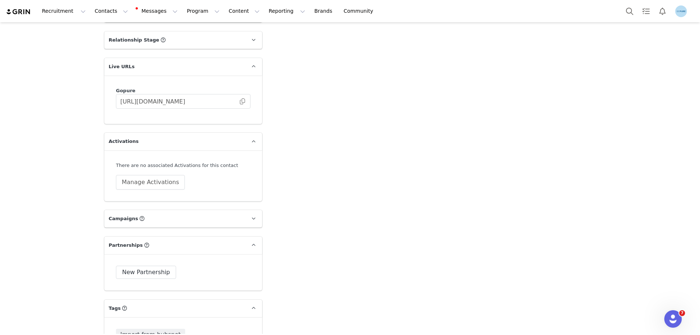
scroll to position [1093, 0]
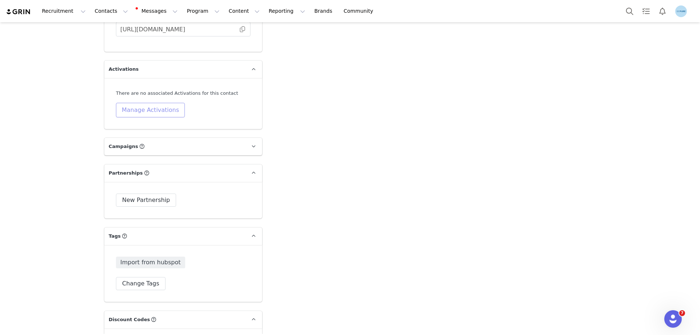
click at [141, 112] on button "Manage Activations" at bounding box center [150, 110] width 69 height 15
click at [142, 138] on div "Select Activation" at bounding box center [127, 138] width 71 height 11
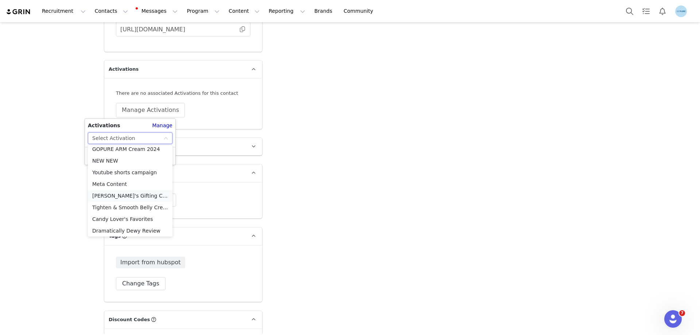
scroll to position [297, 0]
click at [124, 182] on li "Meta Content" at bounding box center [130, 183] width 85 height 12
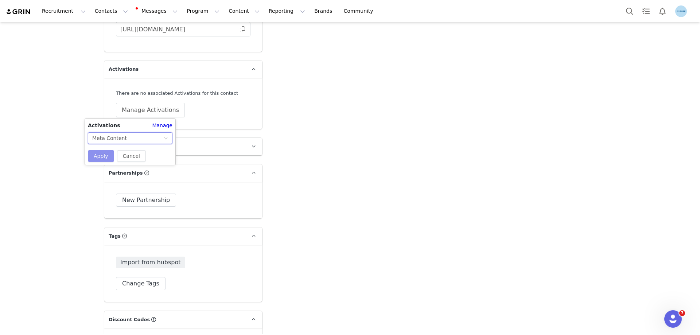
click at [106, 152] on button "Apply" at bounding box center [101, 156] width 26 height 12
click at [146, 286] on button "Change Tags" at bounding box center [141, 283] width 50 height 13
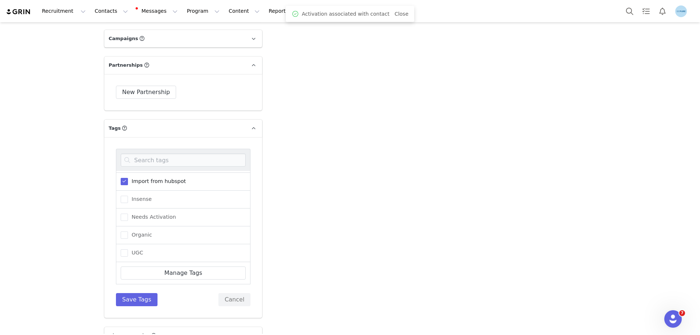
scroll to position [73, 0]
click at [148, 215] on span "Needs Activation" at bounding box center [152, 214] width 48 height 7
click at [128, 211] on input "Needs Activation" at bounding box center [128, 211] width 0 height 0
click at [138, 298] on button "Save Tags" at bounding box center [137, 299] width 42 height 13
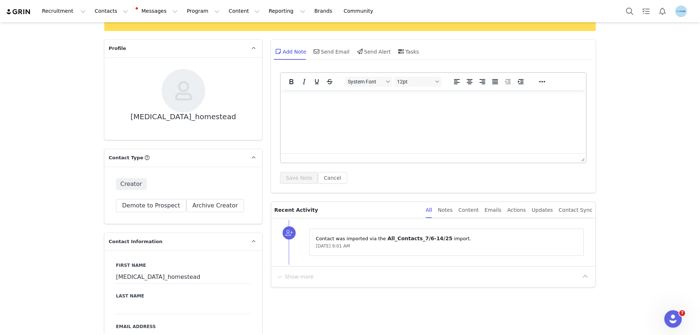
scroll to position [109, 0]
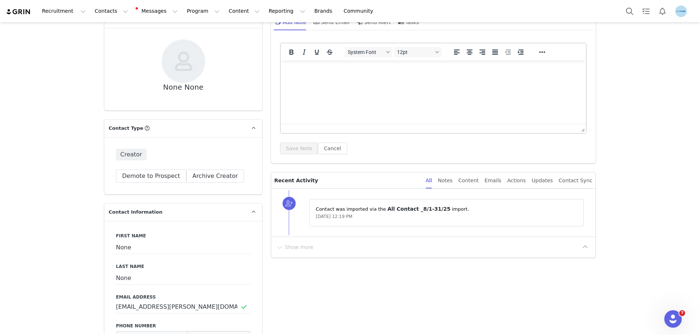
scroll to position [109, 0]
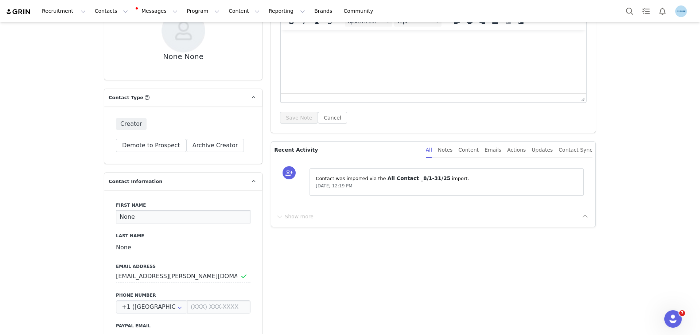
click at [128, 217] on input "None" at bounding box center [183, 216] width 134 height 13
paste input "[PERSON_NAME]"
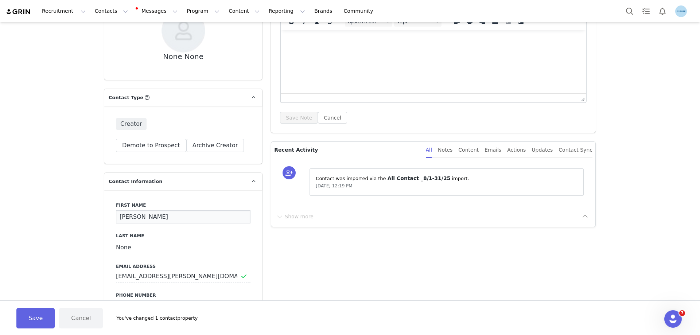
click at [147, 219] on input "[PERSON_NAME]" at bounding box center [183, 216] width 134 height 13
type input "[PERSON_NAME]"
click at [125, 248] on input "None" at bounding box center [183, 247] width 134 height 13
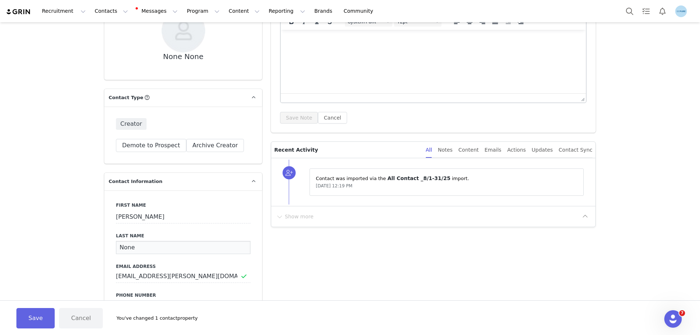
paste input "elson"
type input "Nelson"
click at [30, 317] on button "Save" at bounding box center [35, 318] width 38 height 20
type input "Kirsten"
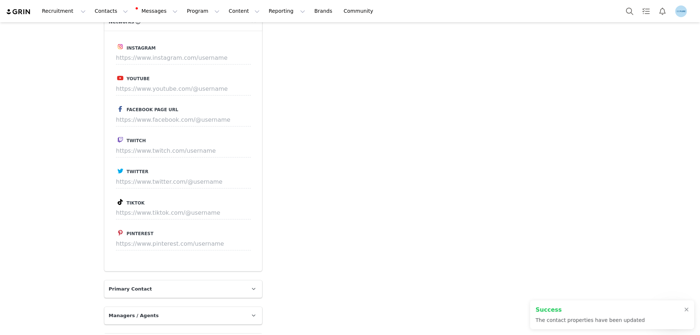
scroll to position [875, 0]
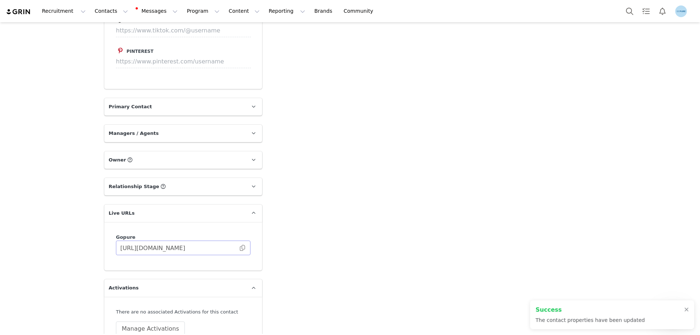
click at [239, 248] on span at bounding box center [242, 248] width 7 height 0
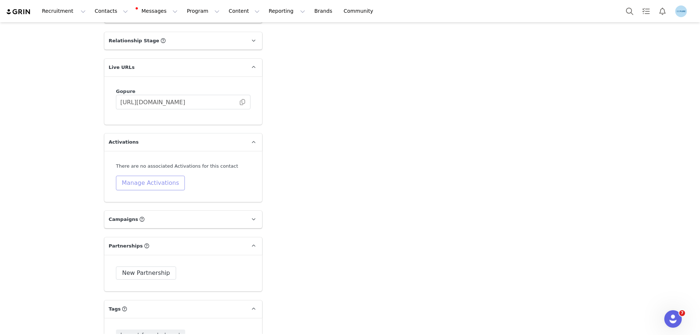
click at [175, 187] on button "Manage Activations" at bounding box center [150, 183] width 69 height 15
click at [152, 215] on div "Select Activation" at bounding box center [127, 211] width 71 height 11
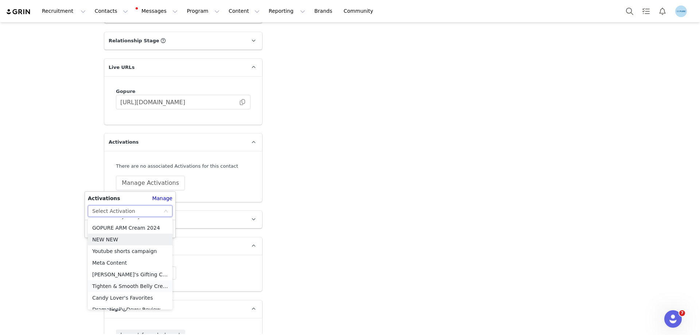
scroll to position [297, 0]
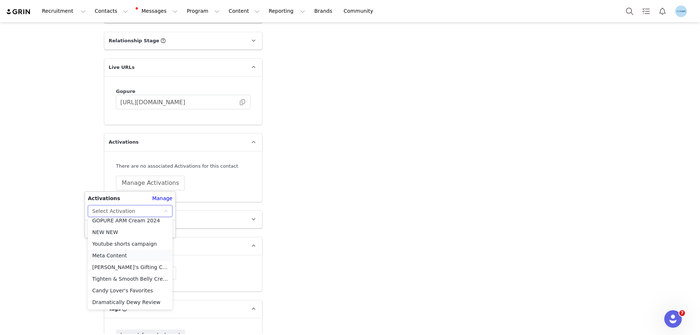
click at [120, 255] on li "Meta Content" at bounding box center [130, 256] width 85 height 12
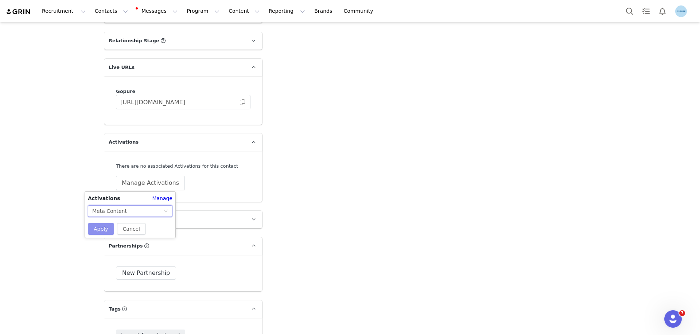
click at [102, 229] on button "Apply" at bounding box center [101, 229] width 26 height 12
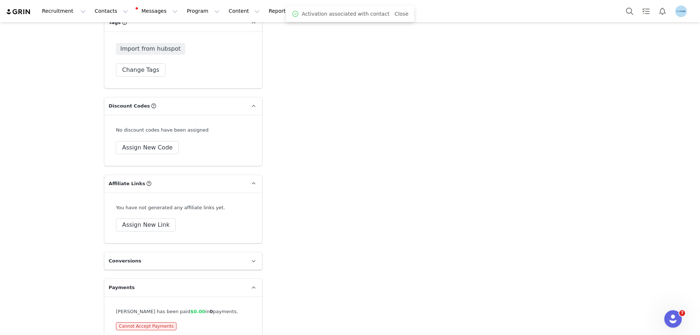
scroll to position [1312, 0]
click at [135, 71] on button "Change Tags" at bounding box center [141, 69] width 50 height 13
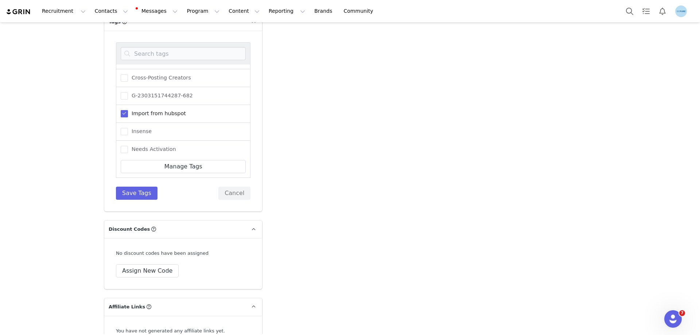
scroll to position [90, 0]
click at [148, 92] on span "Needs Activation" at bounding box center [152, 92] width 48 height 7
click at [128, 89] on input "Needs Activation" at bounding box center [128, 89] width 0 height 0
click at [138, 192] on button "Save Tags" at bounding box center [137, 193] width 42 height 13
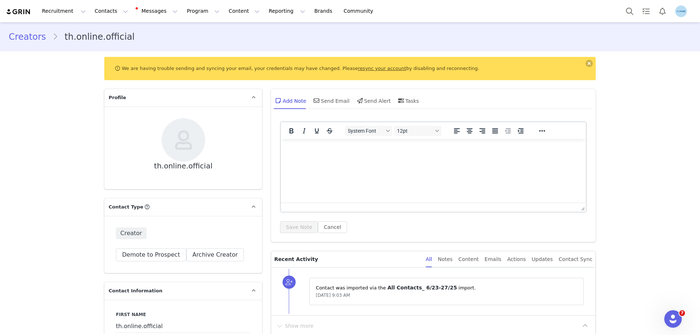
scroll to position [146, 0]
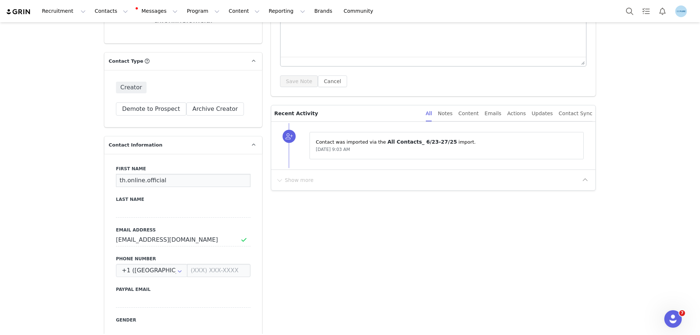
click at [129, 176] on input "th.online.official" at bounding box center [183, 180] width 134 height 13
paste input "[PERSON_NAME]"
click at [129, 176] on input "th.[PERSON_NAME].official" at bounding box center [183, 180] width 134 height 13
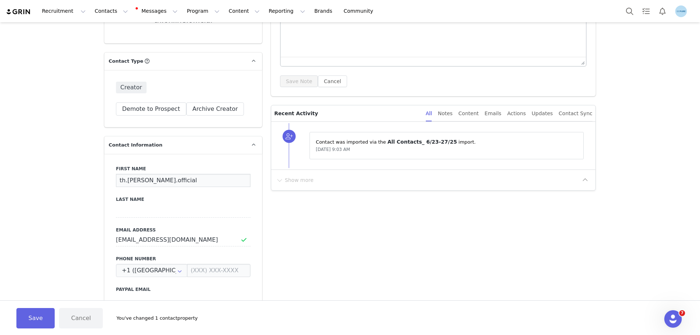
click at [129, 176] on input "th.[PERSON_NAME].official" at bounding box center [183, 180] width 134 height 13
paste input "[PERSON_NAME]"
click at [138, 179] on input "[PERSON_NAME]" at bounding box center [183, 180] width 134 height 13
type input "[PERSON_NAME]"
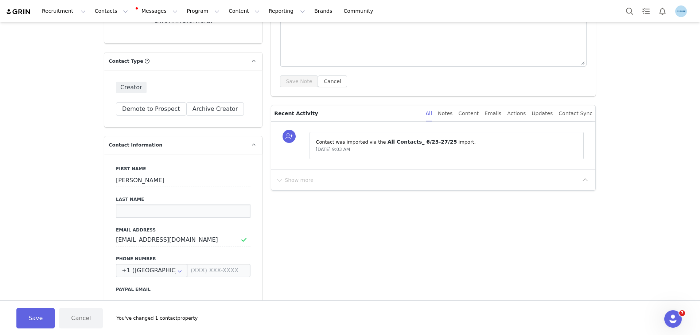
click at [130, 209] on input at bounding box center [183, 210] width 134 height 13
paste input "[PERSON_NAME]"
type input "[PERSON_NAME]"
click at [33, 313] on button "Save" at bounding box center [35, 318] width 38 height 20
type input "[PERSON_NAME]"
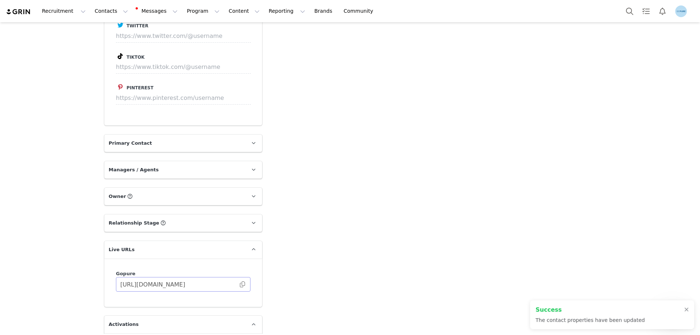
scroll to position [984, 0]
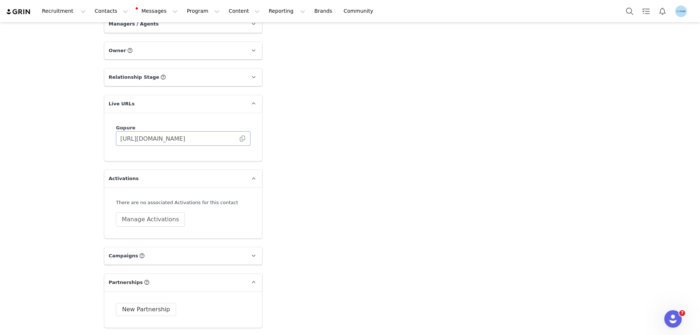
click at [241, 138] on span at bounding box center [242, 138] width 7 height 0
click at [159, 221] on button "Manage Activations" at bounding box center [150, 219] width 69 height 15
click at [151, 248] on div "Select Activation" at bounding box center [127, 247] width 71 height 11
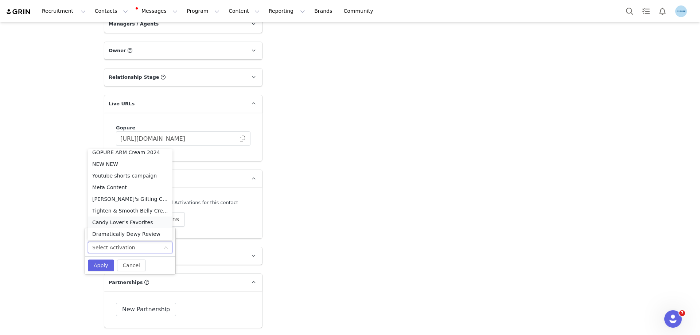
scroll to position [297, 0]
click at [108, 187] on li "Meta Content" at bounding box center [130, 186] width 85 height 12
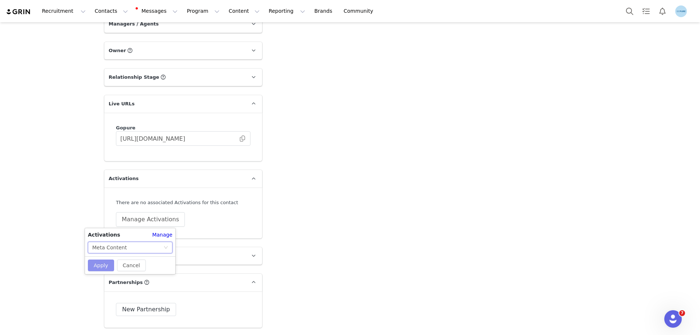
click at [104, 268] on button "Apply" at bounding box center [101, 265] width 26 height 12
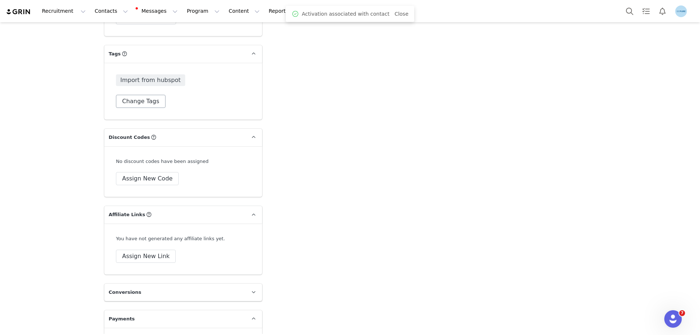
scroll to position [1280, 0]
click at [136, 103] on button "Change Tags" at bounding box center [141, 101] width 50 height 13
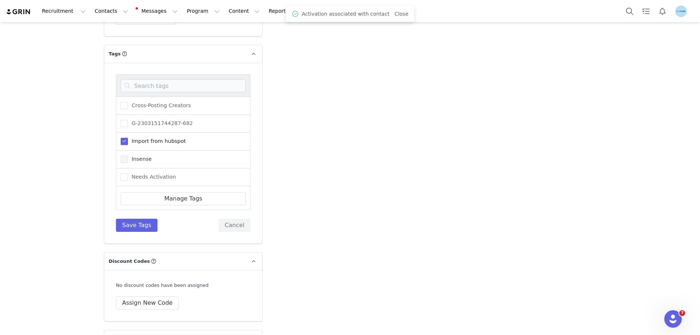
scroll to position [73, 0]
click at [149, 142] on span "Needs Activation" at bounding box center [152, 139] width 48 height 7
click at [128, 136] on input "Needs Activation" at bounding box center [128, 136] width 0 height 0
click at [140, 221] on button "Save Tags" at bounding box center [137, 225] width 42 height 13
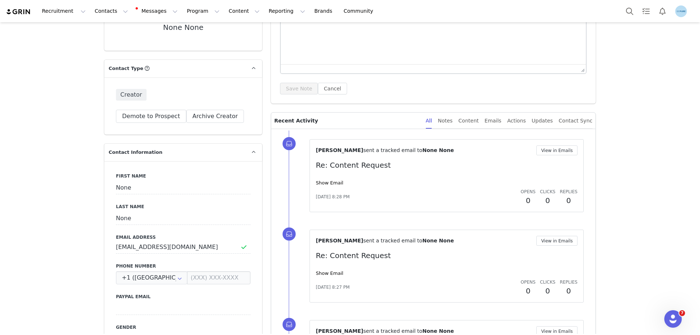
scroll to position [146, 0]
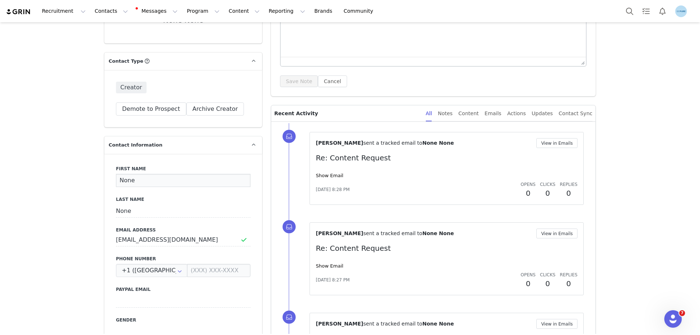
click at [135, 180] on input "None" at bounding box center [183, 180] width 134 height 13
paste input "Jenifer Johnston"
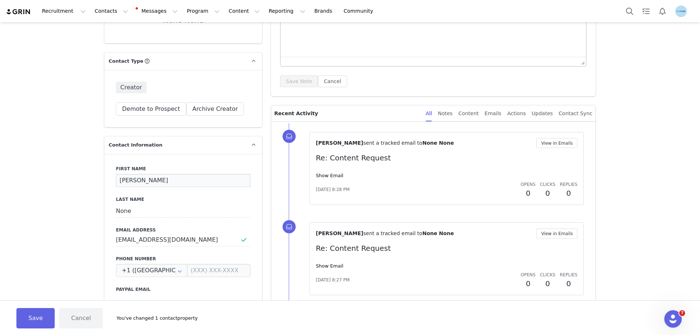
click at [141, 180] on input "Jenifer Johnston" at bounding box center [183, 180] width 134 height 13
type input "Jenifer"
click at [122, 209] on input "None" at bounding box center [183, 210] width 134 height 13
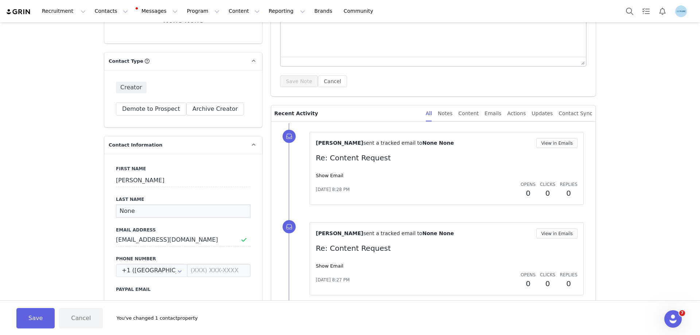
paste input "Johnston"
type input "Johnston"
click at [38, 315] on button "Save" at bounding box center [35, 318] width 38 height 20
type input "Jenifer"
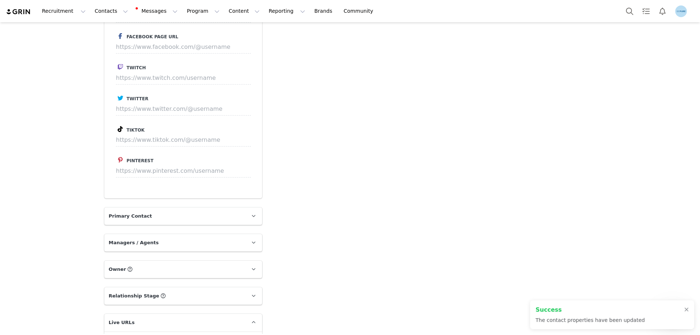
scroll to position [947, 0]
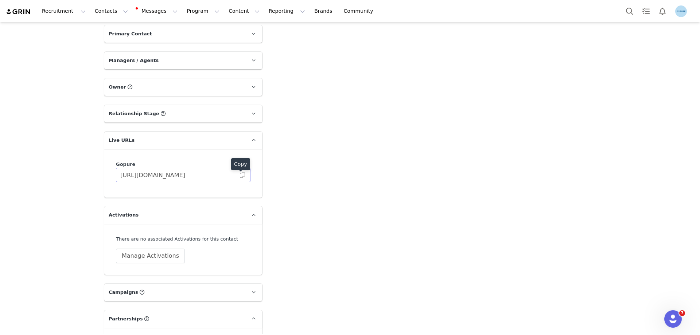
click at [240, 175] on span at bounding box center [242, 175] width 7 height 0
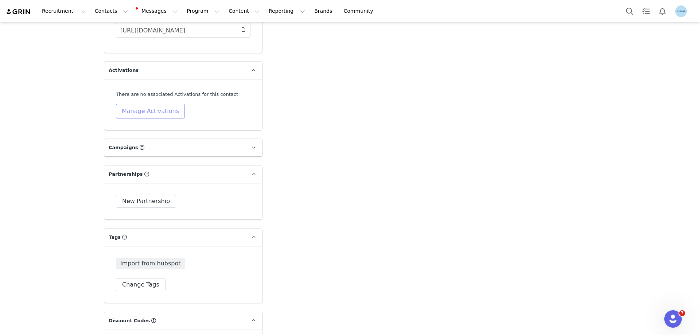
scroll to position [1093, 0]
click at [164, 106] on button "Manage Activations" at bounding box center [150, 110] width 69 height 15
click at [131, 139] on div "Select Activation" at bounding box center [127, 138] width 71 height 11
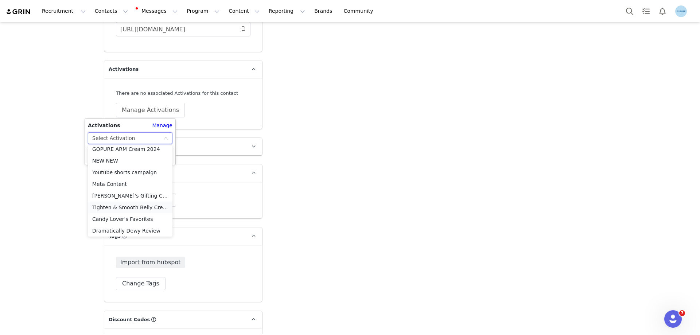
scroll to position [297, 0]
click at [117, 184] on li "Meta Content" at bounding box center [130, 183] width 85 height 12
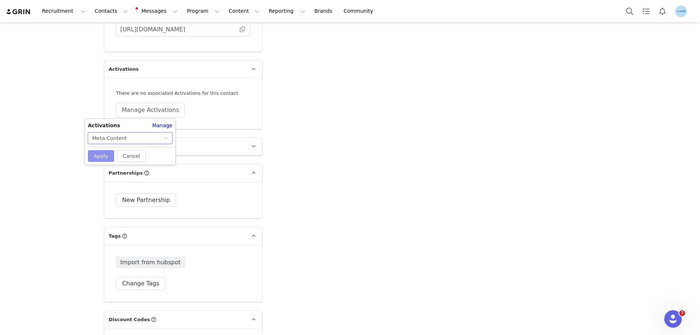
click at [103, 155] on button "Apply" at bounding box center [101, 156] width 26 height 12
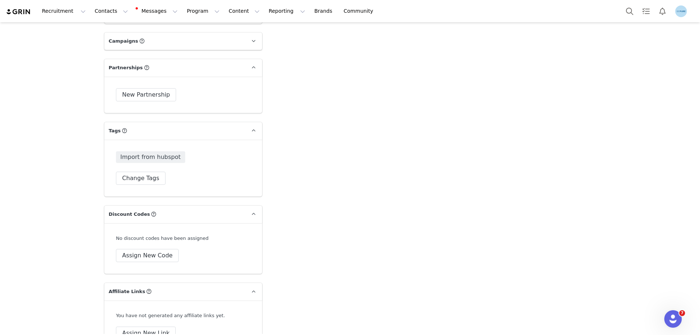
scroll to position [1203, 0]
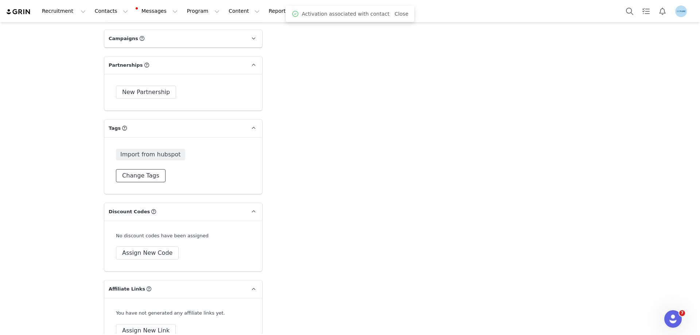
click at [139, 174] on button "Change Tags" at bounding box center [141, 175] width 50 height 13
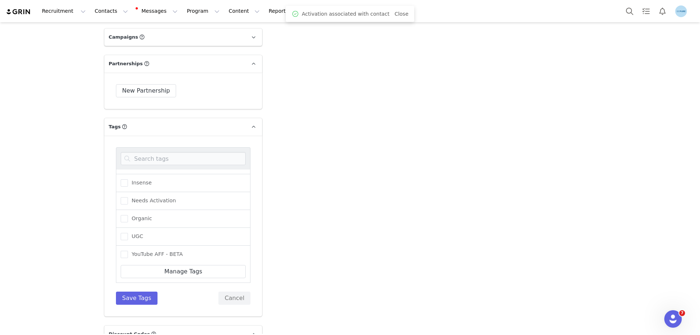
scroll to position [90, 0]
click at [155, 196] on span "Needs Activation" at bounding box center [152, 197] width 48 height 7
click at [128, 194] on input "Needs Activation" at bounding box center [128, 194] width 0 height 0
click at [135, 297] on button "Save Tags" at bounding box center [137, 298] width 42 height 13
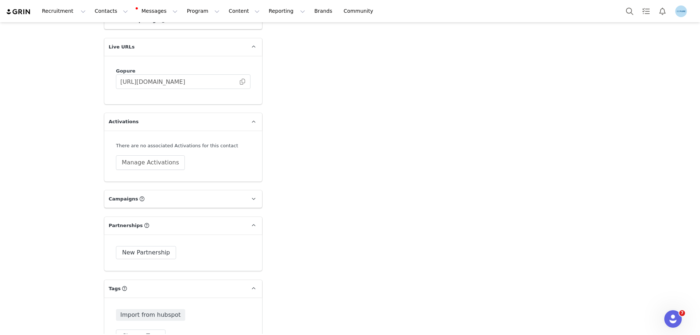
scroll to position [947, 0]
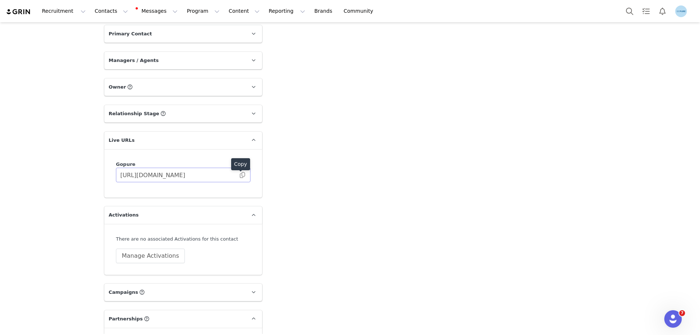
click at [241, 175] on span at bounding box center [242, 175] width 7 height 0
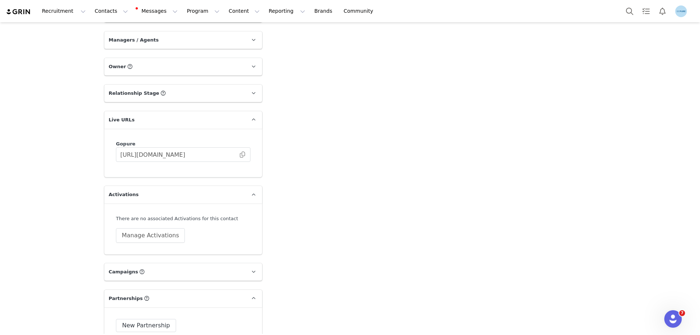
scroll to position [1057, 0]
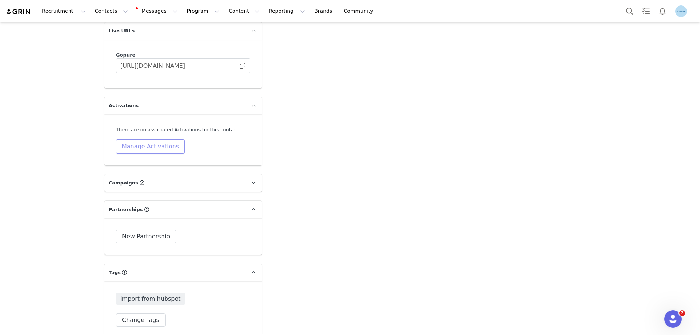
click at [152, 151] on button "Manage Activations" at bounding box center [150, 146] width 69 height 15
click at [145, 174] on div "Select Activation" at bounding box center [127, 174] width 71 height 11
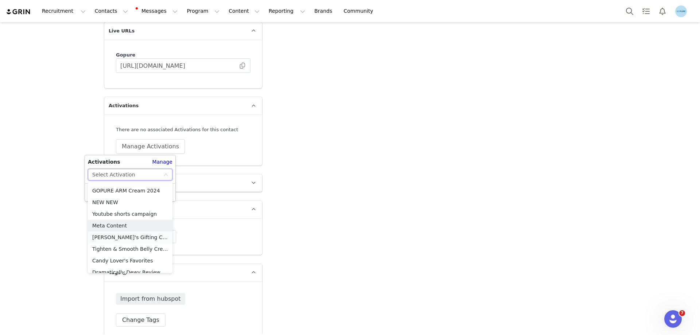
scroll to position [297, 0]
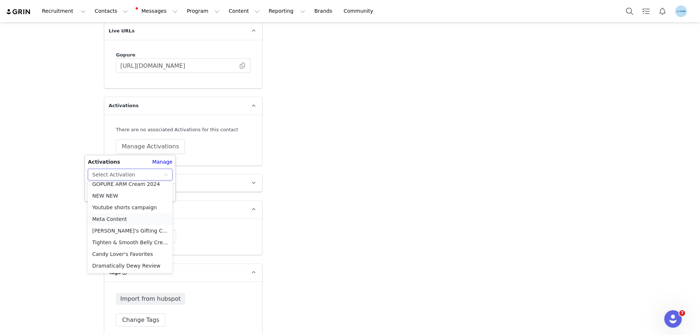
click at [118, 217] on li "Meta Content" at bounding box center [130, 219] width 85 height 12
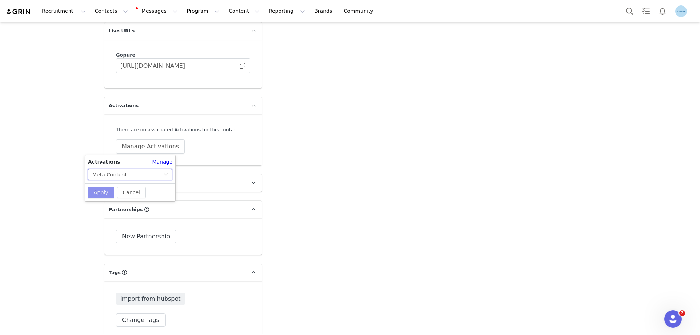
click at [103, 189] on button "Apply" at bounding box center [101, 193] width 26 height 12
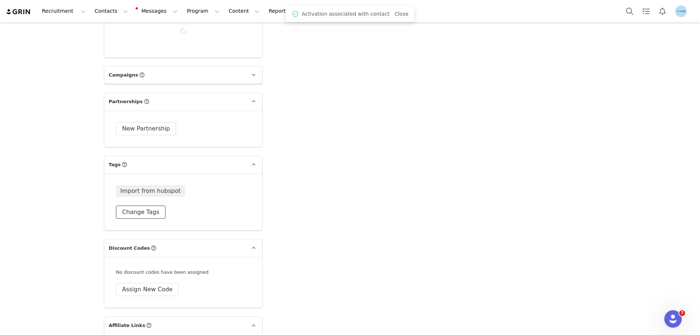
click at [146, 211] on button "Change Tags" at bounding box center [141, 212] width 50 height 13
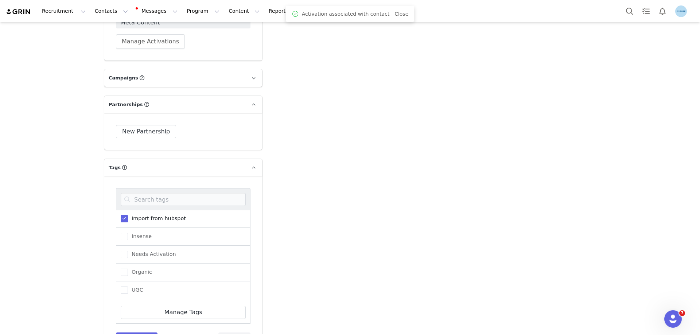
scroll to position [73, 0]
click at [148, 251] on span "Needs Activation" at bounding box center [152, 253] width 48 height 7
click at [128, 250] on input "Needs Activation" at bounding box center [128, 250] width 0 height 0
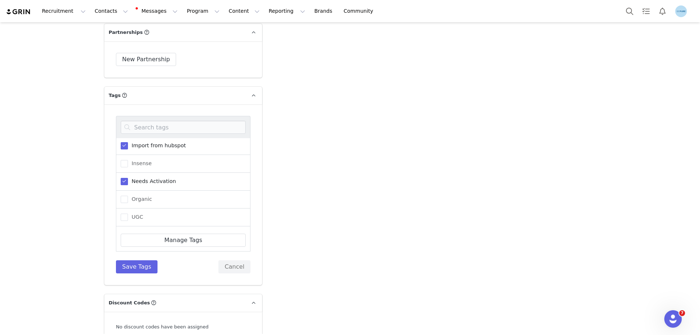
scroll to position [1275, 0]
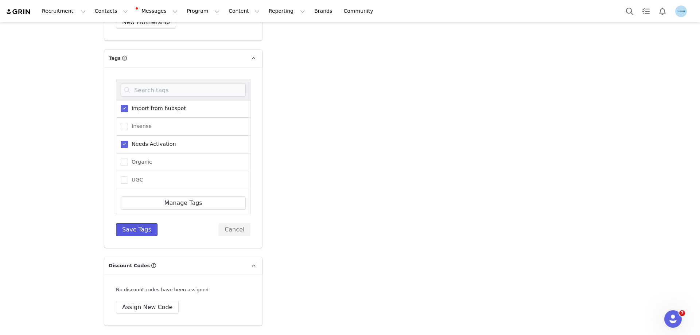
click at [136, 233] on button "Save Tags" at bounding box center [137, 229] width 42 height 13
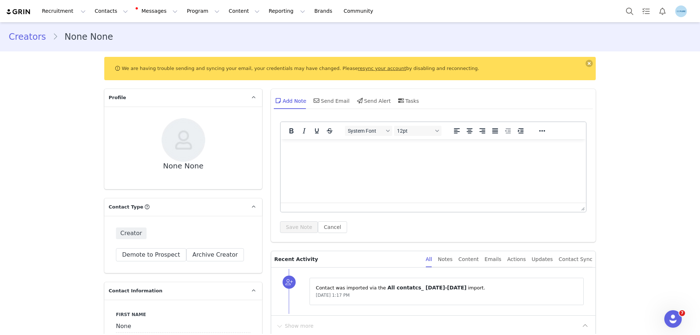
scroll to position [73, 0]
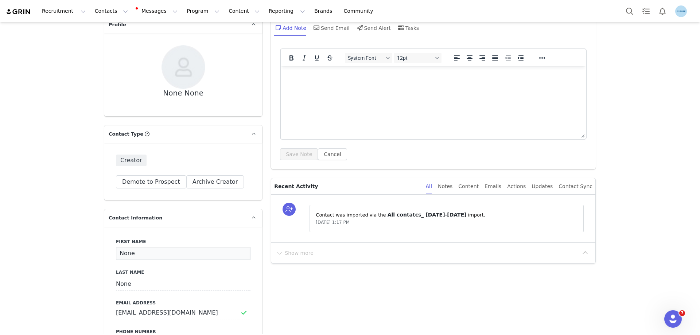
click at [124, 254] on input "None" at bounding box center [183, 253] width 134 height 13
paste input "[PERSON_NAME]"
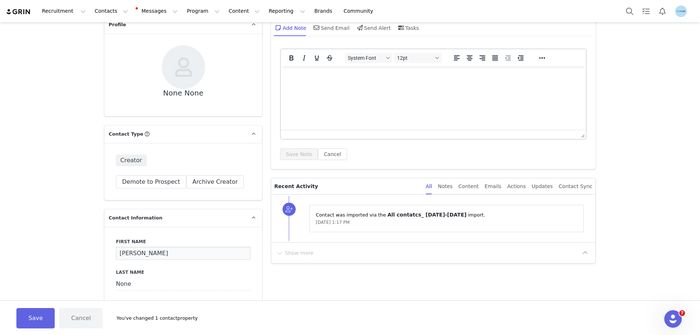
click at [142, 253] on input "[PERSON_NAME]" at bounding box center [183, 253] width 134 height 13
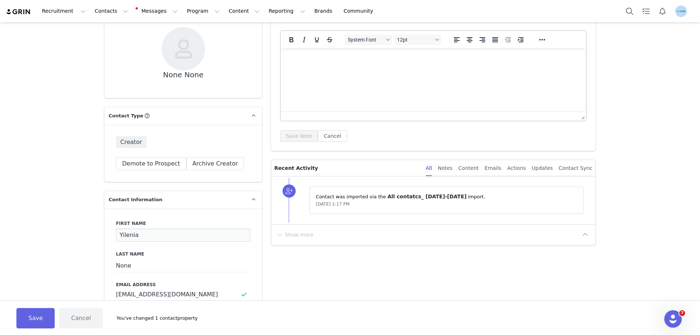
scroll to position [146, 0]
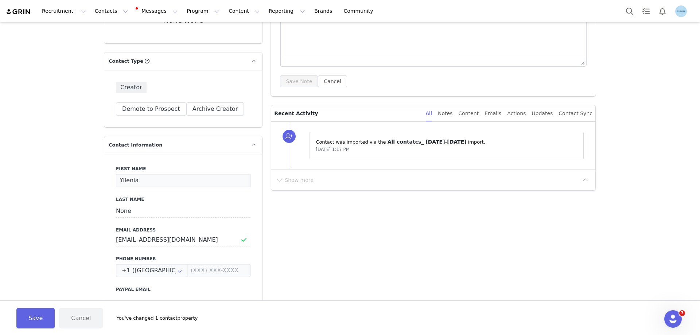
type input "Yilenia"
click at [125, 210] on input "None" at bounding box center [183, 210] width 134 height 13
paste input "[PERSON_NAME]"
type input "[PERSON_NAME]"
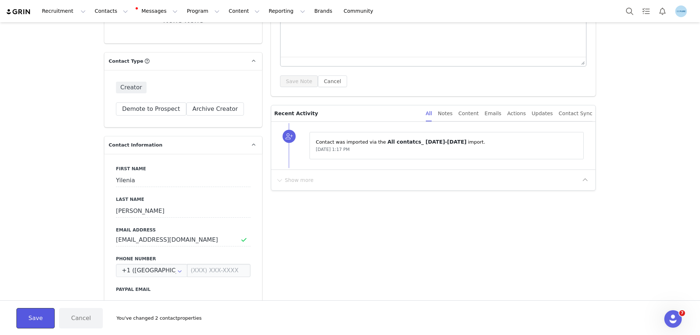
click at [38, 317] on button "Save" at bounding box center [35, 318] width 38 height 20
type input "Yilenia"
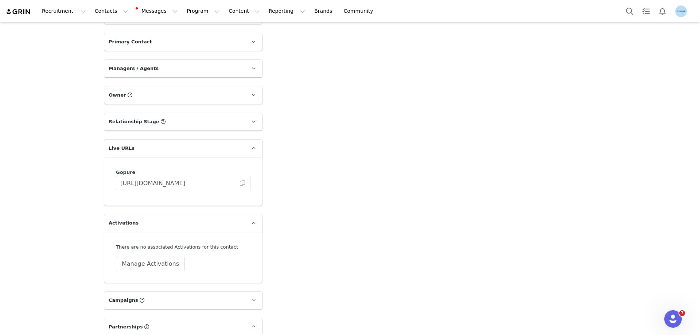
scroll to position [947, 0]
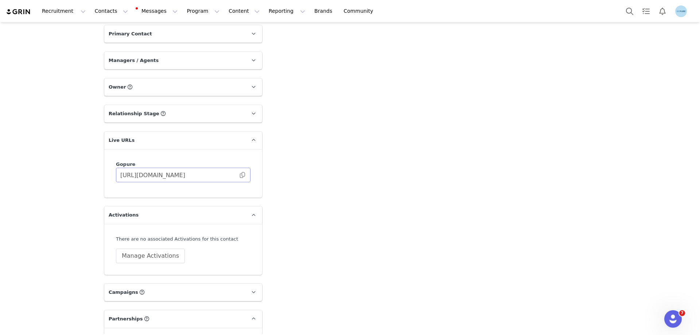
click at [241, 175] on span at bounding box center [242, 175] width 7 height 0
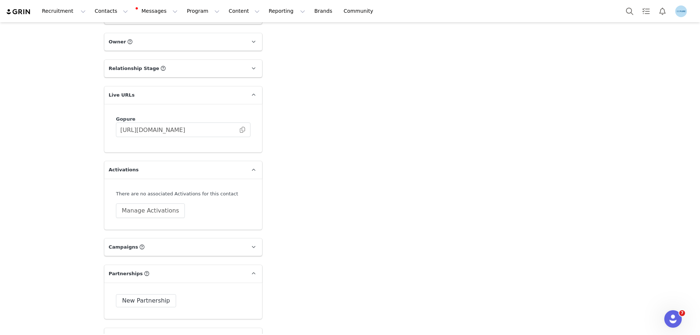
scroll to position [1057, 0]
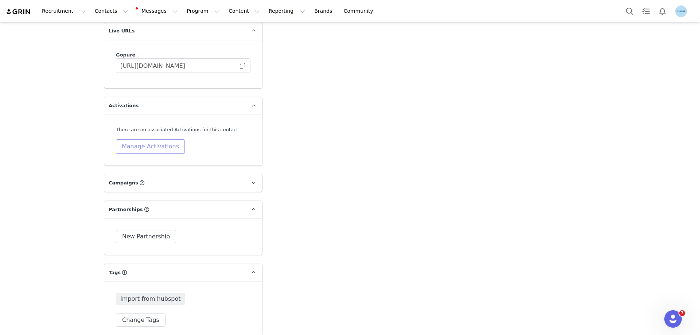
click at [139, 142] on button "Manage Activations" at bounding box center [150, 146] width 69 height 15
click at [147, 176] on div "Select Activation" at bounding box center [127, 174] width 71 height 11
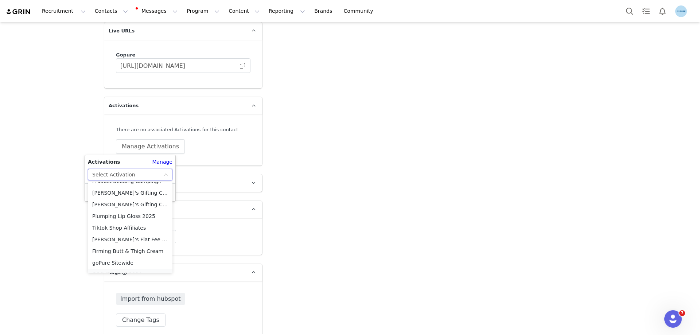
scroll to position [297, 0]
click at [123, 218] on li "Meta Content" at bounding box center [130, 219] width 85 height 12
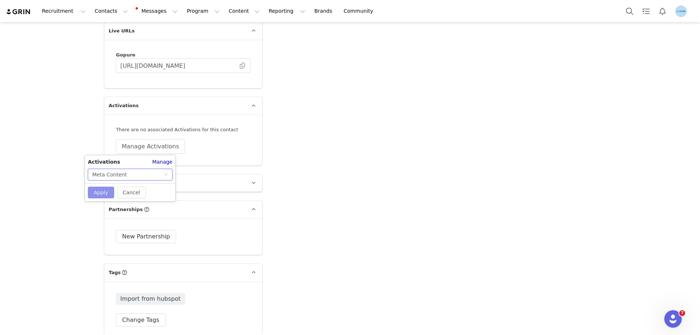
click at [104, 192] on button "Apply" at bounding box center [101, 193] width 26 height 12
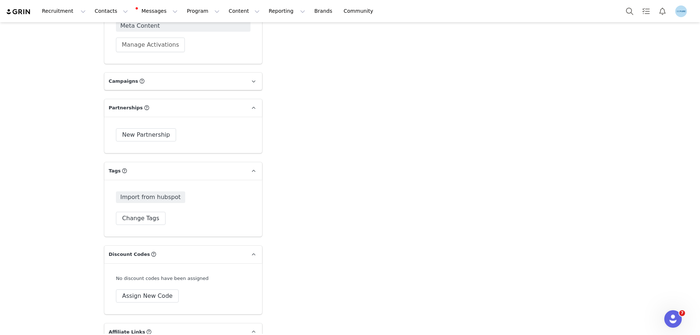
scroll to position [1166, 0]
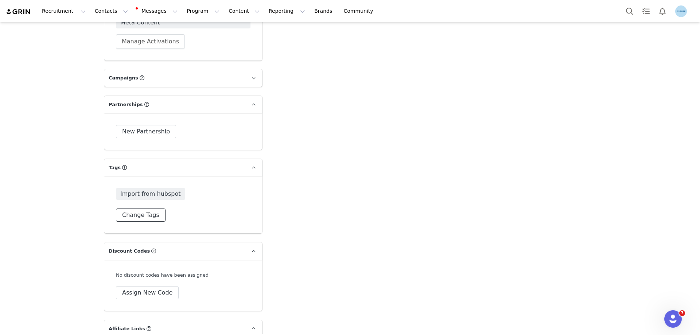
click at [142, 216] on button "Change Tags" at bounding box center [141, 214] width 50 height 13
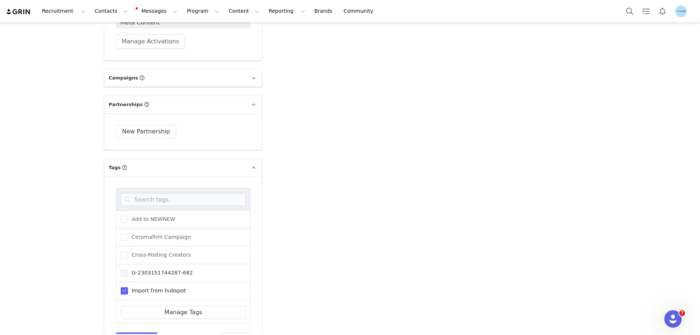
scroll to position [73, 0]
click at [145, 255] on span "Needs Activation" at bounding box center [152, 253] width 48 height 7
click at [128, 250] on input "Needs Activation" at bounding box center [128, 250] width 0 height 0
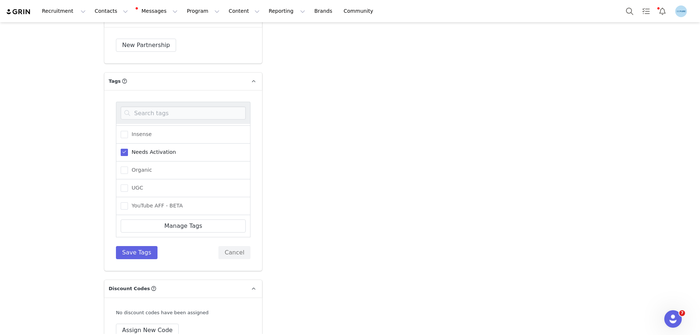
scroll to position [1312, 0]
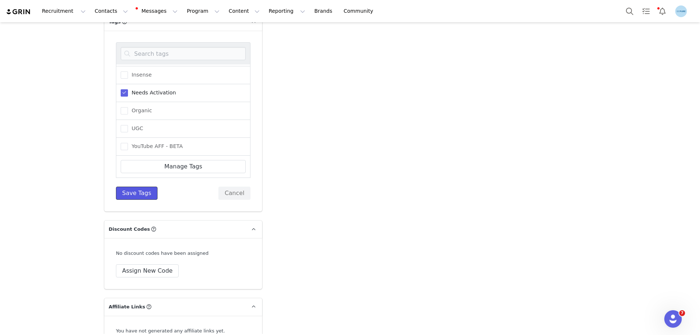
click at [149, 188] on button "Save Tags" at bounding box center [137, 193] width 42 height 13
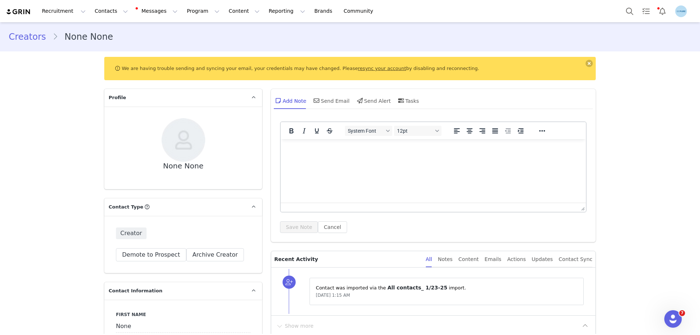
scroll to position [109, 0]
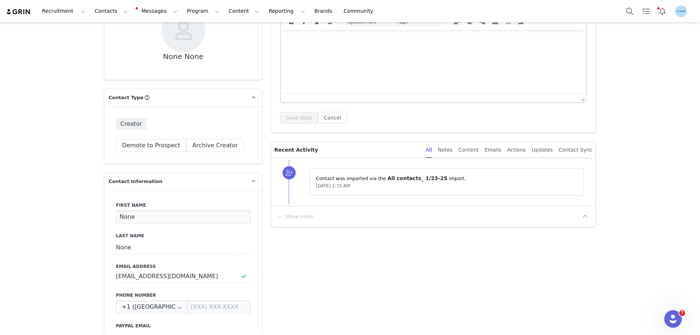
click at [130, 216] on input "None" at bounding box center [183, 216] width 134 height 13
paste input "[PERSON_NAME]"
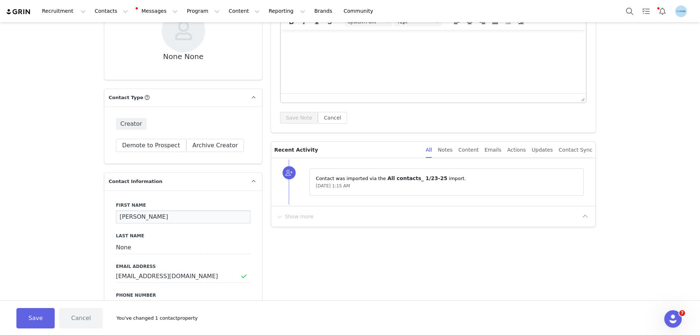
click at [145, 216] on input "[PERSON_NAME]" at bounding box center [183, 216] width 134 height 13
type input "[PERSON_NAME]"
click at [119, 248] on input "None" at bounding box center [183, 247] width 134 height 13
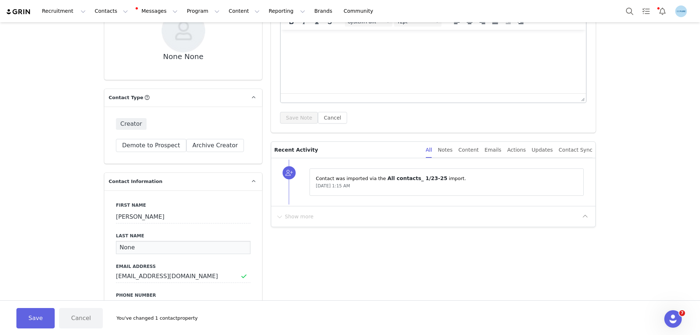
paste input "Badwin"
type input "Badwin"
click at [32, 317] on button "Save" at bounding box center [35, 318] width 38 height 20
type input "Jennifer"
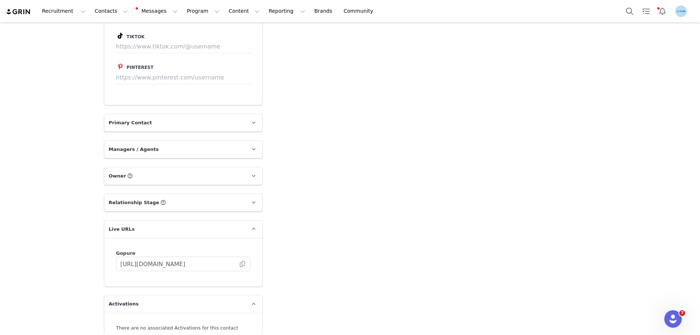
scroll to position [911, 0]
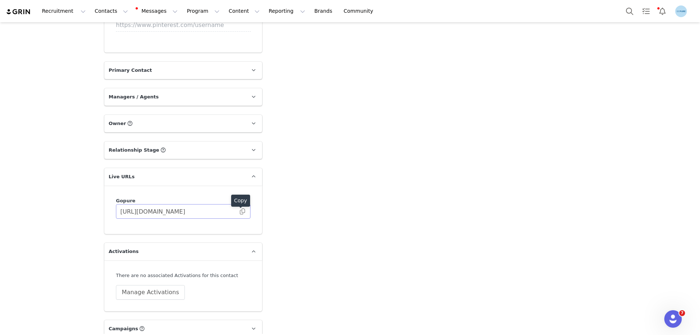
click at [240, 211] on span at bounding box center [242, 211] width 7 height 0
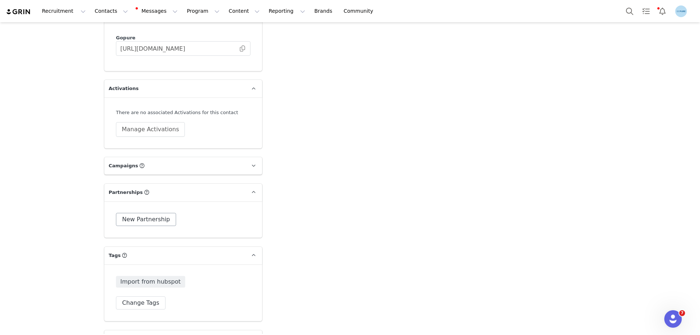
scroll to position [1130, 0]
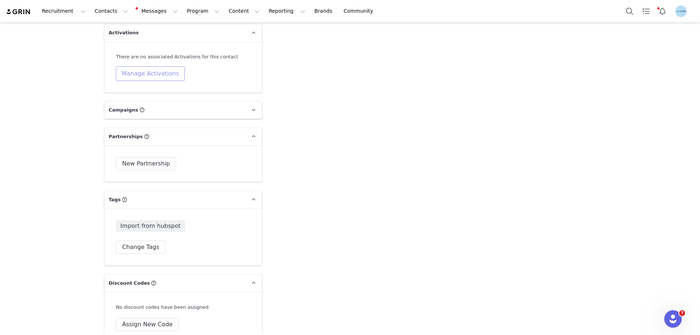
click at [157, 71] on button "Manage Activations" at bounding box center [150, 73] width 69 height 15
click at [153, 101] on div "Select Activation" at bounding box center [127, 101] width 71 height 11
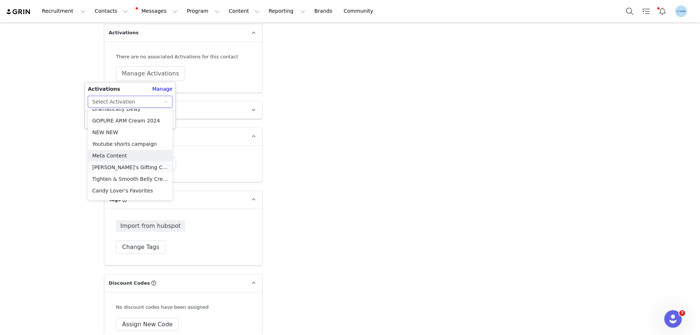
scroll to position [297, 0]
click at [116, 144] on li "Meta Content" at bounding box center [130, 146] width 85 height 12
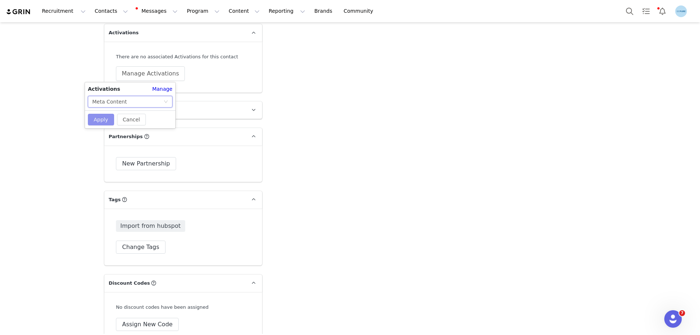
click at [103, 115] on button "Apply" at bounding box center [101, 120] width 26 height 12
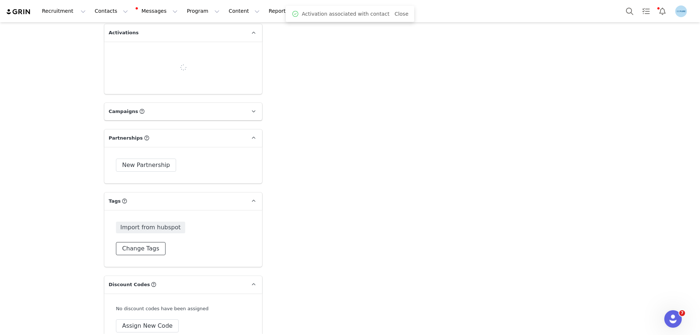
click at [141, 245] on button "Change Tags" at bounding box center [141, 248] width 50 height 13
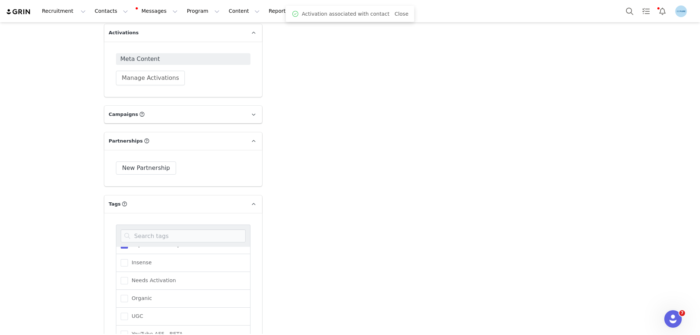
scroll to position [90, 0]
drag, startPoint x: 144, startPoint y: 275, endPoint x: 218, endPoint y: 270, distance: 74.1
click at [145, 275] on span "Needs Activation" at bounding box center [152, 274] width 48 height 7
click at [128, 271] on input "Needs Activation" at bounding box center [128, 271] width 0 height 0
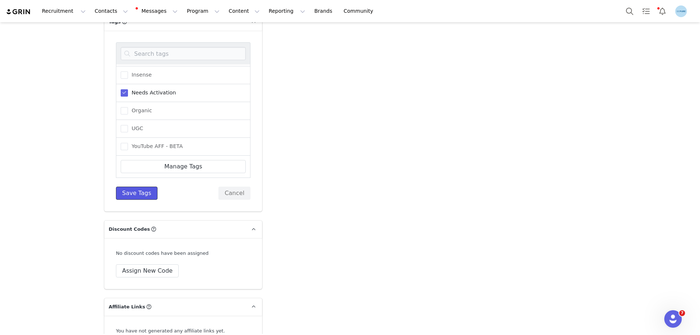
click at [132, 192] on button "Save Tags" at bounding box center [137, 193] width 42 height 13
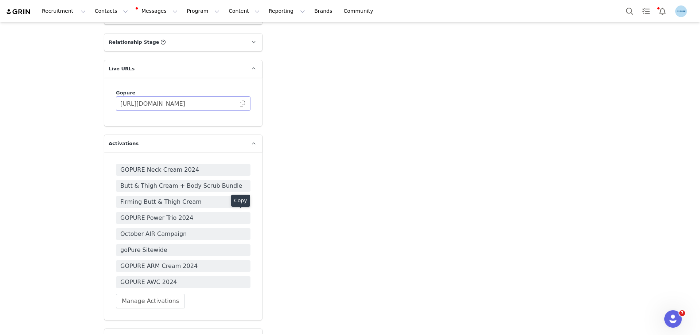
scroll to position [1020, 0]
click at [239, 102] on span at bounding box center [242, 102] width 7 height 0
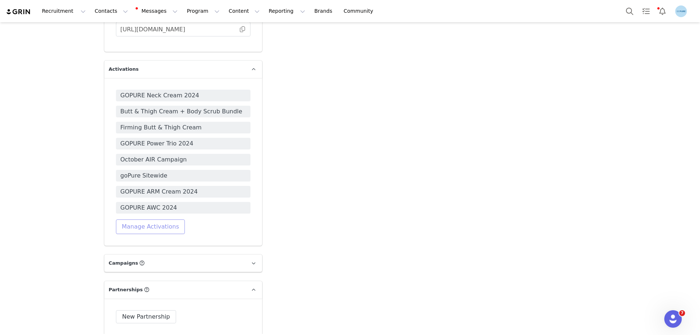
click at [152, 223] on button "Manage Activations" at bounding box center [150, 226] width 69 height 15
click at [127, 255] on div "Select Activation" at bounding box center [113, 254] width 43 height 11
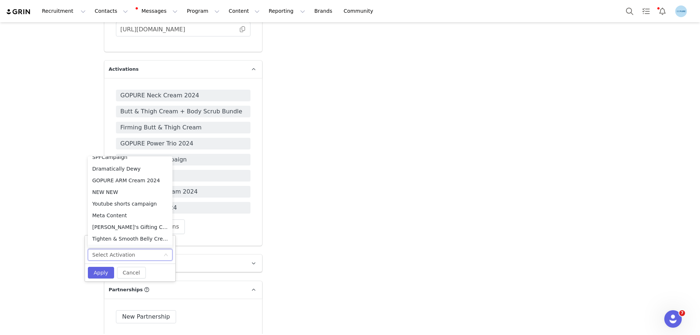
scroll to position [297, 0]
click at [124, 192] on li "Meta Content" at bounding box center [130, 194] width 85 height 12
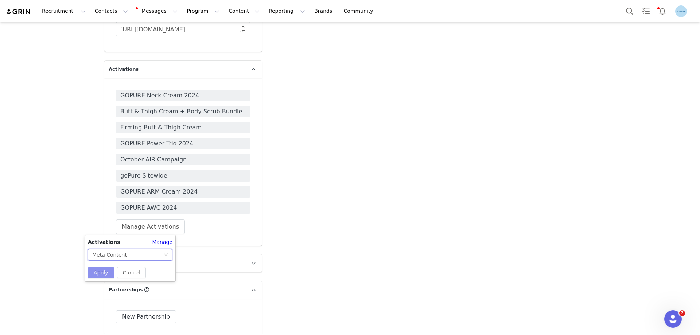
click at [103, 274] on button "Apply" at bounding box center [101, 273] width 26 height 12
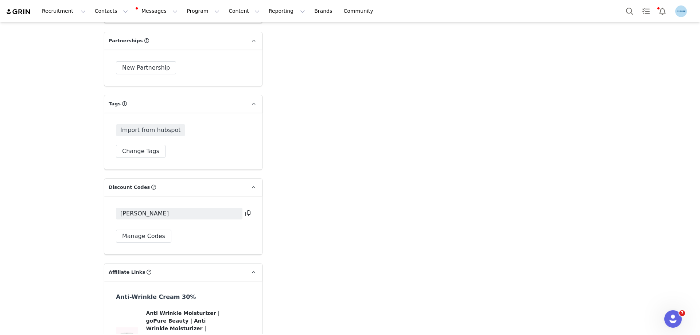
scroll to position [1348, 0]
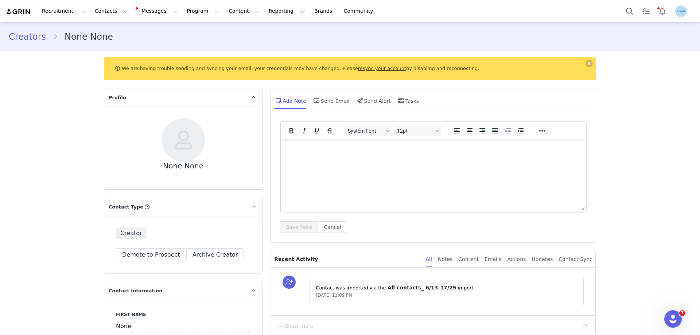
scroll to position [109, 0]
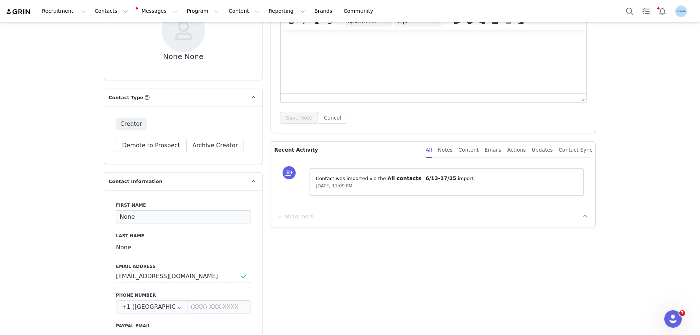
click at [120, 217] on input "None" at bounding box center [183, 216] width 134 height 13
paste input "Sara Bicuna"
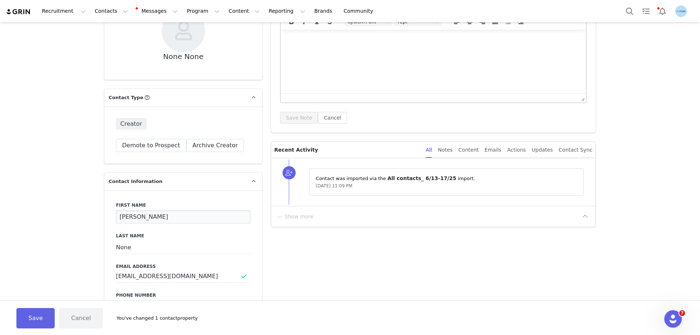
click at [137, 216] on input "Sara Bicuna" at bounding box center [183, 216] width 134 height 13
type input "Sara"
click at [120, 247] on input "None" at bounding box center [183, 247] width 134 height 13
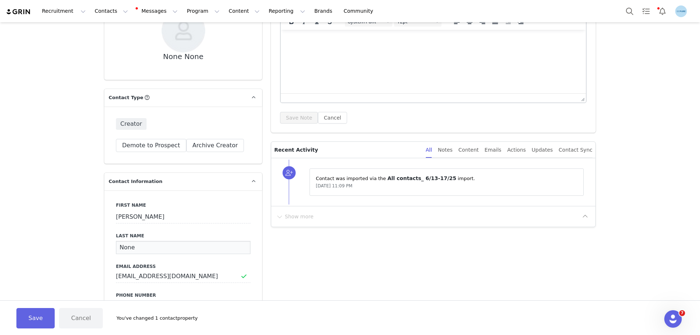
paste input "Bicuna"
type input "Bicuna"
click at [28, 314] on button "Save" at bounding box center [35, 318] width 38 height 20
type input "Sara"
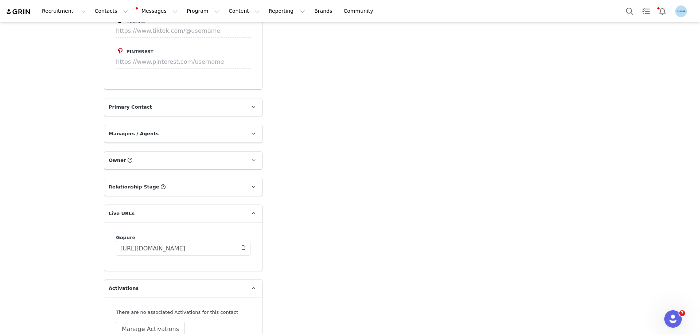
scroll to position [984, 0]
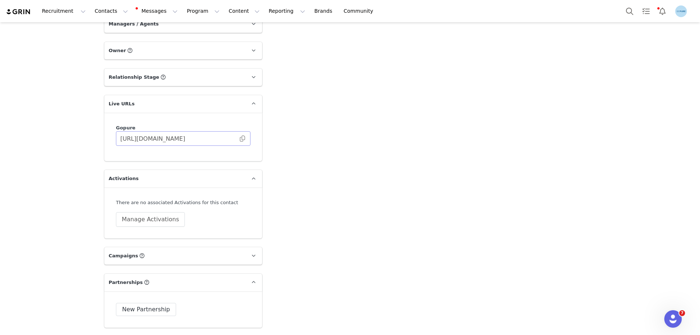
click at [240, 138] on span at bounding box center [242, 138] width 7 height 0
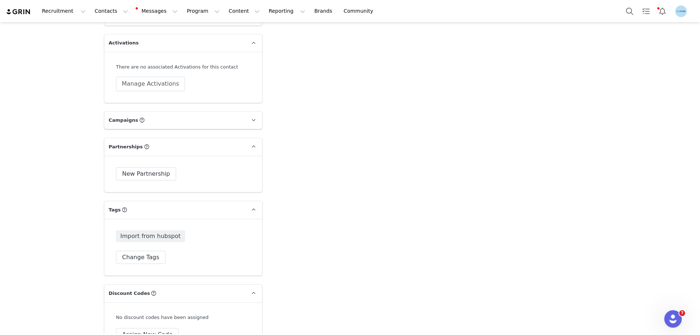
scroll to position [1130, 0]
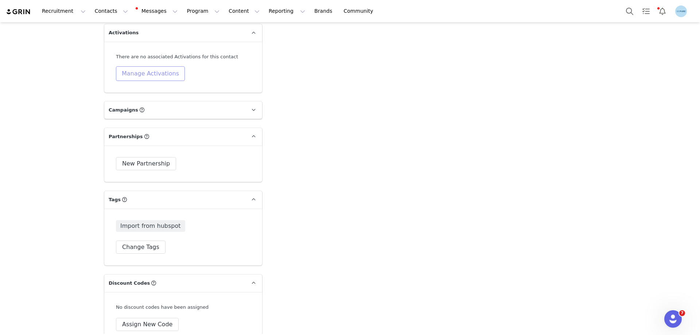
click at [150, 71] on button "Manage Activations" at bounding box center [150, 73] width 69 height 15
click at [145, 102] on div "Select Activation" at bounding box center [127, 101] width 71 height 11
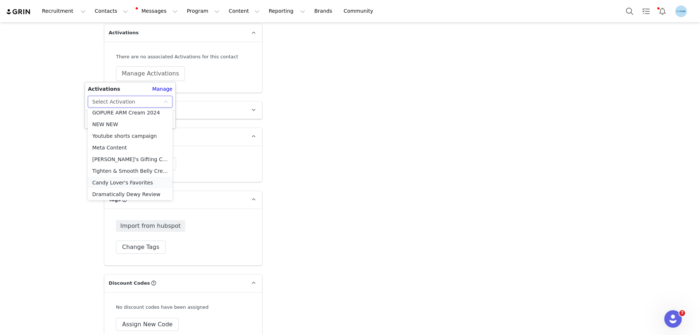
scroll to position [297, 0]
click at [110, 146] on li "Meta Content" at bounding box center [130, 146] width 85 height 12
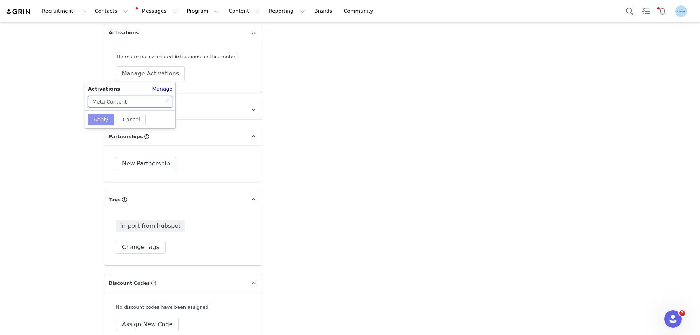
click at [98, 116] on button "Apply" at bounding box center [101, 120] width 26 height 12
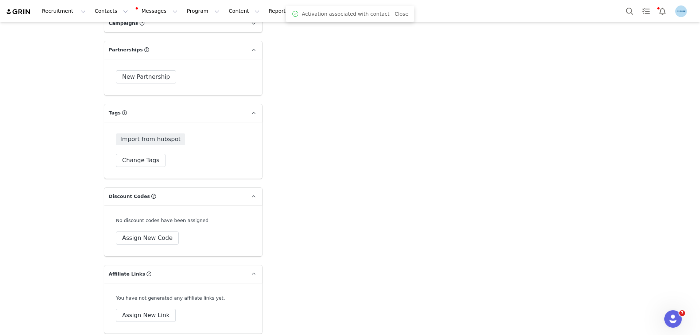
scroll to position [1278, 0]
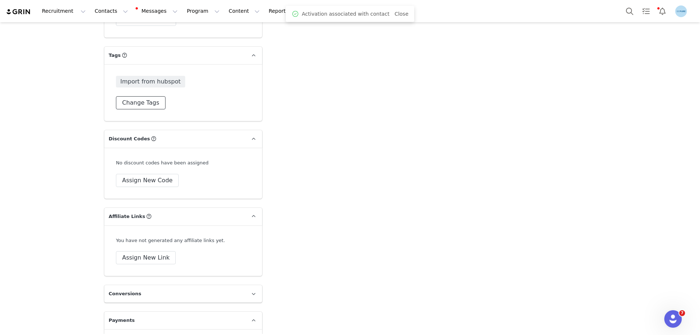
click at [140, 105] on button "Change Tags" at bounding box center [141, 102] width 50 height 13
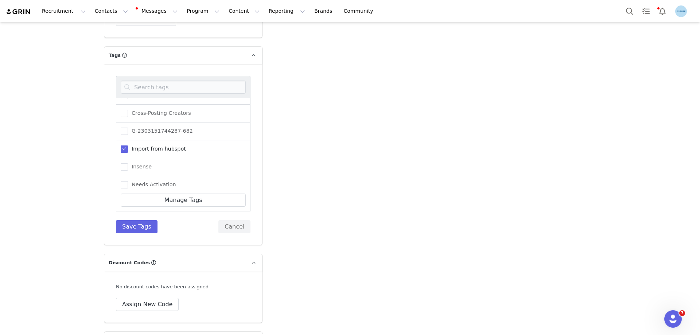
scroll to position [73, 0]
click at [153, 140] on span "Needs Activation" at bounding box center [152, 141] width 48 height 7
click at [128, 138] on input "Needs Activation" at bounding box center [128, 138] width 0 height 0
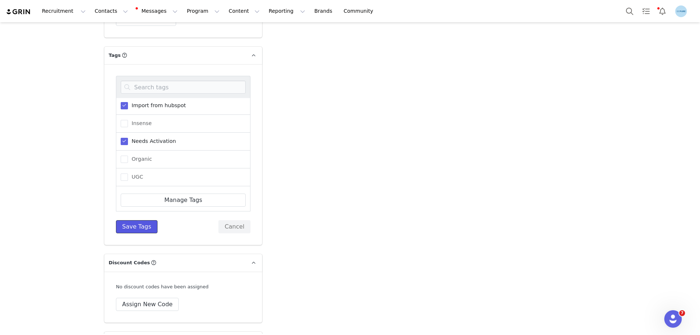
click at [132, 224] on button "Save Tags" at bounding box center [137, 226] width 42 height 13
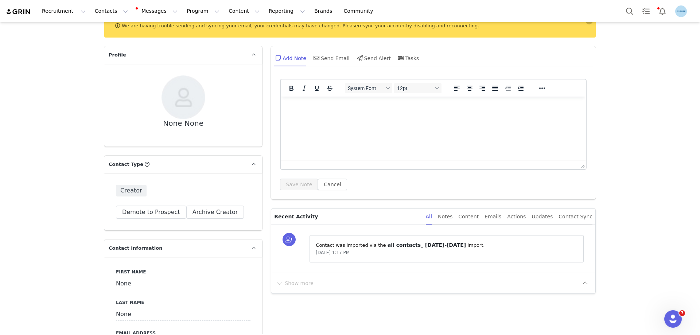
scroll to position [109, 0]
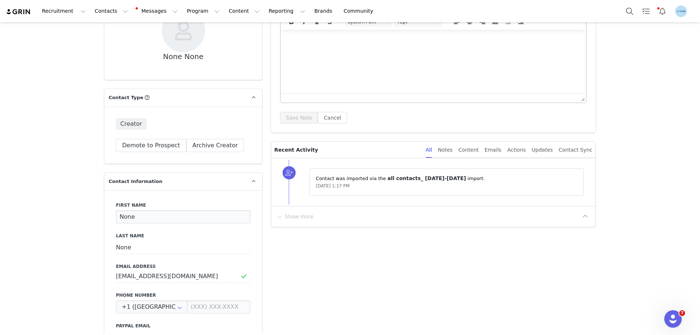
click at [131, 218] on input "None" at bounding box center [183, 216] width 134 height 13
paste input "[PERSON_NAME]"
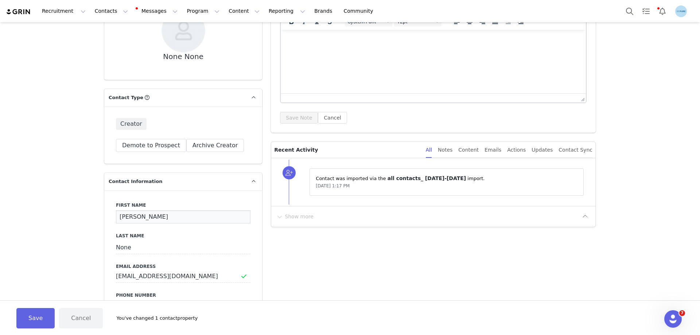
click at [144, 218] on input "[PERSON_NAME]" at bounding box center [183, 216] width 134 height 13
type input "[PERSON_NAME]"
click at [128, 250] on input "None" at bounding box center [183, 247] width 134 height 13
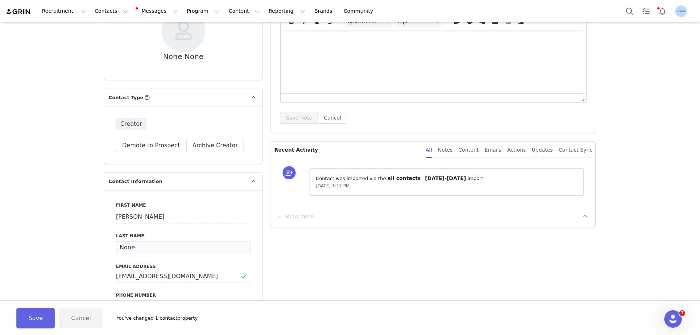
paste input "[PERSON_NAME]"
type input "[PERSON_NAME]"
click at [44, 314] on button "Save" at bounding box center [35, 318] width 38 height 20
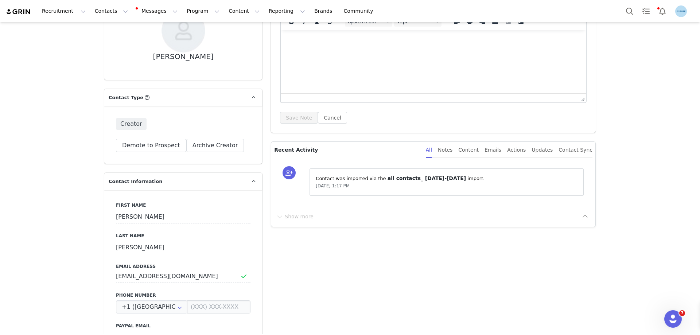
type input "[PERSON_NAME]"
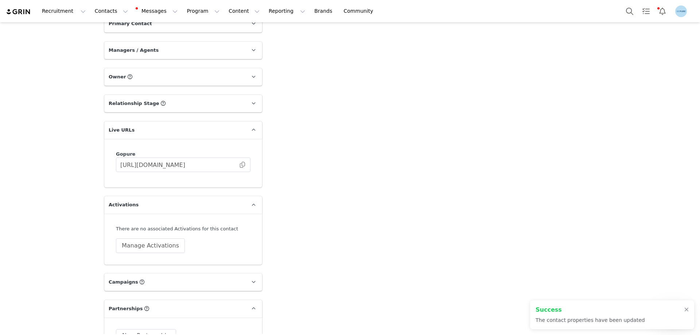
scroll to position [1057, 0]
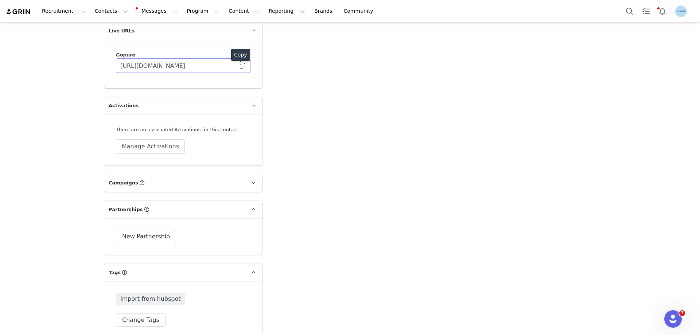
click at [239, 66] on span at bounding box center [242, 66] width 7 height 0
click at [146, 148] on button "Manage Activations" at bounding box center [150, 146] width 69 height 15
click at [148, 176] on div "Select Activation" at bounding box center [127, 174] width 71 height 11
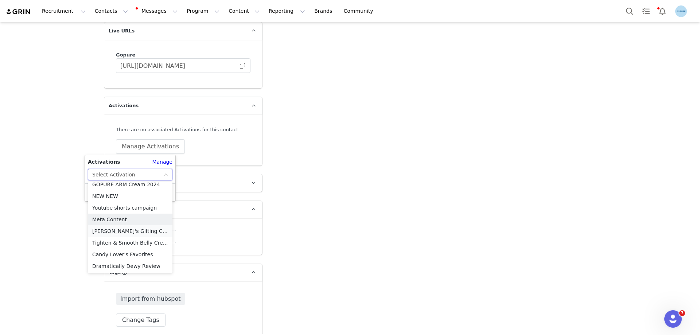
scroll to position [297, 0]
click at [117, 219] on li "Meta Content" at bounding box center [130, 219] width 85 height 12
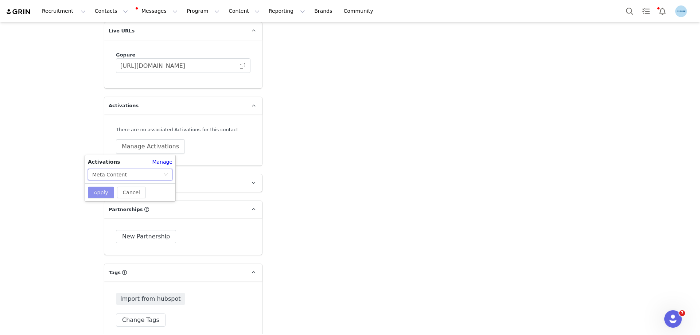
click at [97, 190] on button "Apply" at bounding box center [101, 193] width 26 height 12
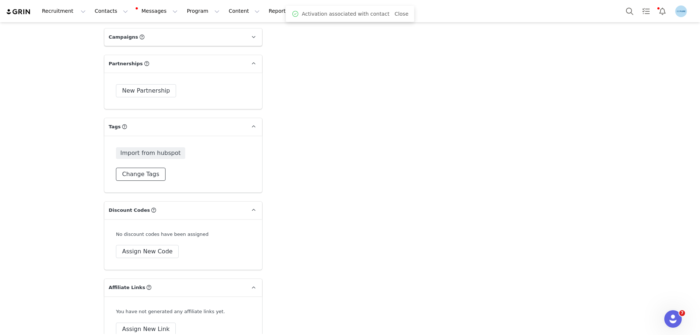
click at [147, 174] on button "Change Tags" at bounding box center [141, 174] width 50 height 13
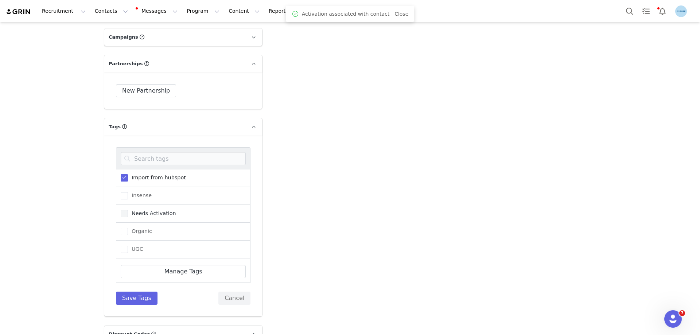
scroll to position [73, 0]
click at [156, 214] on span "Needs Activation" at bounding box center [152, 212] width 48 height 7
click at [128, 209] on input "Needs Activation" at bounding box center [128, 209] width 0 height 0
click at [138, 297] on button "Save Tags" at bounding box center [137, 298] width 42 height 13
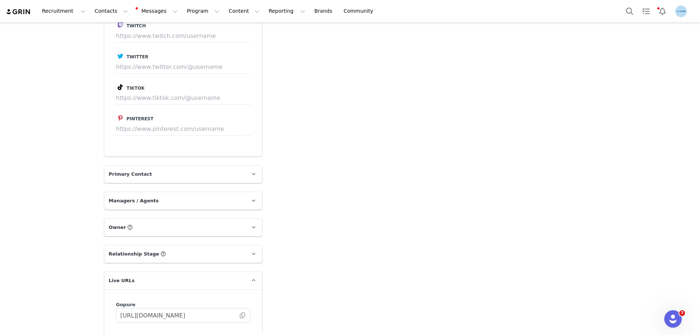
scroll to position [984, 0]
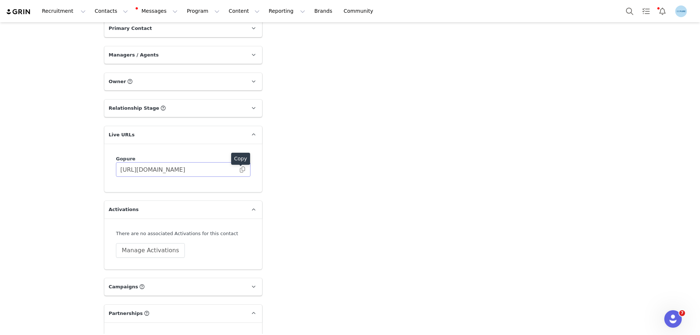
click at [241, 169] on span at bounding box center [242, 169] width 7 height 0
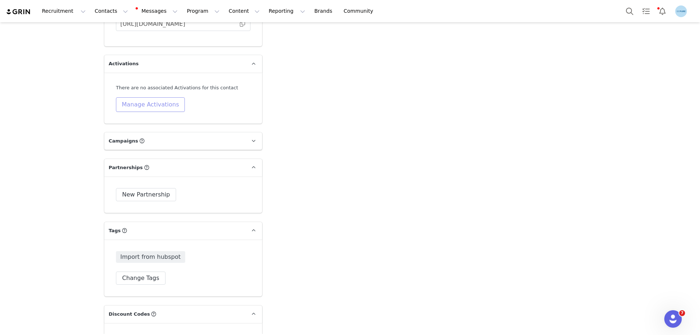
click at [151, 104] on button "Manage Activations" at bounding box center [150, 104] width 69 height 15
click at [158, 129] on div "Select Activation" at bounding box center [127, 132] width 71 height 11
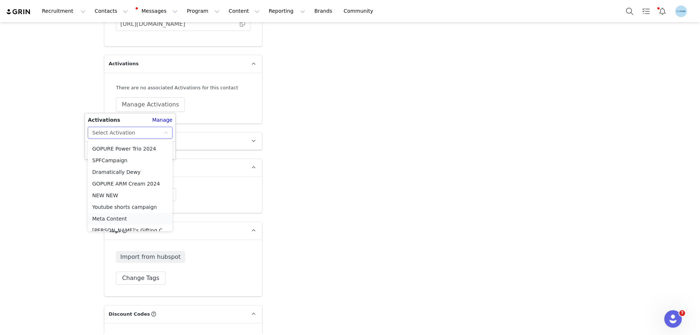
scroll to position [297, 0]
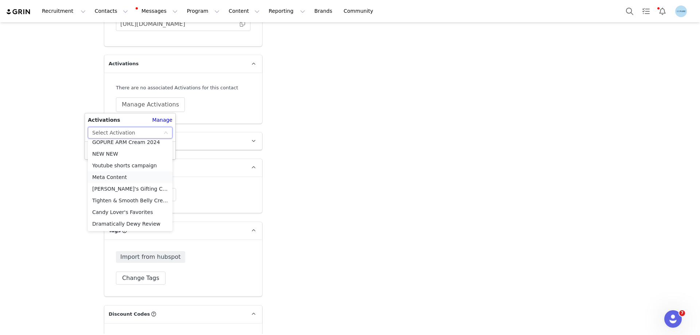
click at [117, 175] on li "Meta Content" at bounding box center [130, 177] width 85 height 12
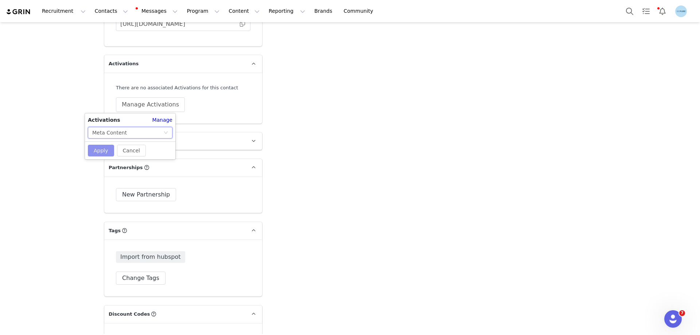
click at [99, 151] on button "Apply" at bounding box center [101, 151] width 26 height 12
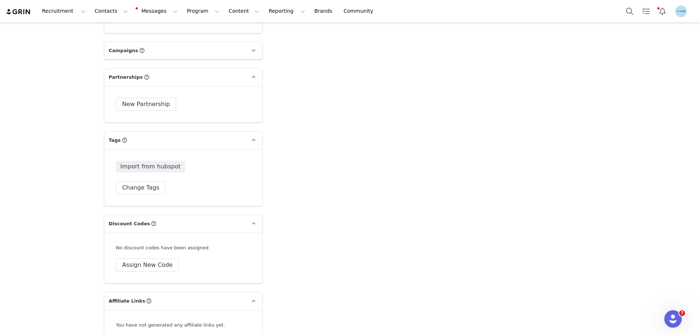
scroll to position [1275, 0]
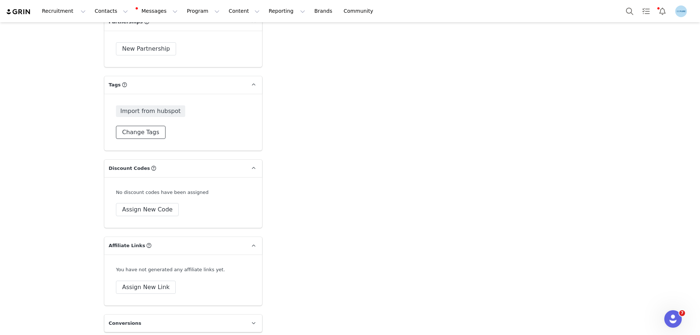
click at [138, 132] on button "Change Tags" at bounding box center [141, 132] width 50 height 13
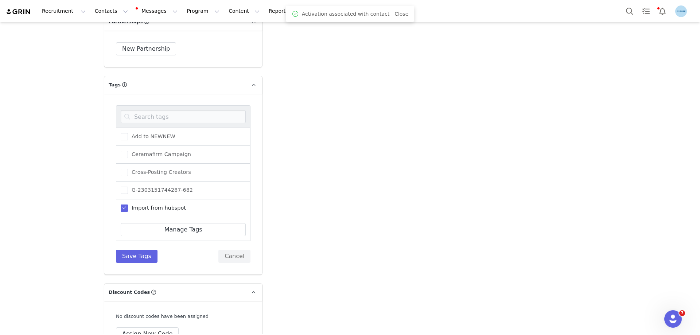
scroll to position [1280, 0]
click at [147, 171] on span "Needs Activation" at bounding box center [152, 170] width 48 height 7
click at [128, 167] on input "Needs Activation" at bounding box center [128, 167] width 0 height 0
click at [132, 259] on button "Save Tags" at bounding box center [137, 256] width 42 height 13
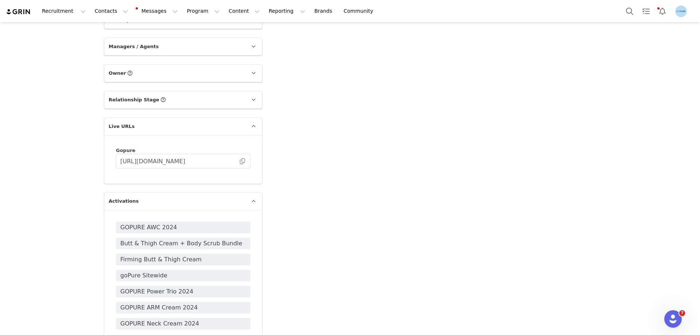
scroll to position [1057, 0]
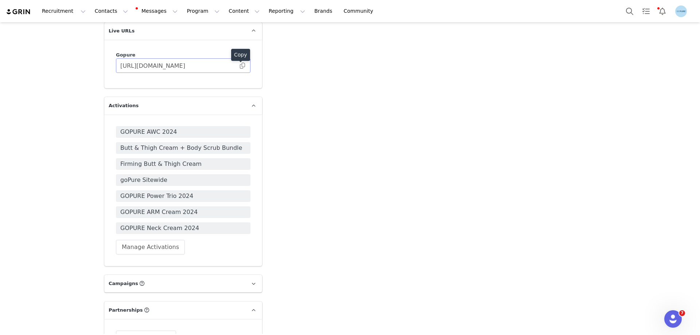
click at [241, 66] on span at bounding box center [242, 66] width 7 height 0
click at [144, 248] on button "Manage Activations" at bounding box center [150, 247] width 69 height 15
click at [130, 278] on div "Select Activation" at bounding box center [127, 275] width 71 height 11
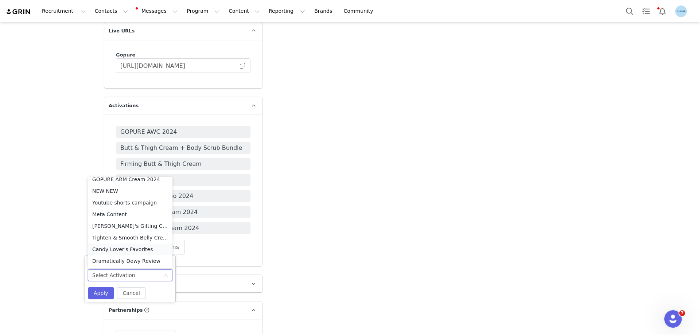
scroll to position [297, 0]
click at [126, 212] on li "Meta Content" at bounding box center [130, 214] width 85 height 12
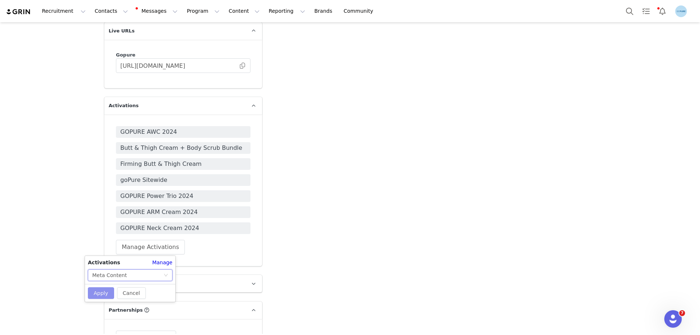
click at [100, 292] on button "Apply" at bounding box center [101, 293] width 26 height 12
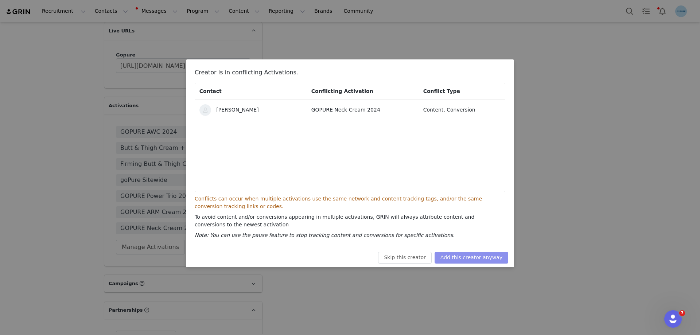
click at [496, 259] on button "Add this creator anyway" at bounding box center [471, 258] width 74 height 12
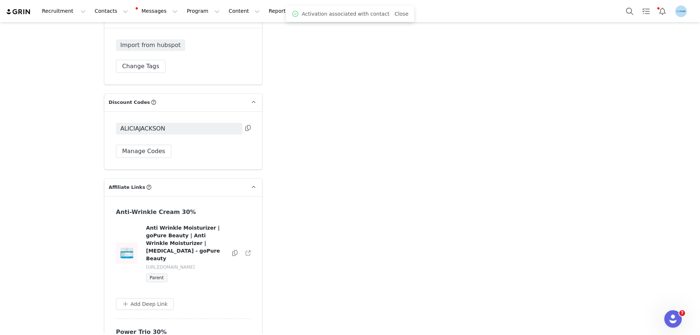
scroll to position [1427, 0]
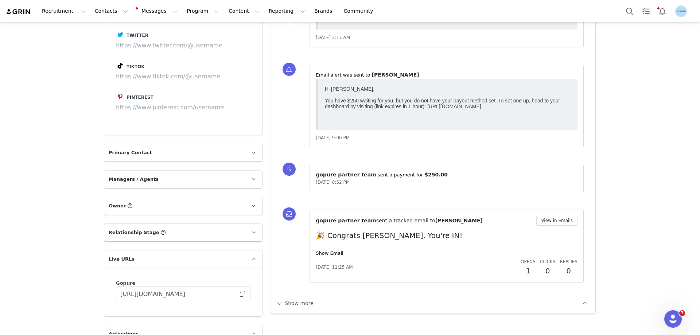
scroll to position [1020, 0]
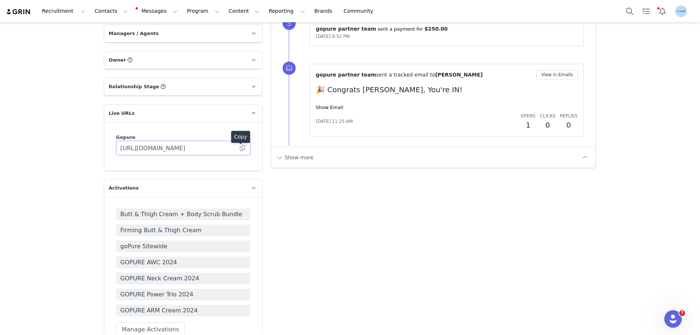
click at [239, 148] on span at bounding box center [242, 148] width 7 height 0
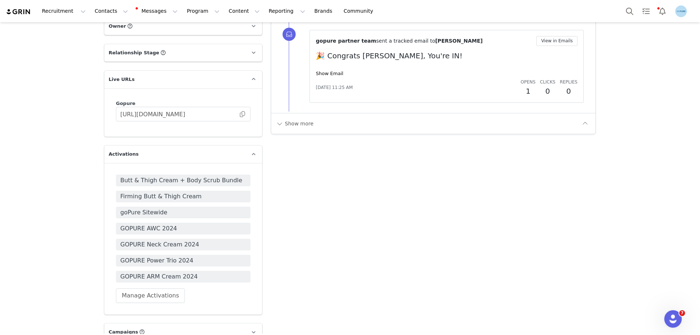
scroll to position [1130, 0]
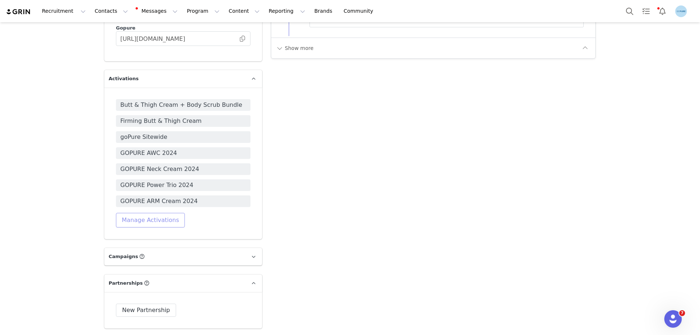
click at [152, 220] on button "Manage Activations" at bounding box center [150, 220] width 69 height 15
drag, startPoint x: 134, startPoint y: 248, endPoint x: 140, endPoint y: 250, distance: 6.7
click at [134, 248] on div "Select Activation" at bounding box center [127, 247] width 71 height 11
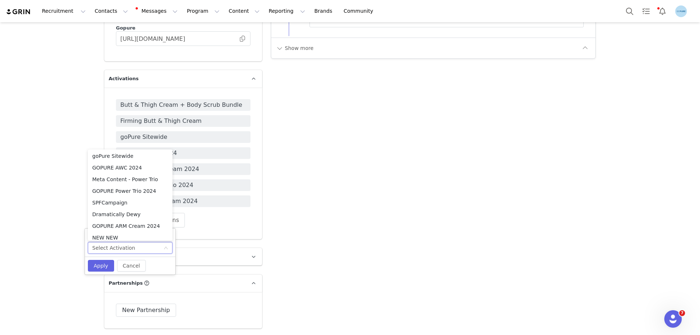
scroll to position [297, 0]
click at [108, 186] on li "Meta Content" at bounding box center [130, 187] width 85 height 12
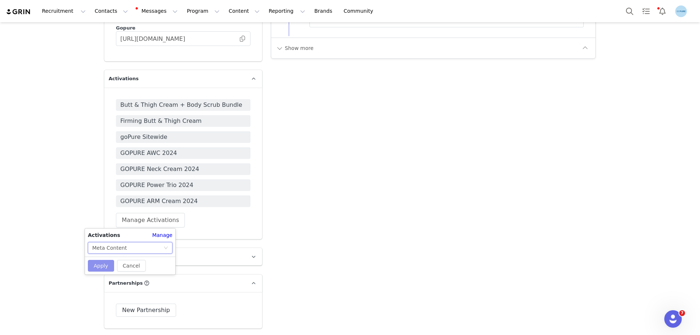
click at [102, 263] on button "Apply" at bounding box center [101, 266] width 26 height 12
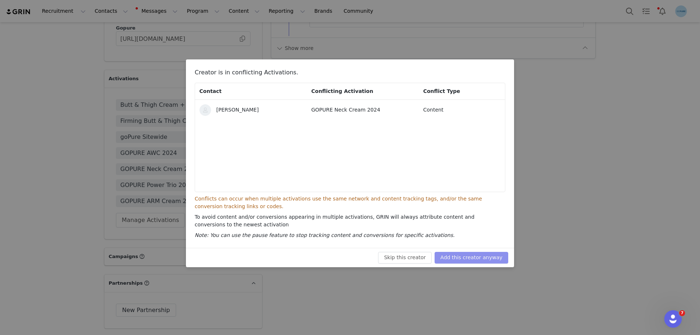
click at [453, 255] on button "Add this creator anyway" at bounding box center [471, 258] width 74 height 12
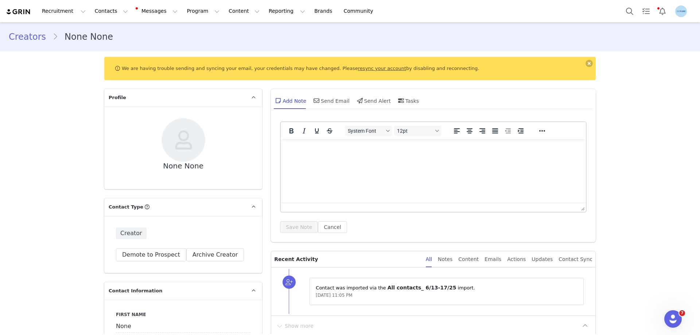
scroll to position [146, 0]
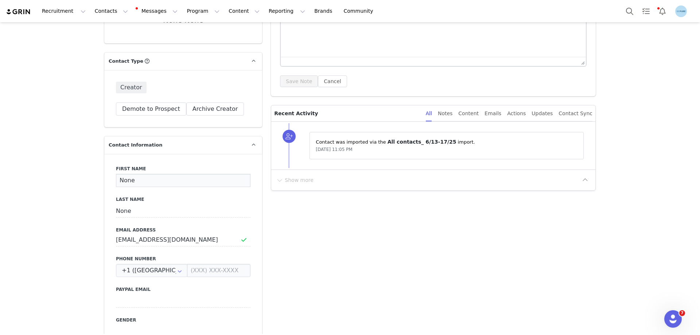
click at [123, 179] on input "None" at bounding box center [183, 180] width 134 height 13
paste input "Autumn Rhodes"
click at [153, 183] on input "Autumn Rhodes" at bounding box center [183, 180] width 134 height 13
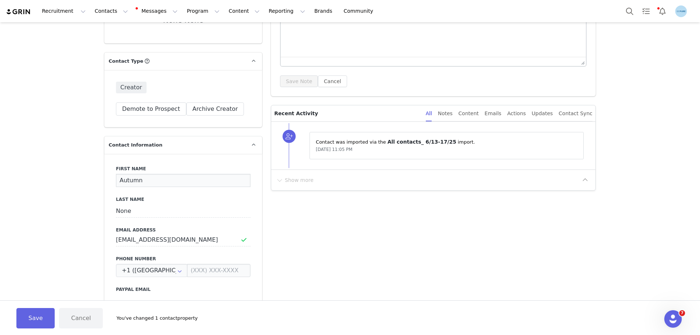
type input "Autumn"
click at [126, 212] on input "None" at bounding box center [183, 210] width 134 height 13
paste input "Rhodes"
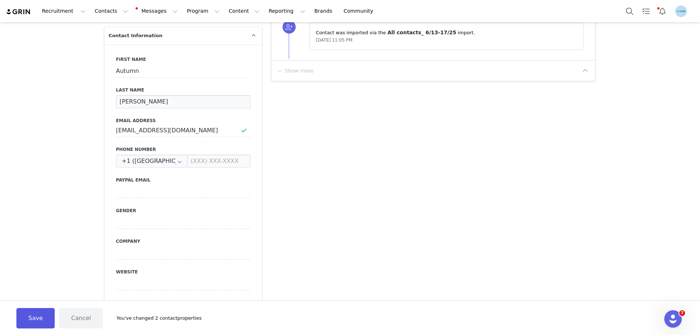
type input "Rhodes"
click at [44, 315] on button "Save" at bounding box center [35, 318] width 38 height 20
type input "Autumn"
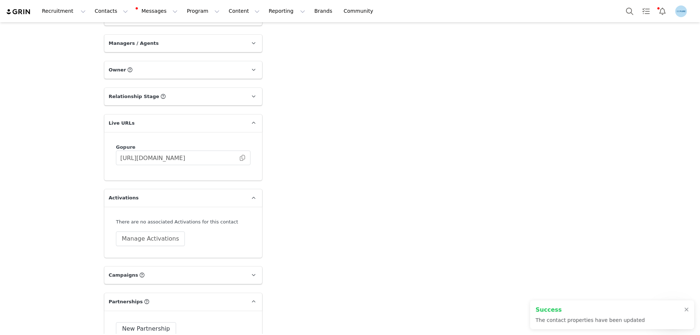
scroll to position [1020, 0]
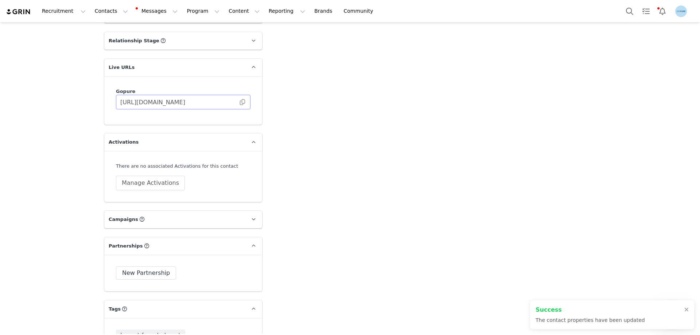
click at [239, 99] on body "Recruitment Recruitment Creator Search Curated Lists Landing Pages Web Extensio…" at bounding box center [350, 167] width 700 height 335
click at [239, 102] on span at bounding box center [242, 102] width 7 height 0
click at [147, 184] on button "Manage Activations" at bounding box center [150, 183] width 69 height 15
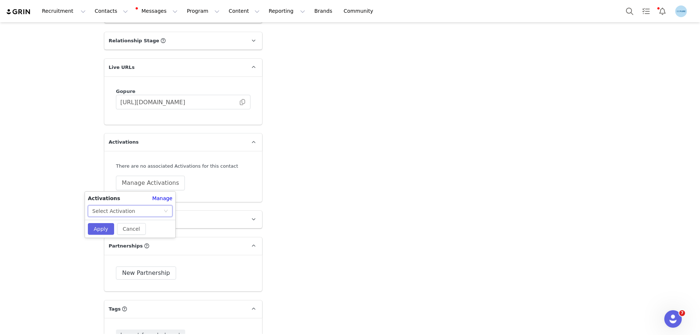
click at [125, 210] on div "Select Activation" at bounding box center [113, 211] width 43 height 11
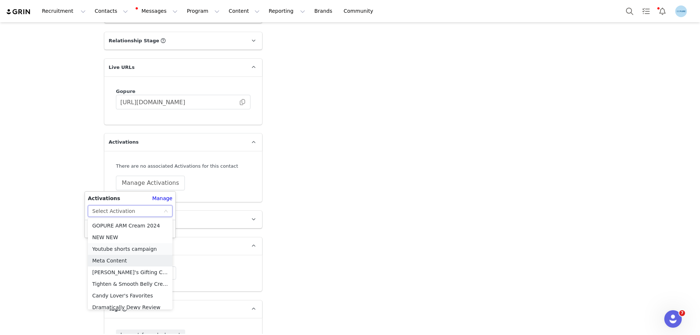
scroll to position [297, 0]
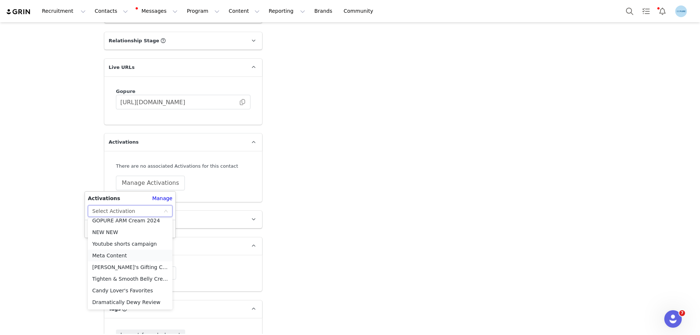
click at [121, 255] on li "Meta Content" at bounding box center [130, 256] width 85 height 12
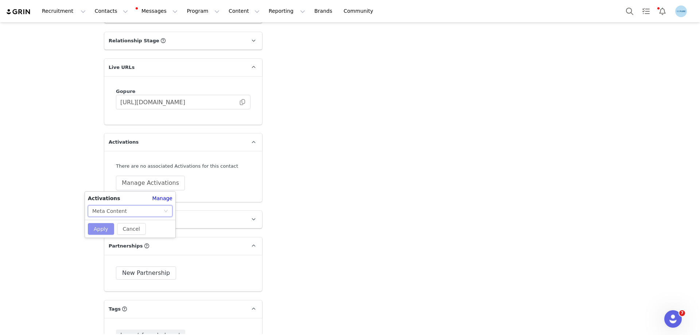
click at [101, 227] on button "Apply" at bounding box center [101, 229] width 26 height 12
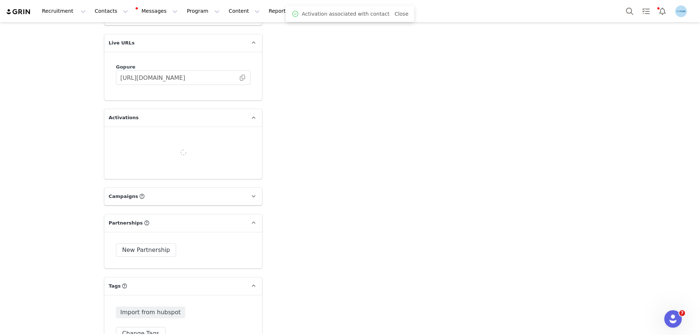
scroll to position [1130, 0]
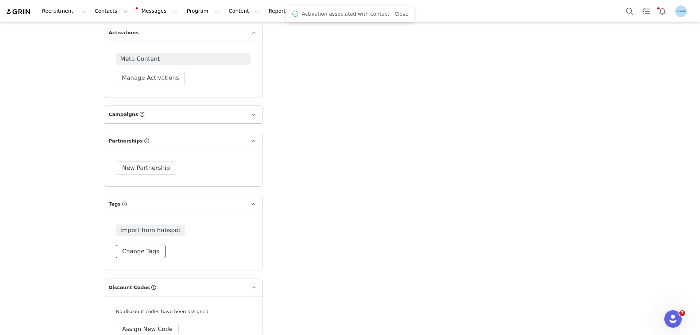
click at [140, 254] on button "Change Tags" at bounding box center [141, 251] width 50 height 13
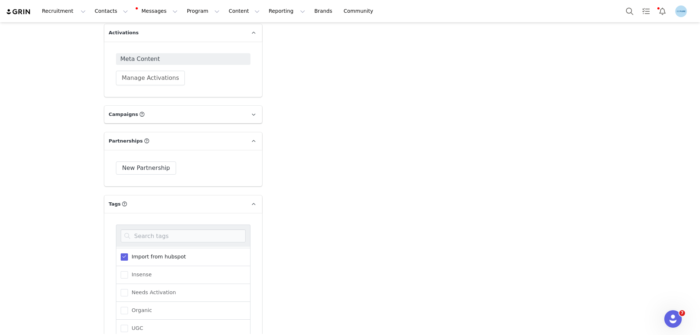
scroll to position [73, 0]
drag, startPoint x: 158, startPoint y: 290, endPoint x: 238, endPoint y: 284, distance: 80.8
click at [158, 290] on span "Needs Activation" at bounding box center [152, 289] width 48 height 7
click at [128, 286] on input "Needs Activation" at bounding box center [128, 286] width 0 height 0
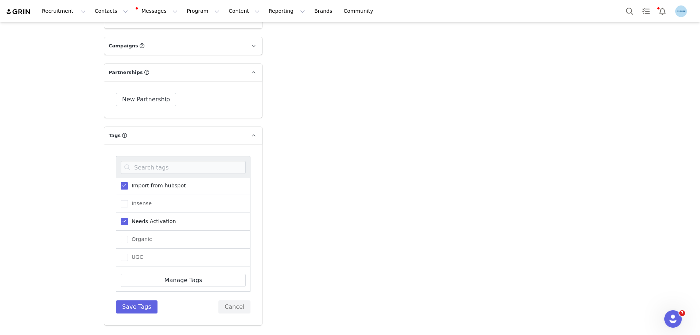
scroll to position [1275, 0]
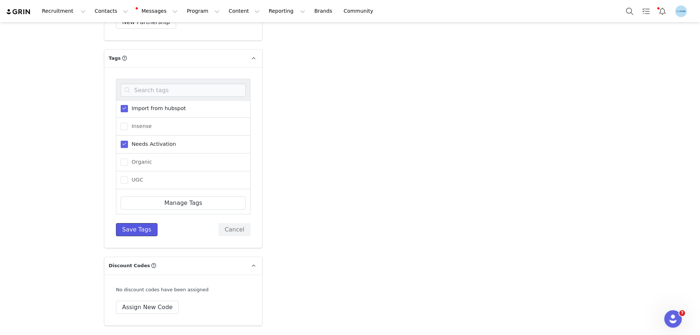
click at [138, 228] on button "Save Tags" at bounding box center [137, 229] width 42 height 13
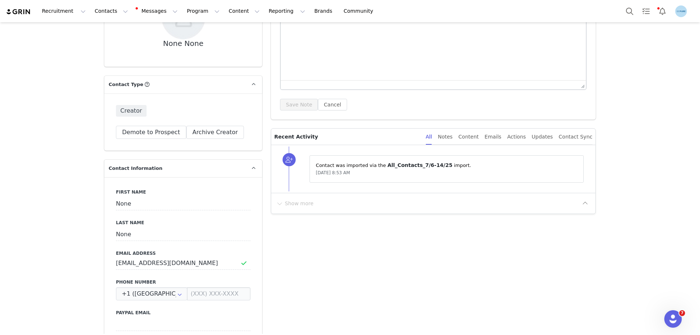
scroll to position [146, 0]
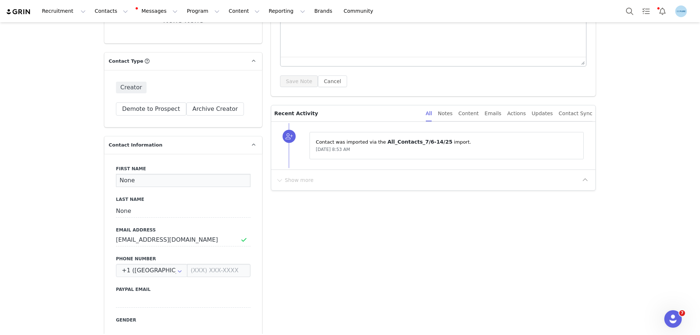
click at [127, 181] on input "None" at bounding box center [183, 180] width 134 height 13
paste input "Jessica Berryhill"
click at [141, 182] on input "Jessica Berryhill" at bounding box center [183, 180] width 134 height 13
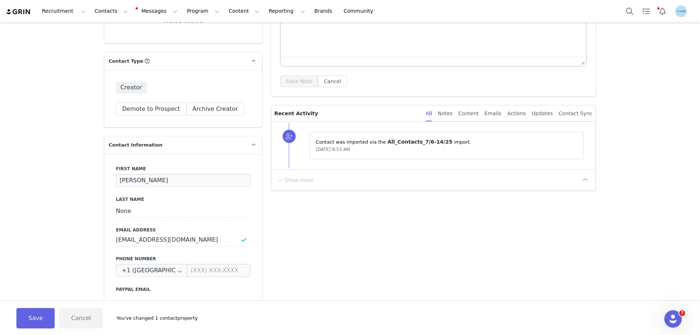
type input "Jessica"
click at [120, 213] on input "None" at bounding box center [183, 210] width 134 height 13
paste input "Berryhill"
type input "Berryhill"
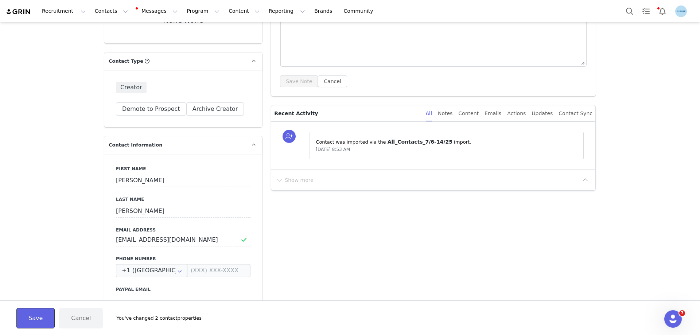
click at [40, 317] on button "Save" at bounding box center [35, 318] width 38 height 20
type input "Jessica"
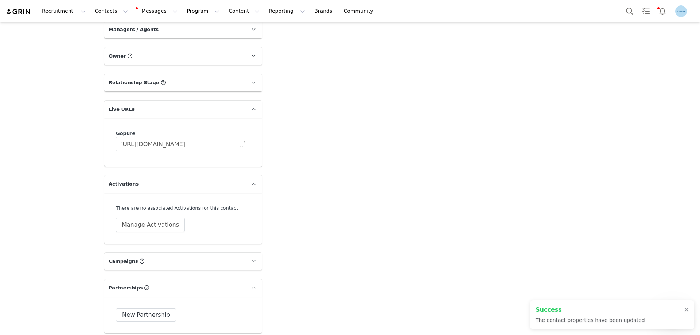
scroll to position [1020, 0]
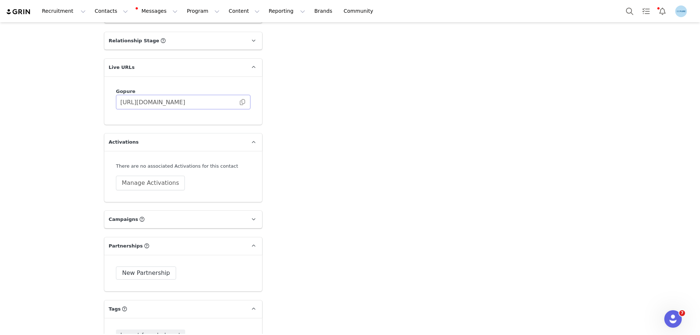
click at [241, 102] on span at bounding box center [242, 102] width 7 height 0
click at [148, 180] on button "Manage Activations" at bounding box center [150, 183] width 69 height 15
click at [142, 208] on div "Select Activation" at bounding box center [127, 211] width 71 height 11
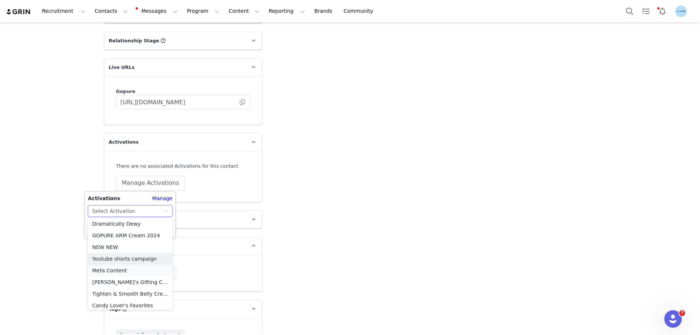
scroll to position [297, 0]
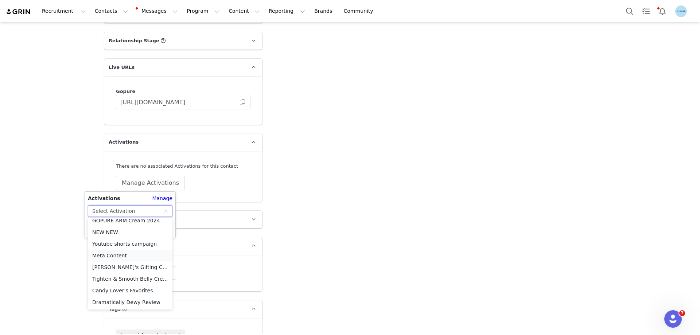
click at [108, 257] on li "Meta Content" at bounding box center [130, 256] width 85 height 12
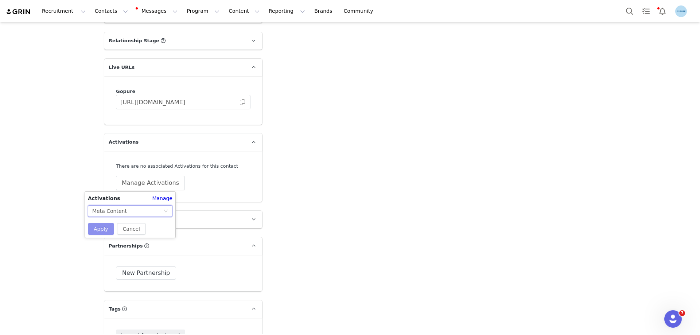
click at [101, 228] on button "Apply" at bounding box center [101, 229] width 26 height 12
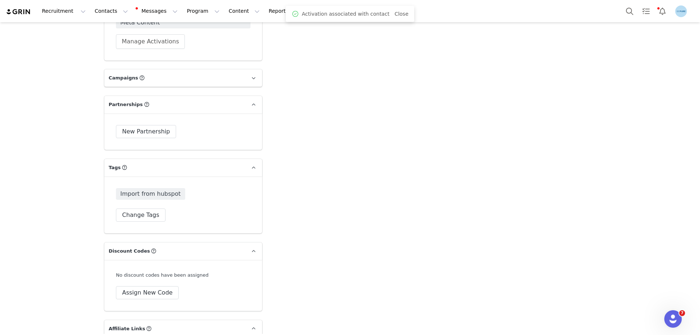
scroll to position [1239, 0]
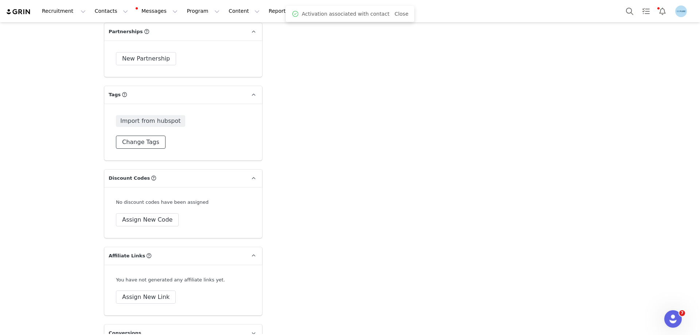
click at [150, 143] on button "Change Tags" at bounding box center [141, 142] width 50 height 13
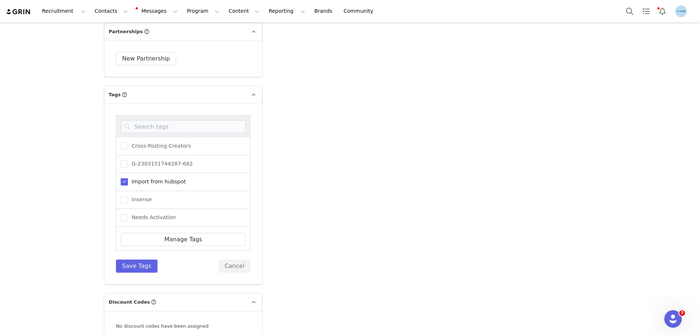
scroll to position [36, 0]
click at [139, 216] on span "Needs Activation" at bounding box center [152, 217] width 48 height 7
click at [128, 214] on input "Needs Activation" at bounding box center [128, 214] width 0 height 0
click at [137, 263] on button "Save Tags" at bounding box center [137, 265] width 42 height 13
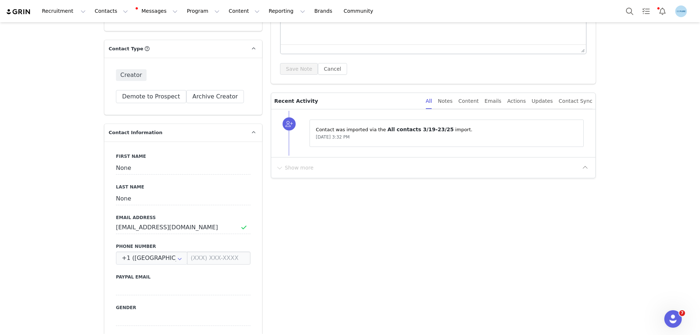
scroll to position [182, 0]
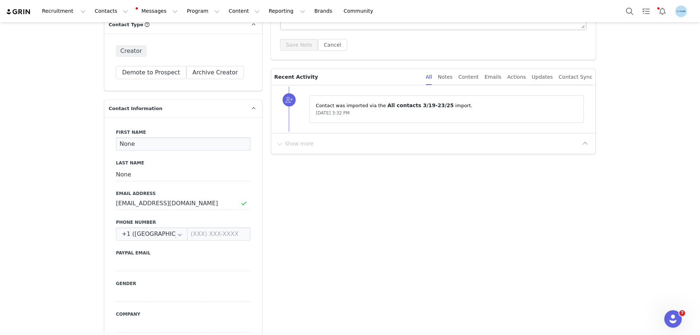
click at [137, 146] on input "None" at bounding box center [183, 143] width 134 height 13
paste input "Brandy Crayton"
click at [151, 144] on input "Brandy Crayton" at bounding box center [183, 143] width 134 height 13
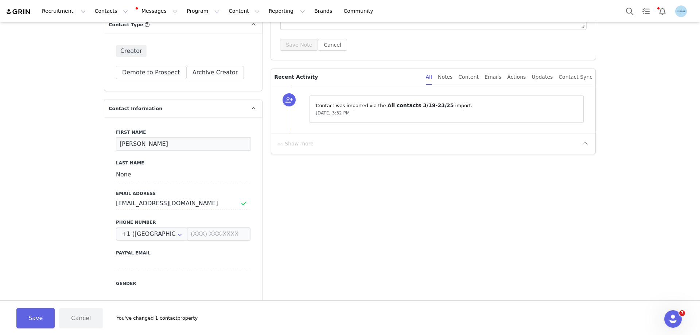
type input "Brandy"
click at [126, 176] on input "None" at bounding box center [183, 174] width 134 height 13
paste input "Crayton"
type input "Crayton"
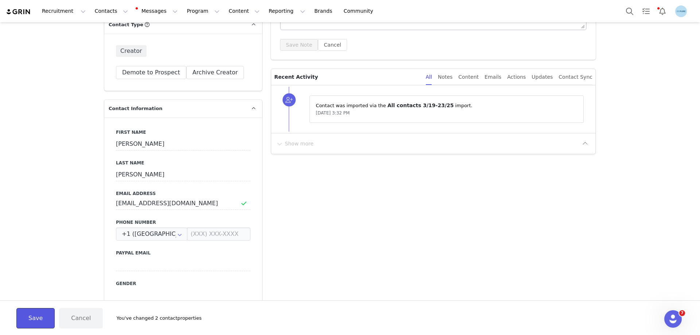
click at [41, 318] on button "Save" at bounding box center [35, 318] width 38 height 20
type input "Brandy"
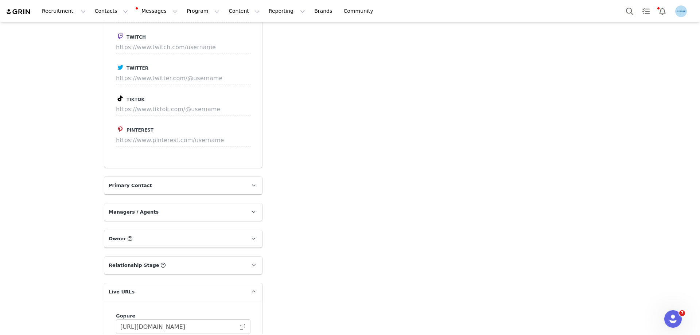
scroll to position [911, 0]
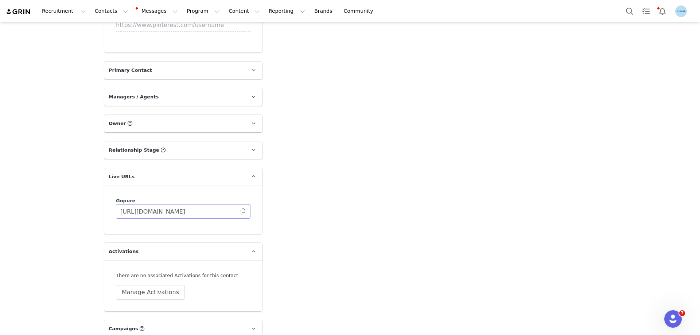
click at [239, 211] on span at bounding box center [242, 211] width 7 height 0
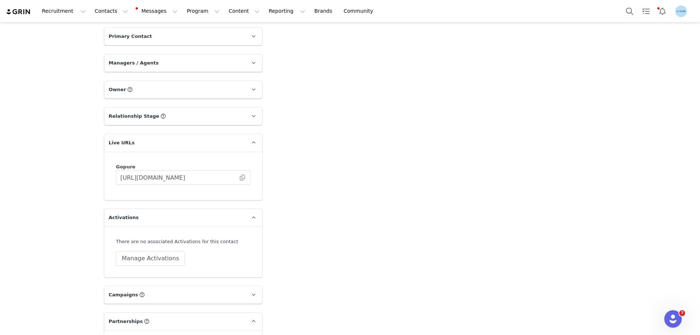
scroll to position [1057, 0]
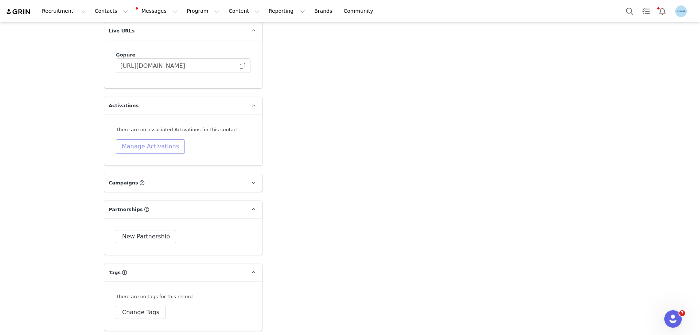
click at [168, 145] on button "Manage Activations" at bounding box center [150, 146] width 69 height 15
click at [144, 175] on div "Select Activation" at bounding box center [127, 174] width 71 height 11
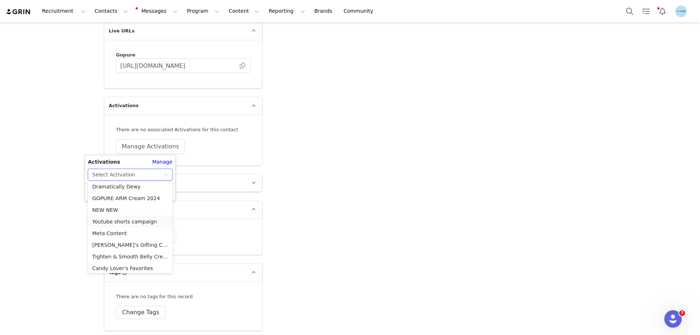
scroll to position [297, 0]
click at [132, 216] on li "Meta Content" at bounding box center [130, 219] width 85 height 12
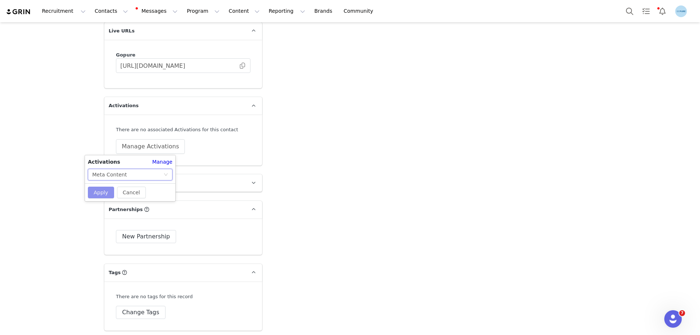
click at [103, 192] on button "Apply" at bounding box center [101, 193] width 26 height 12
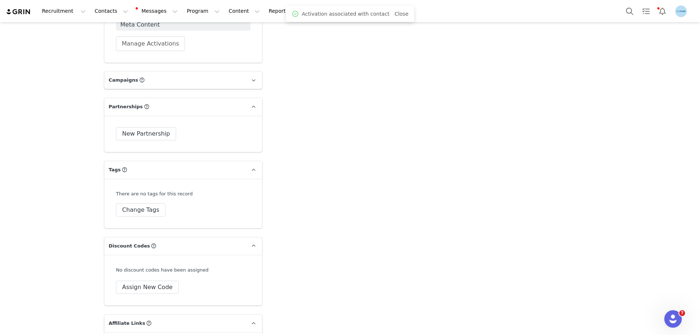
scroll to position [1166, 0]
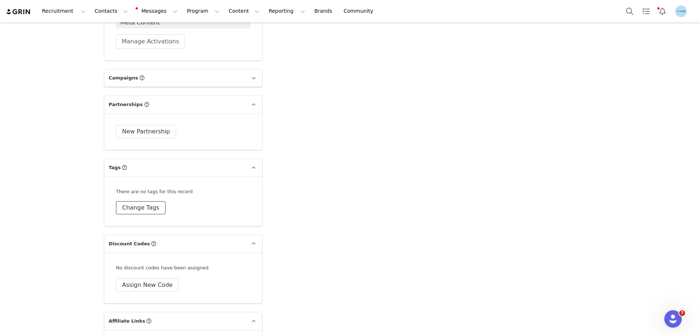
click at [132, 206] on button "Change Tags" at bounding box center [141, 207] width 50 height 13
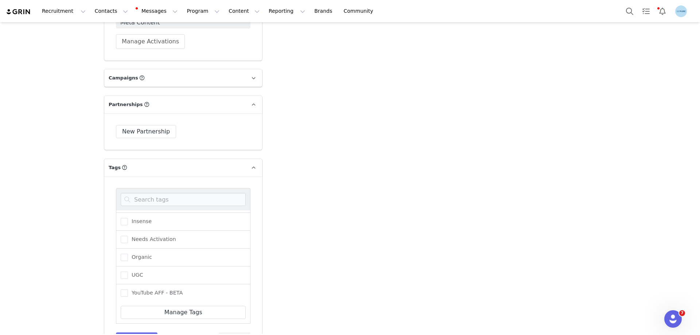
scroll to position [90, 0]
click at [138, 239] on span "Needs Activation" at bounding box center [152, 238] width 48 height 7
click at [128, 235] on input "Needs Activation" at bounding box center [128, 235] width 0 height 0
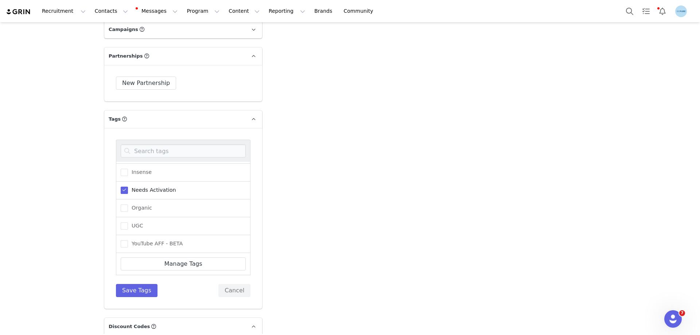
scroll to position [1275, 0]
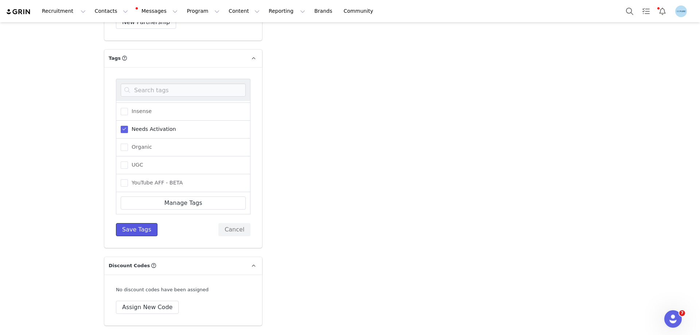
click at [130, 228] on button "Save Tags" at bounding box center [137, 229] width 42 height 13
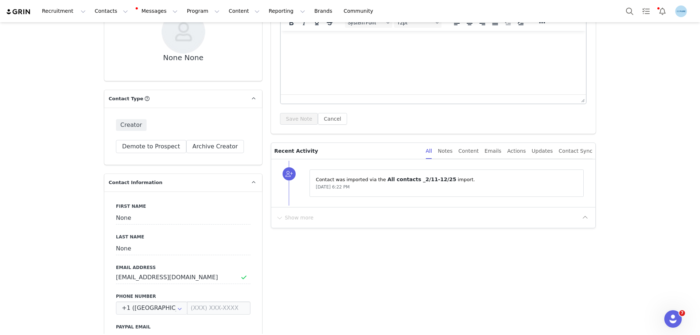
scroll to position [109, 0]
click at [122, 215] on input "None" at bounding box center [183, 216] width 134 height 13
paste input "[PERSON_NAME]"
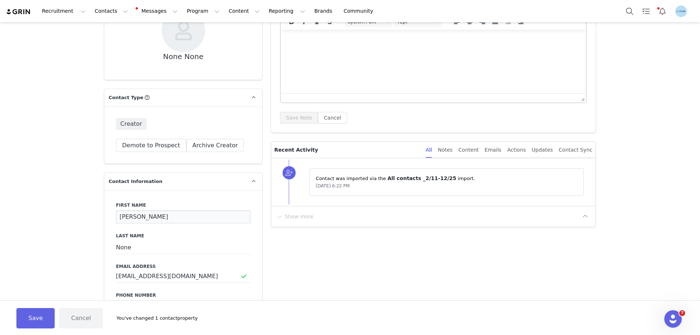
click at [158, 218] on input "[PERSON_NAME]" at bounding box center [183, 216] width 134 height 13
type input "[PERSON_NAME]"
click at [116, 244] on input "None" at bounding box center [183, 247] width 134 height 13
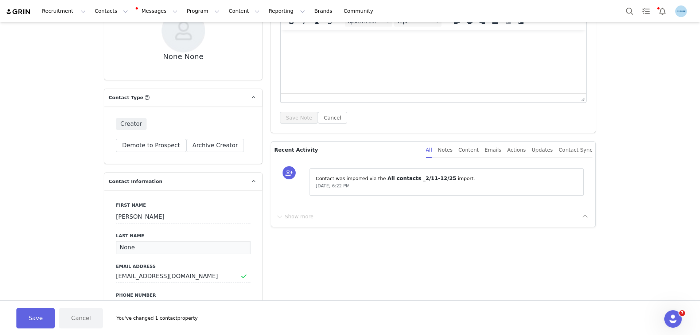
click at [116, 244] on input "None" at bounding box center [183, 247] width 134 height 13
paste input "[PERSON_NAME]"
click at [120, 248] on input "[PERSON_NAME]" at bounding box center [183, 247] width 134 height 13
type input "Galindo"
click at [46, 323] on button "Save" at bounding box center [35, 318] width 38 height 20
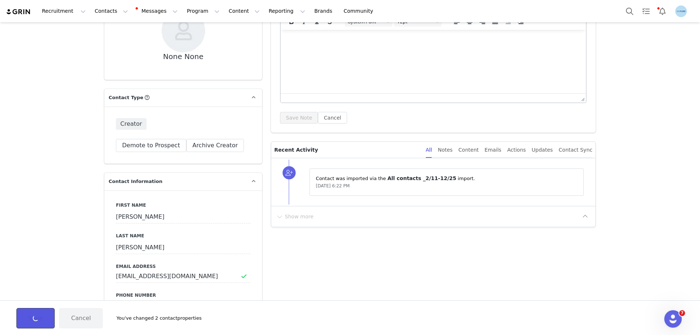
type input "Juwel Figueroa"
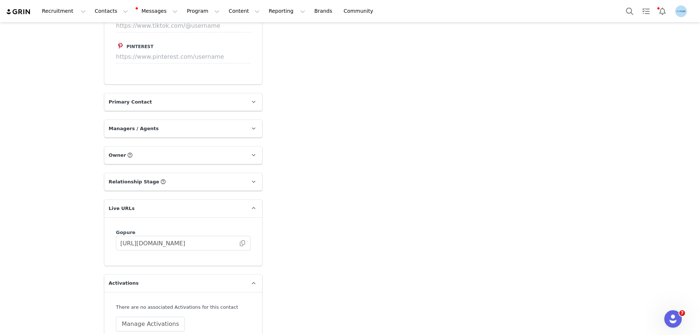
scroll to position [947, 0]
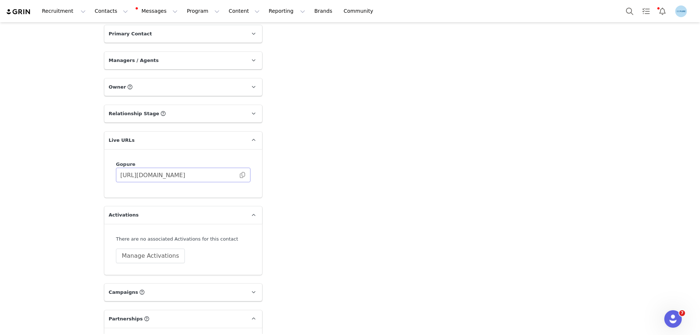
click at [240, 175] on span at bounding box center [242, 175] width 7 height 0
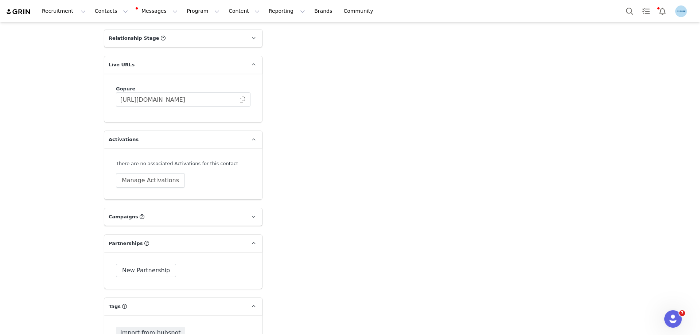
scroll to position [1057, 0]
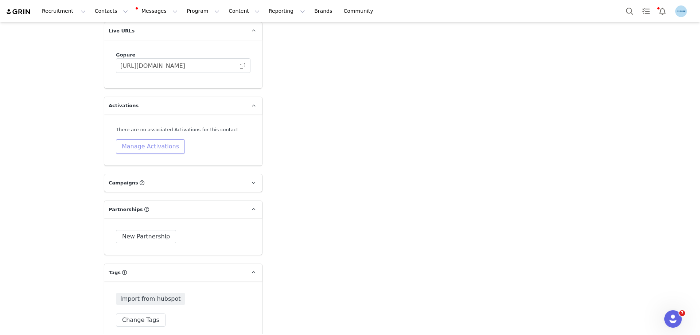
click at [150, 147] on button "Manage Activations" at bounding box center [150, 146] width 69 height 15
click at [142, 175] on div "Select Activation" at bounding box center [127, 174] width 71 height 11
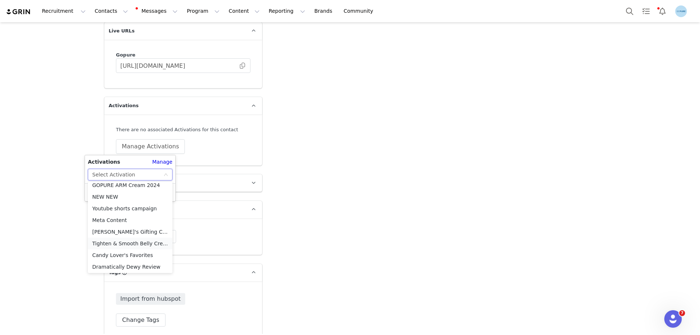
scroll to position [297, 0]
click at [116, 216] on li "Meta Content" at bounding box center [130, 219] width 85 height 12
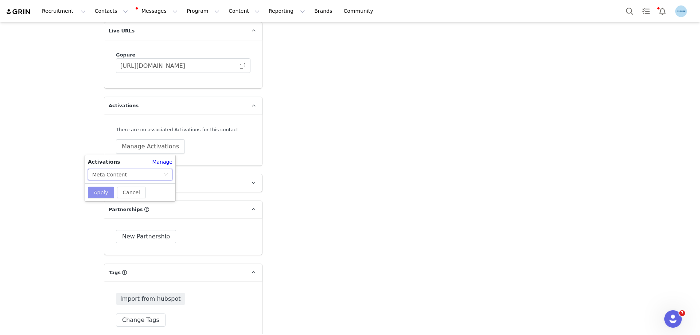
click at [105, 194] on button "Apply" at bounding box center [101, 193] width 26 height 12
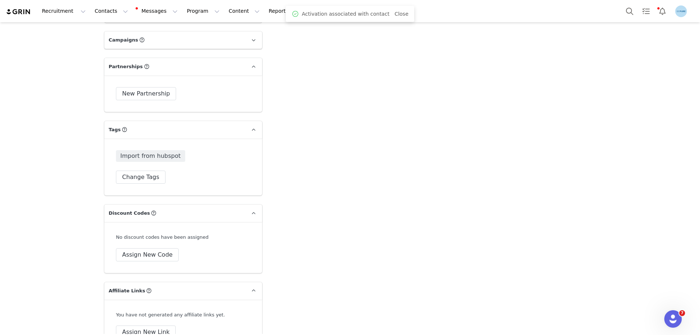
scroll to position [1207, 0]
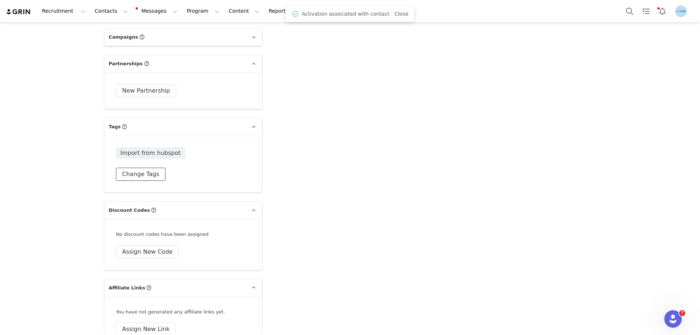
click at [150, 176] on button "Change Tags" at bounding box center [141, 174] width 50 height 13
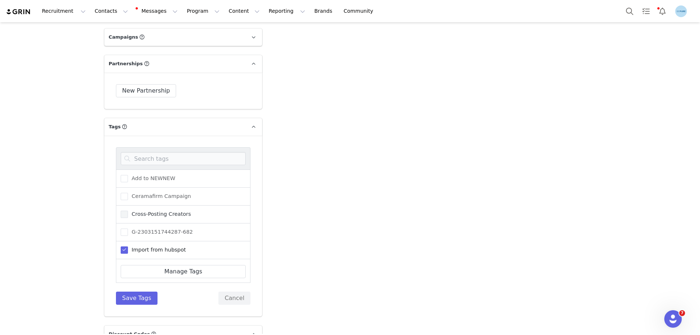
scroll to position [36, 0]
click at [142, 250] on span "Needs Activation" at bounding box center [152, 249] width 48 height 7
click at [128, 246] on input "Needs Activation" at bounding box center [128, 246] width 0 height 0
click at [134, 296] on button "Save Tags" at bounding box center [137, 298] width 42 height 13
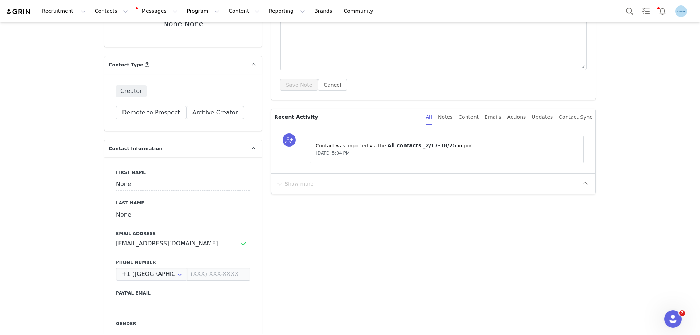
scroll to position [146, 0]
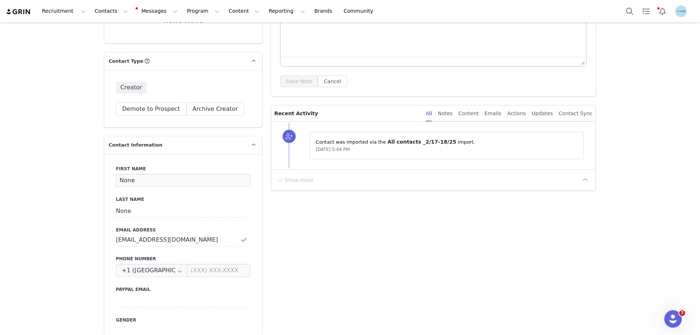
click at [124, 181] on input "None" at bounding box center [183, 180] width 134 height 13
paste input "[PERSON_NAME]"
click at [144, 181] on input "[PERSON_NAME]" at bounding box center [183, 180] width 134 height 13
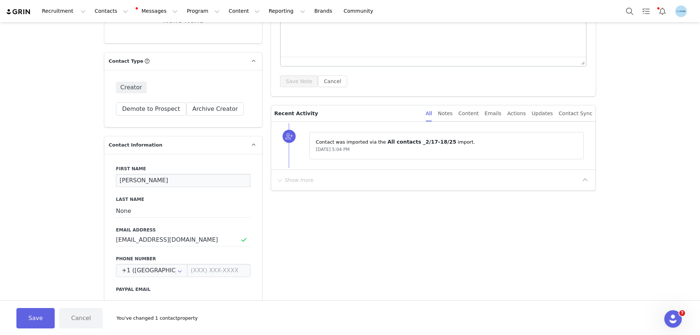
type input "[PERSON_NAME]"
click at [120, 210] on input "None" at bounding box center [183, 210] width 134 height 13
paste input "[PERSON_NAME]"
type input "[PERSON_NAME]"
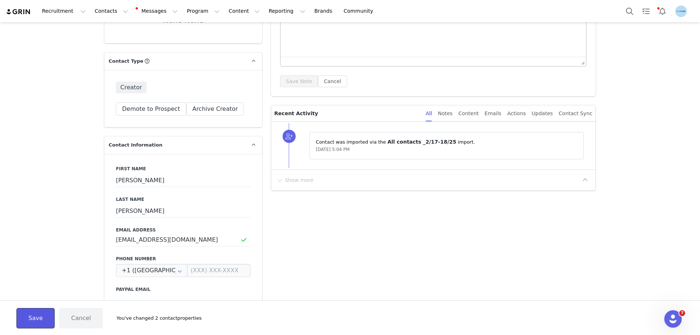
click at [38, 320] on button "Save" at bounding box center [35, 318] width 38 height 20
type input "[PERSON_NAME]"
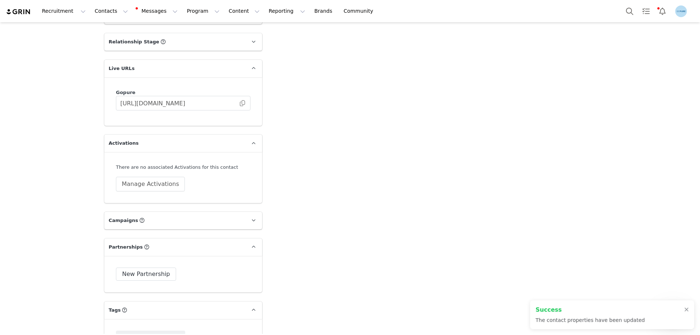
scroll to position [1020, 0]
click at [241, 102] on span at bounding box center [242, 102] width 7 height 0
click at [139, 181] on button "Manage Activations" at bounding box center [150, 183] width 69 height 15
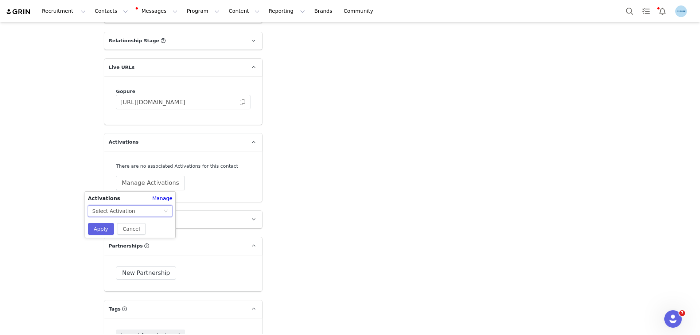
click at [135, 210] on div "Select Activation" at bounding box center [127, 211] width 71 height 11
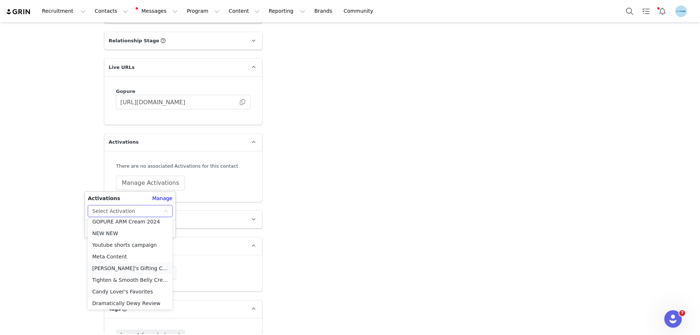
scroll to position [297, 0]
click at [100, 253] on li "Meta Content" at bounding box center [130, 256] width 85 height 12
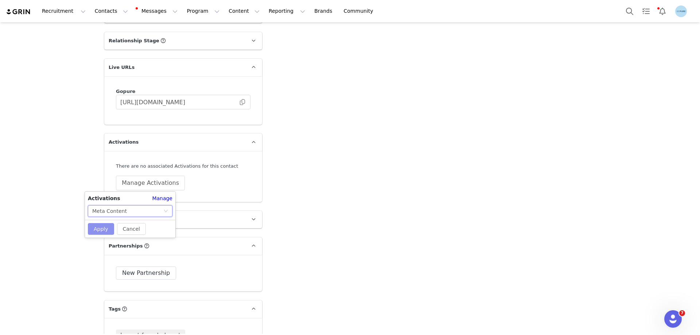
click at [99, 228] on button "Apply" at bounding box center [101, 229] width 26 height 12
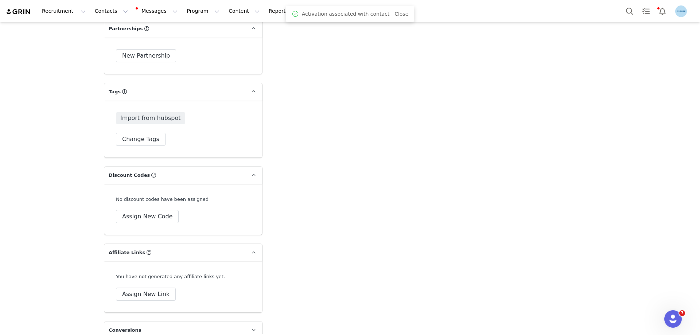
scroll to position [1242, 0]
click at [140, 138] on button "Change Tags" at bounding box center [141, 139] width 50 height 13
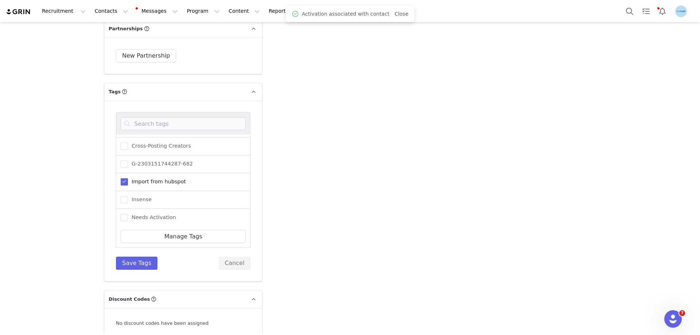
scroll to position [73, 0]
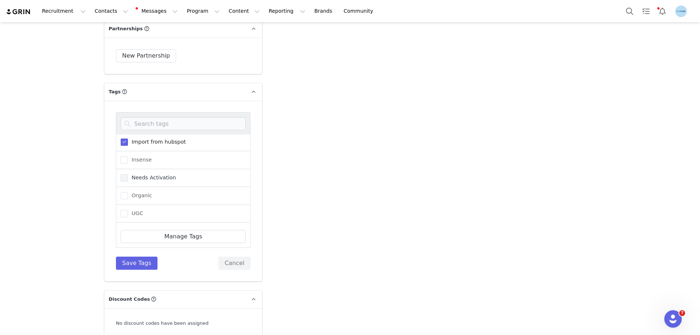
click at [146, 179] on span "Needs Activation" at bounding box center [152, 177] width 48 height 7
click at [128, 174] on input "Needs Activation" at bounding box center [128, 174] width 0 height 0
click at [136, 263] on button "Save Tags" at bounding box center [137, 263] width 42 height 13
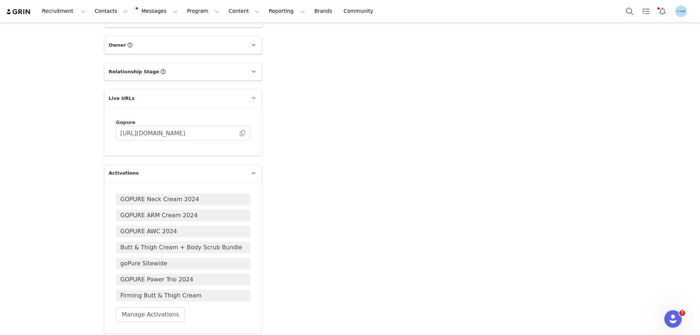
scroll to position [1020, 0]
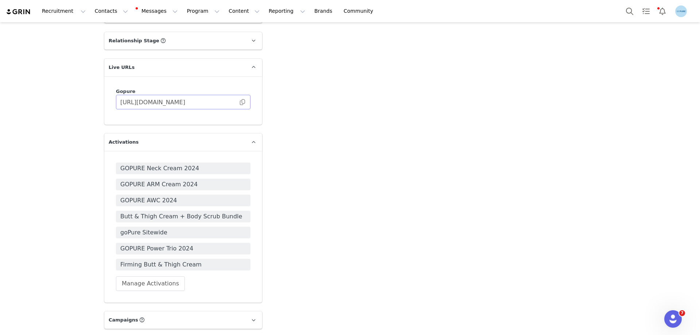
click at [239, 102] on span at bounding box center [242, 102] width 7 height 0
click at [144, 283] on button "Manage Activations" at bounding box center [150, 283] width 69 height 15
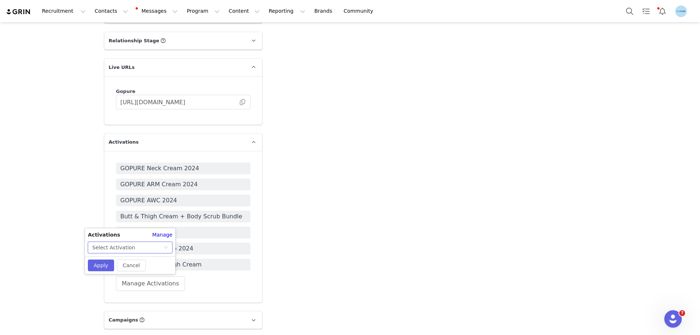
click at [139, 244] on div "Select Activation" at bounding box center [127, 247] width 71 height 11
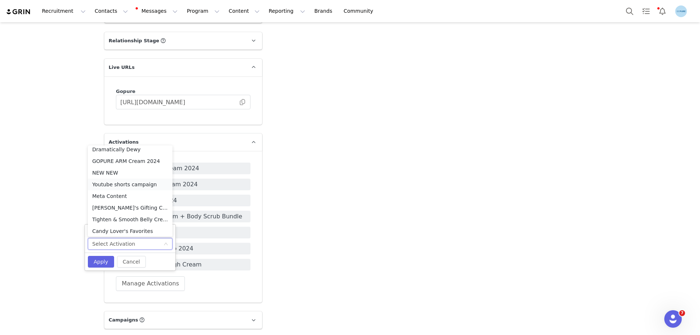
scroll to position [297, 0]
click at [107, 182] on li "Meta Content" at bounding box center [130, 183] width 85 height 12
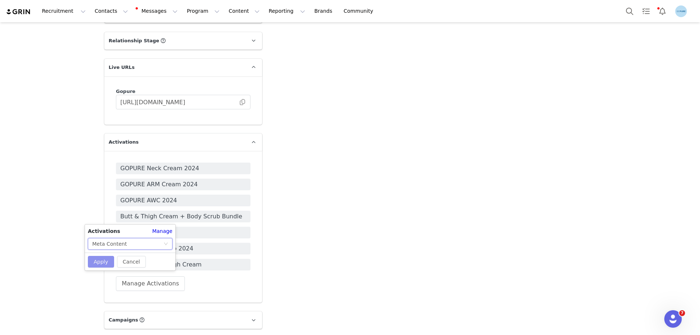
click at [106, 260] on button "Apply" at bounding box center [101, 262] width 26 height 12
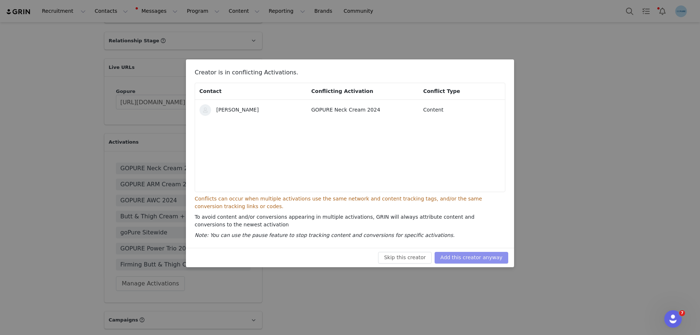
click at [458, 256] on button "Add this creator anyway" at bounding box center [471, 258] width 74 height 12
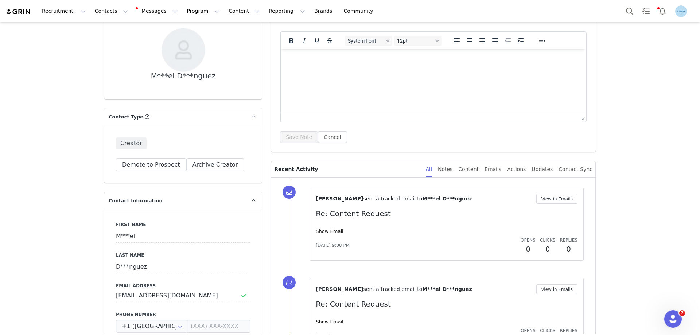
scroll to position [109, 0]
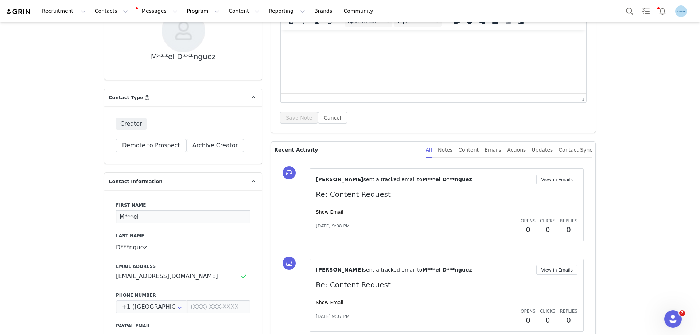
click at [125, 215] on input "M***el" at bounding box center [183, 216] width 134 height 13
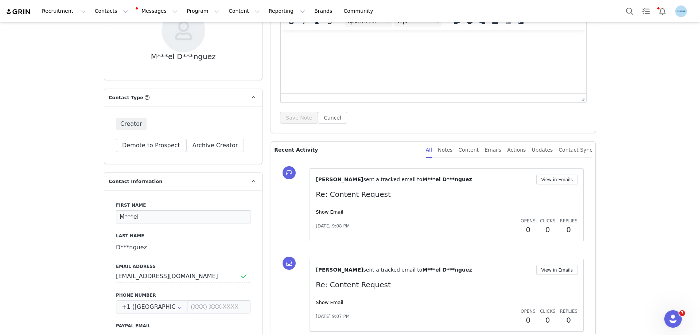
paste input "ariel Dominguez"
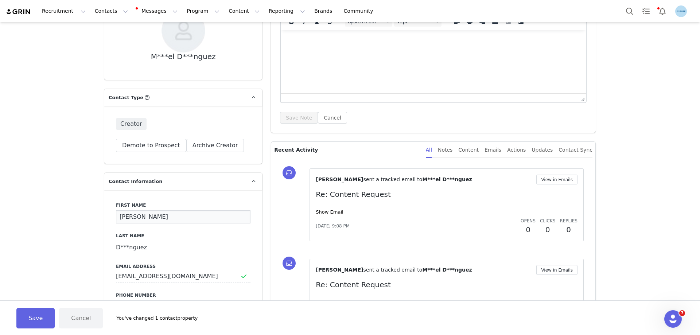
click at [146, 215] on input "Mariel Dominguez" at bounding box center [183, 216] width 134 height 13
type input "Mariel"
click at [128, 241] on input "D***nguez" at bounding box center [183, 247] width 134 height 13
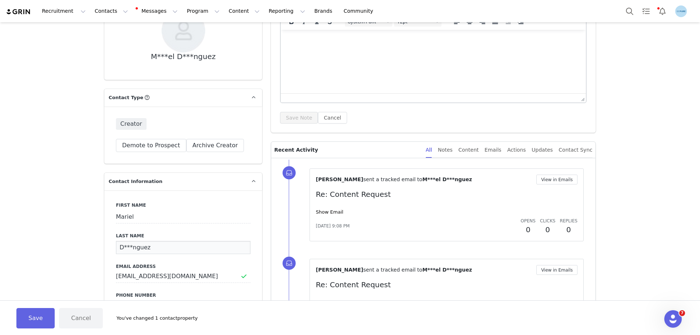
click at [128, 241] on input "D***nguez" at bounding box center [183, 247] width 134 height 13
paste input "omi"
type input "Dominguez"
click at [39, 317] on button "Save" at bounding box center [35, 318] width 38 height 20
type input "Mariel"
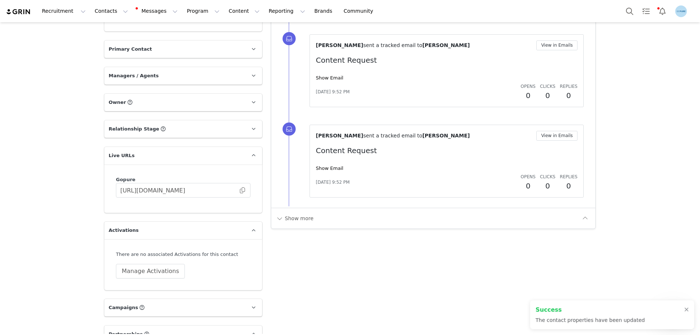
scroll to position [947, 0]
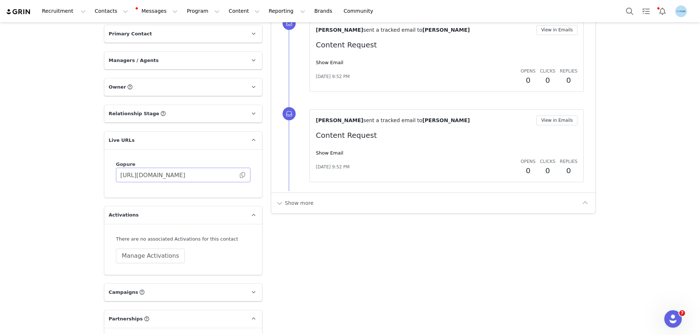
click at [241, 175] on span at bounding box center [242, 175] width 7 height 0
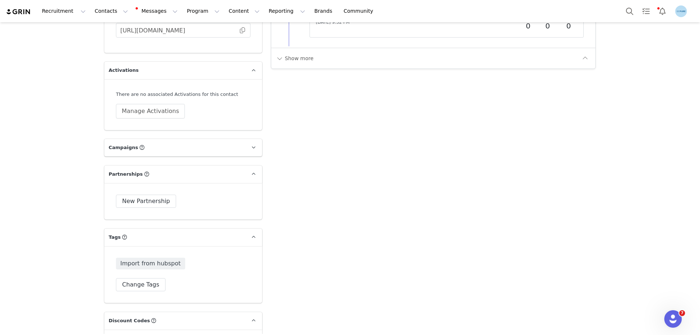
scroll to position [1093, 0]
click at [165, 111] on button "Manage Activations" at bounding box center [150, 110] width 69 height 15
click at [128, 142] on div "Select Activation" at bounding box center [113, 138] width 43 height 11
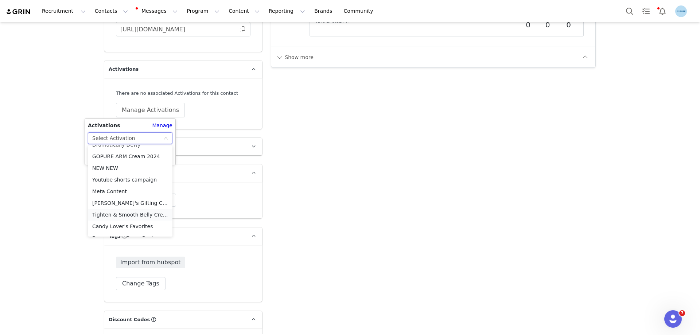
scroll to position [297, 0]
click at [113, 179] on li "Meta Content" at bounding box center [130, 183] width 85 height 12
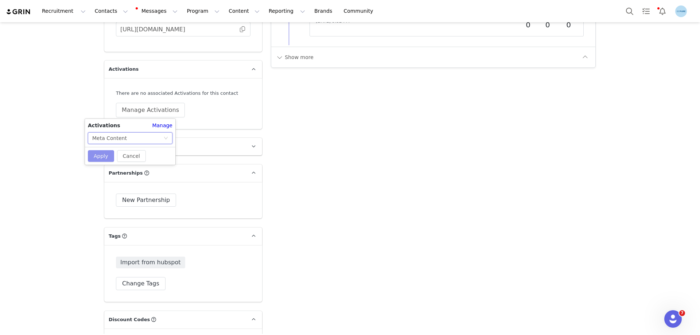
click at [106, 155] on button "Apply" at bounding box center [101, 156] width 26 height 12
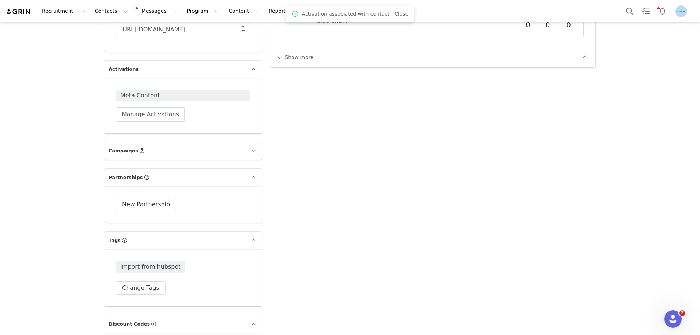
scroll to position [1239, 0]
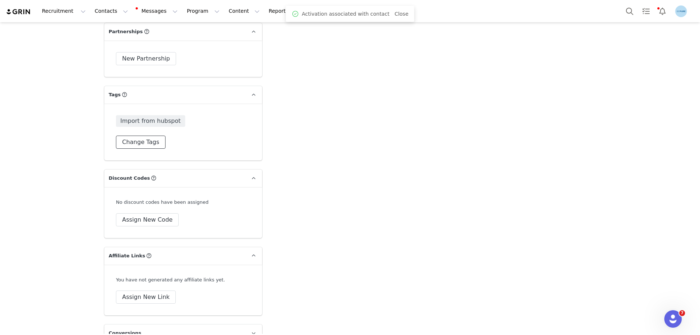
click at [145, 145] on button "Change Tags" at bounding box center [141, 142] width 50 height 13
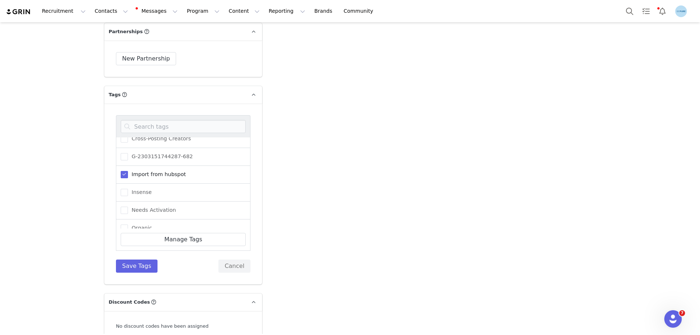
scroll to position [90, 0]
click at [148, 163] on span "Needs Activation" at bounding box center [152, 165] width 48 height 7
click at [128, 162] on input "Needs Activation" at bounding box center [128, 162] width 0 height 0
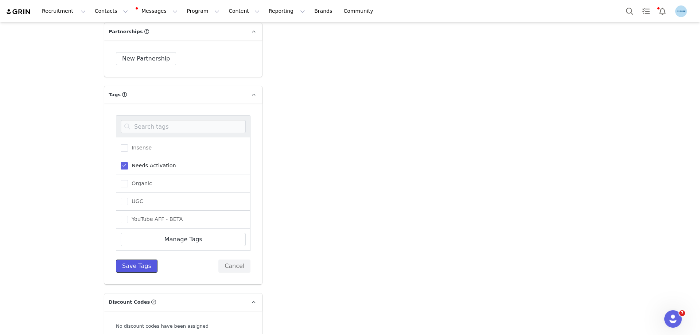
click at [145, 269] on button "Save Tags" at bounding box center [137, 265] width 42 height 13
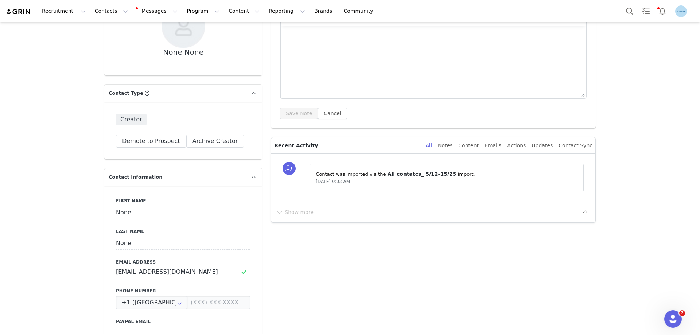
scroll to position [146, 0]
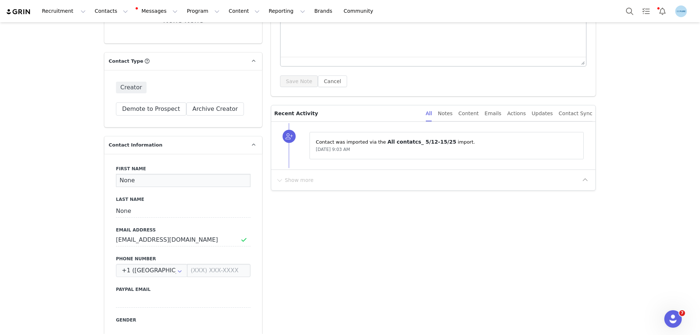
click at [122, 179] on input "None" at bounding box center [183, 180] width 134 height 13
paste input "[PERSON_NAME]"
click at [141, 178] on input "[PERSON_NAME]" at bounding box center [183, 180] width 134 height 13
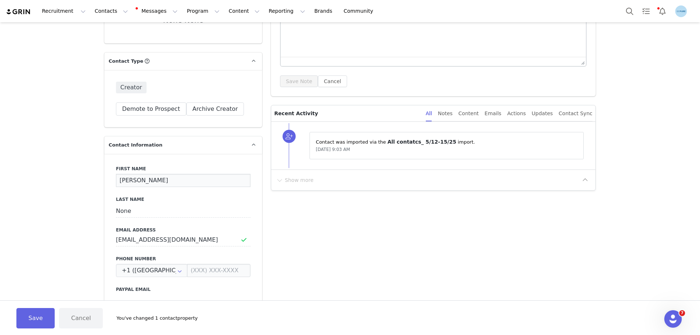
type input "[PERSON_NAME]"
click at [120, 211] on input "None" at bounding box center [183, 210] width 134 height 13
paste input "[PERSON_NAME]"
type input "[PERSON_NAME]"
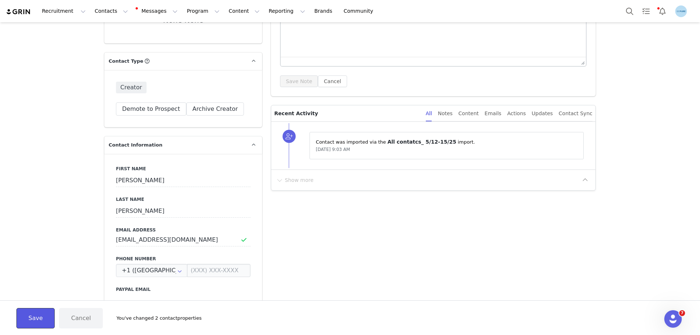
click at [39, 317] on button "Save" at bounding box center [35, 318] width 38 height 20
type input "[PERSON_NAME]"
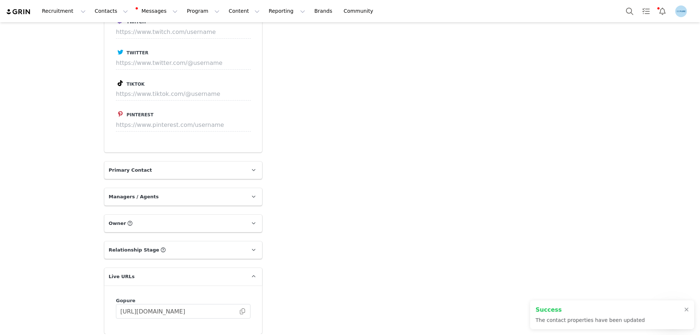
scroll to position [947, 0]
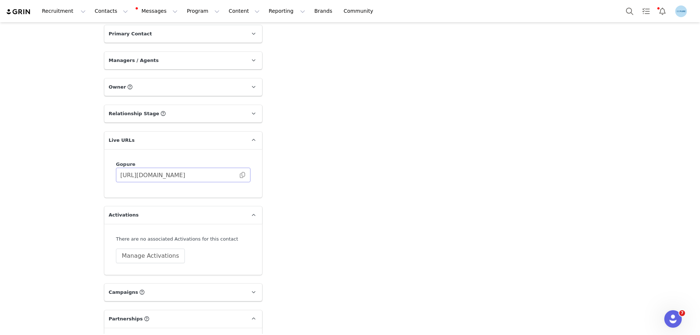
click at [241, 175] on span at bounding box center [242, 175] width 7 height 0
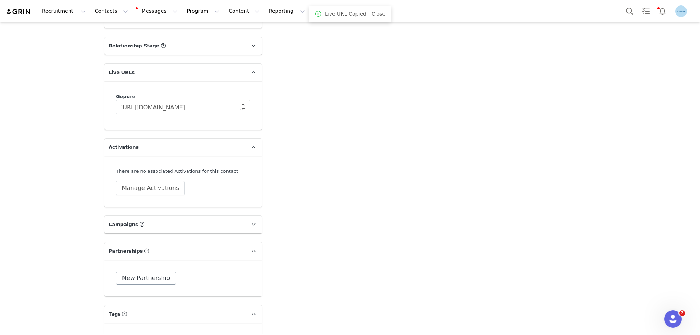
scroll to position [1093, 0]
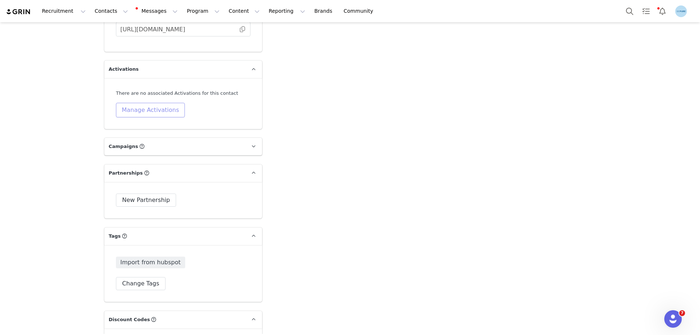
click at [150, 106] on button "Manage Activations" at bounding box center [150, 110] width 69 height 15
click at [139, 138] on div "Select Activation" at bounding box center [127, 138] width 71 height 11
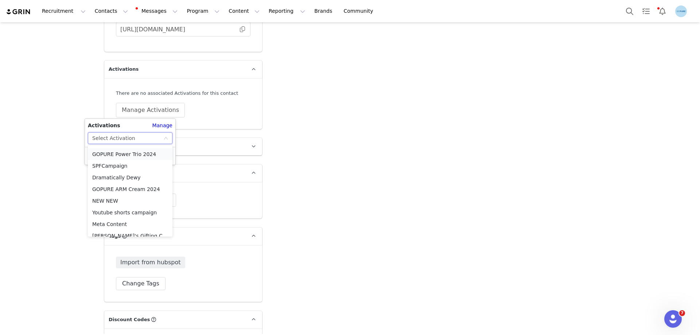
scroll to position [297, 0]
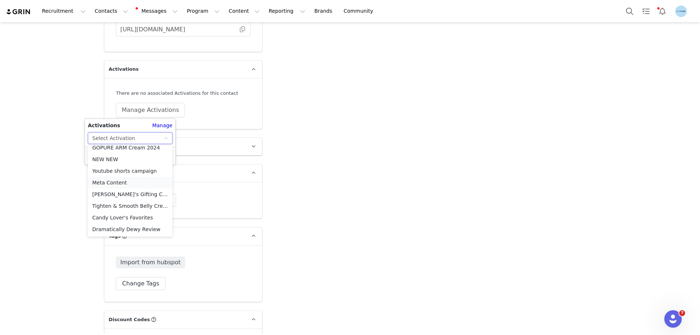
click at [110, 180] on li "Meta Content" at bounding box center [130, 183] width 85 height 12
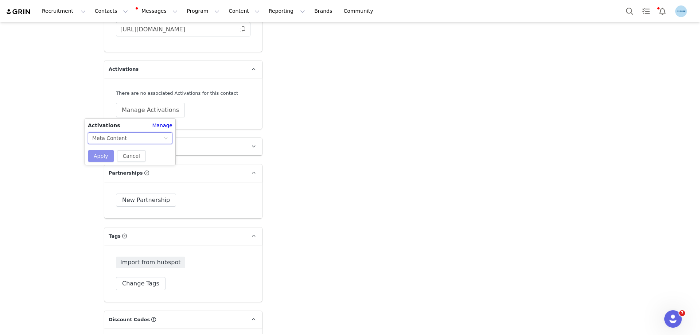
click at [107, 156] on button "Apply" at bounding box center [101, 156] width 26 height 12
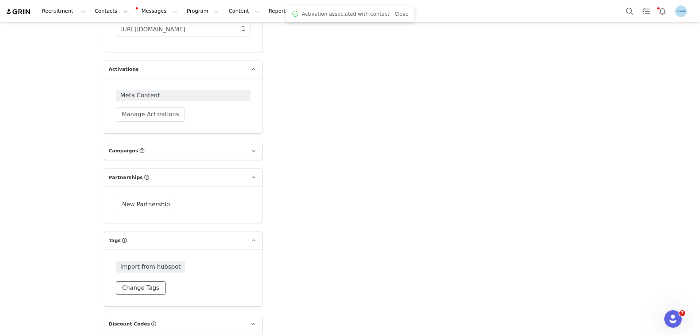
click at [136, 288] on button "Change Tags" at bounding box center [141, 287] width 50 height 13
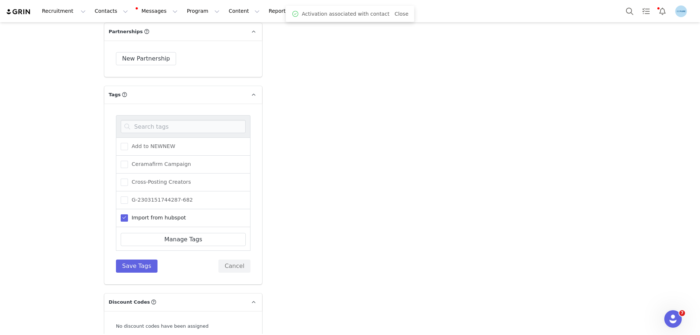
scroll to position [73, 0]
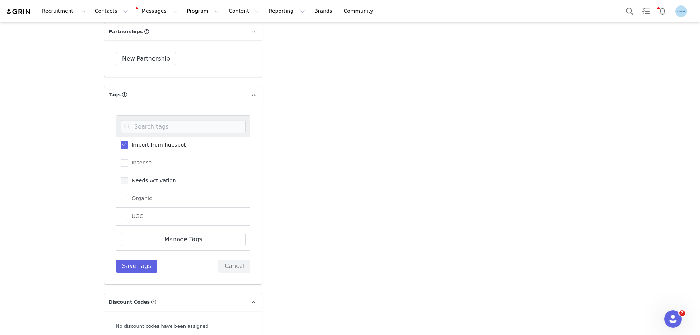
click at [148, 182] on span "Needs Activation" at bounding box center [152, 180] width 48 height 7
click at [128, 177] on input "Needs Activation" at bounding box center [128, 177] width 0 height 0
click at [134, 266] on button "Save Tags" at bounding box center [137, 265] width 42 height 13
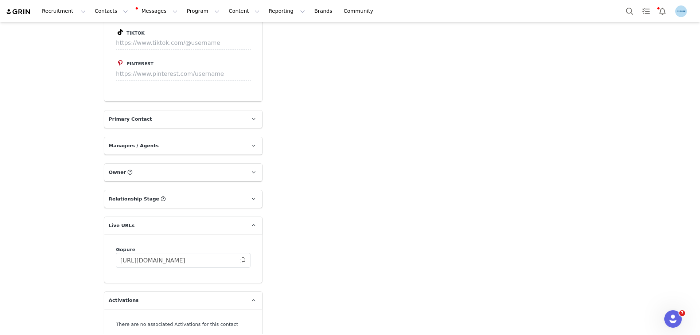
scroll to position [911, 0]
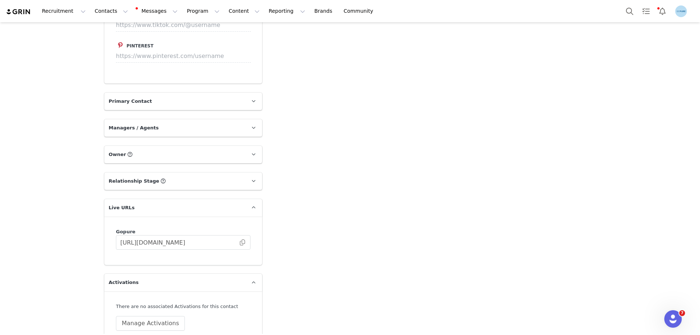
drag, startPoint x: 240, startPoint y: 233, endPoint x: 245, endPoint y: 246, distance: 13.3
click at [240, 242] on span at bounding box center [242, 242] width 7 height 0
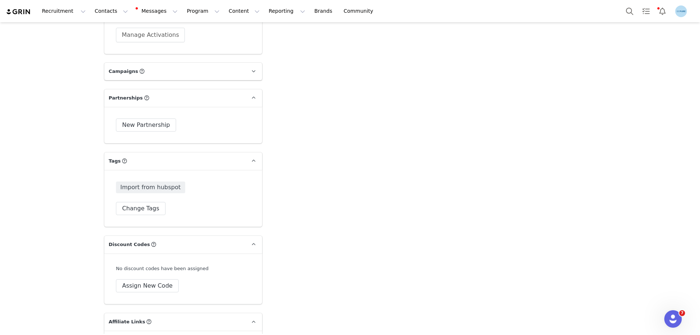
scroll to position [1160, 0]
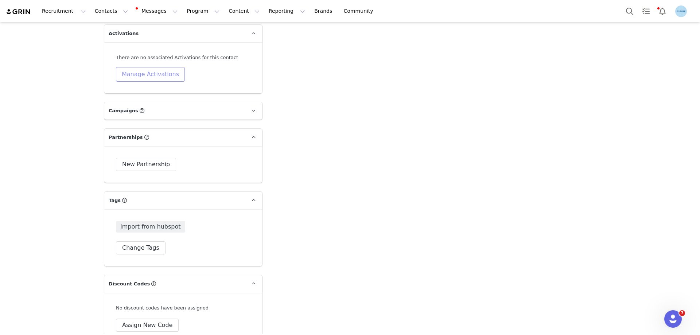
click at [150, 67] on button "Manage Activations" at bounding box center [150, 74] width 69 height 15
click at [152, 95] on div "Select Activation" at bounding box center [127, 93] width 71 height 11
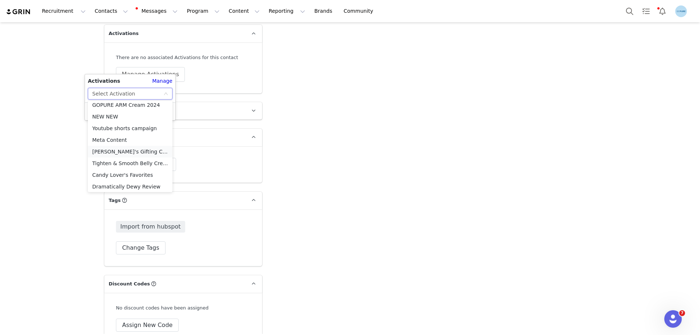
scroll to position [297, 0]
click at [110, 137] on li "Meta Content" at bounding box center [130, 138] width 85 height 12
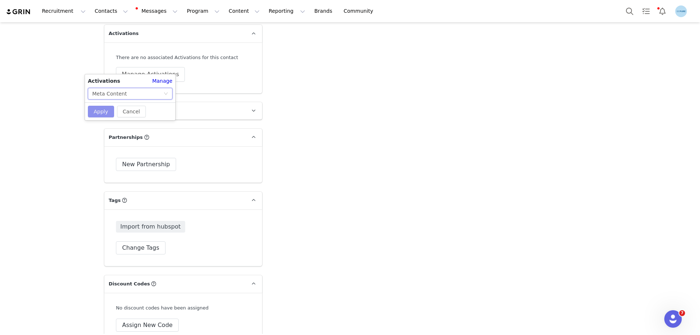
click at [103, 111] on button "Apply" at bounding box center [101, 112] width 26 height 12
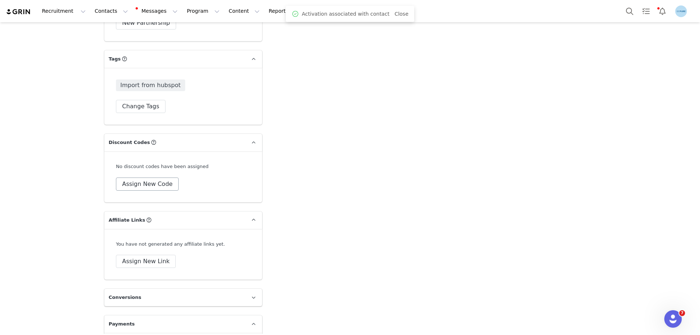
scroll to position [1309, 0]
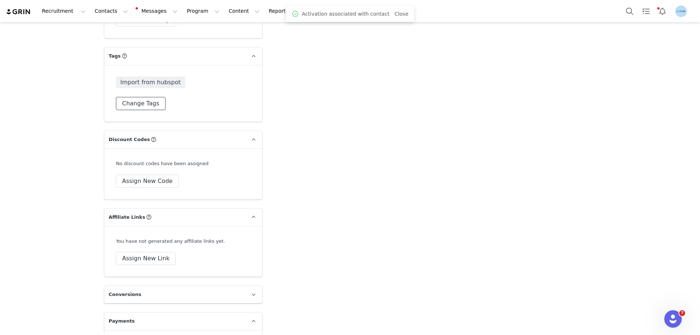
click at [144, 97] on button "Change Tags" at bounding box center [141, 103] width 50 height 13
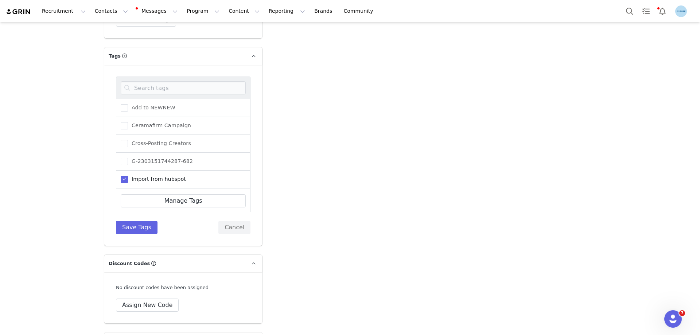
scroll to position [73, 0]
click at [146, 138] on span "Needs Activation" at bounding box center [152, 141] width 48 height 7
click at [128, 138] on input "Needs Activation" at bounding box center [128, 138] width 0 height 0
click at [135, 221] on button "Save Tags" at bounding box center [137, 227] width 42 height 13
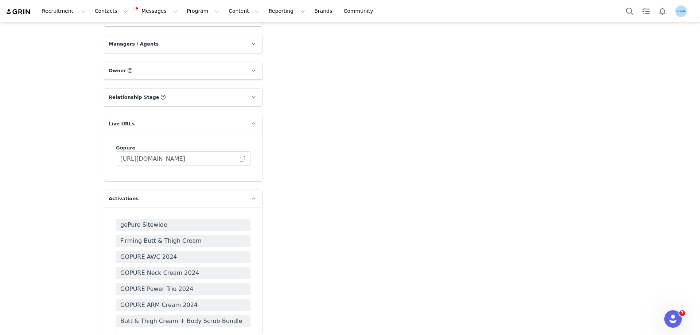
scroll to position [984, 0]
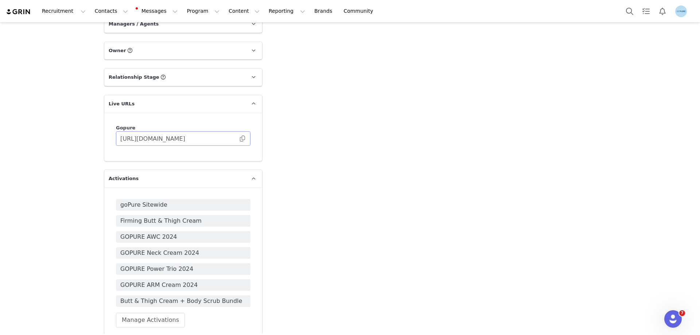
click at [241, 138] on span at bounding box center [242, 138] width 7 height 0
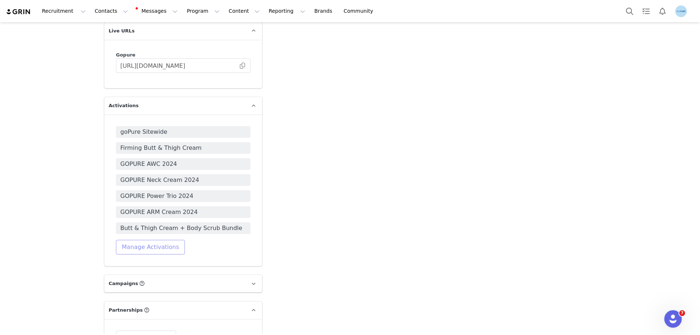
click at [142, 249] on button "Manage Activations" at bounding box center [150, 247] width 69 height 15
click at [131, 275] on div "Select Activation" at bounding box center [127, 275] width 71 height 11
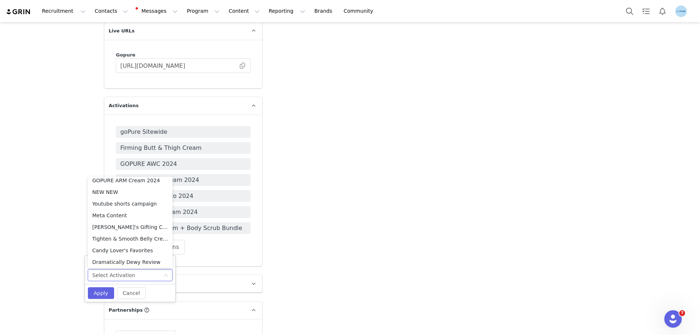
scroll to position [297, 0]
click at [117, 212] on li "Meta Content" at bounding box center [130, 214] width 85 height 12
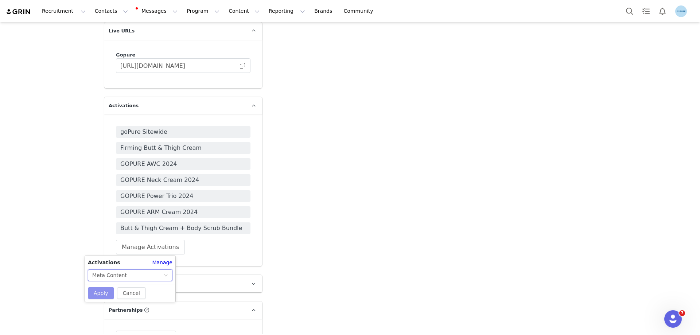
click at [101, 293] on button "Apply" at bounding box center [101, 293] width 26 height 12
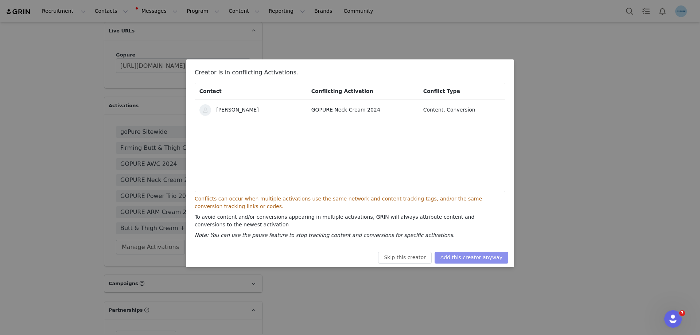
click at [464, 258] on button "Add this creator anyway" at bounding box center [471, 258] width 74 height 12
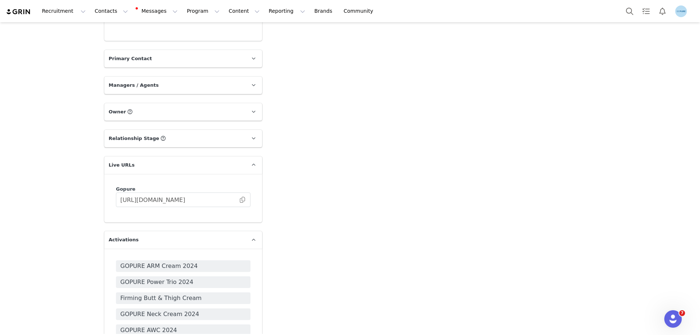
scroll to position [984, 0]
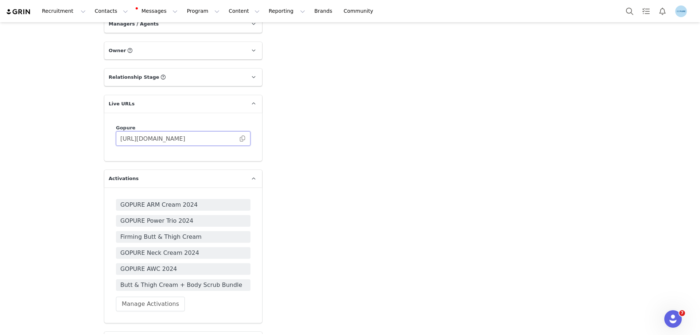
click at [239, 142] on input "[URL][DOMAIN_NAME]" at bounding box center [183, 138] width 134 height 15
click at [239, 138] on span at bounding box center [242, 138] width 7 height 0
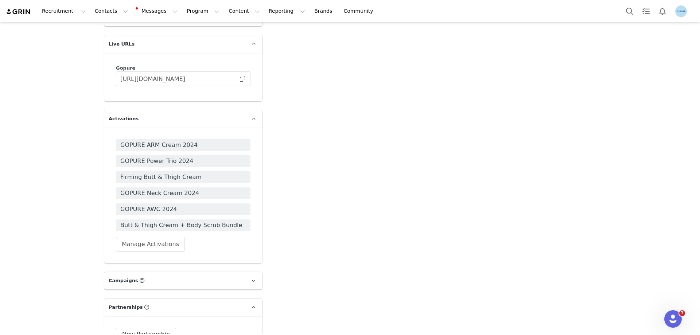
scroll to position [1093, 0]
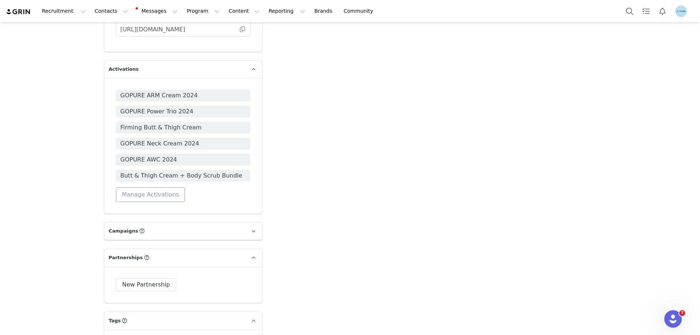
click at [165, 198] on button "Manage Activations" at bounding box center [150, 194] width 69 height 15
click at [145, 226] on div "Select Activation" at bounding box center [127, 222] width 71 height 11
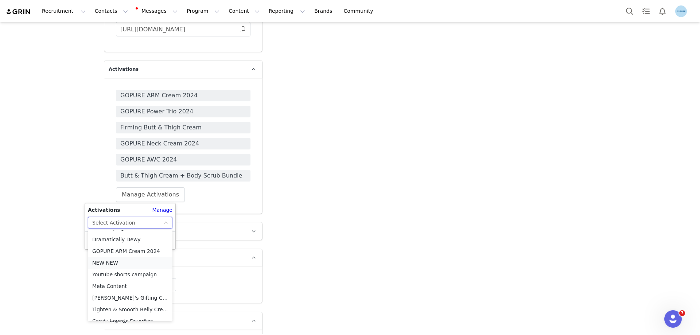
scroll to position [297, 0]
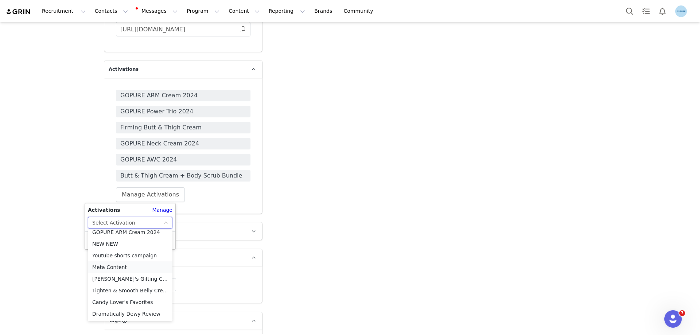
click at [108, 267] on li "Meta Content" at bounding box center [130, 267] width 85 height 12
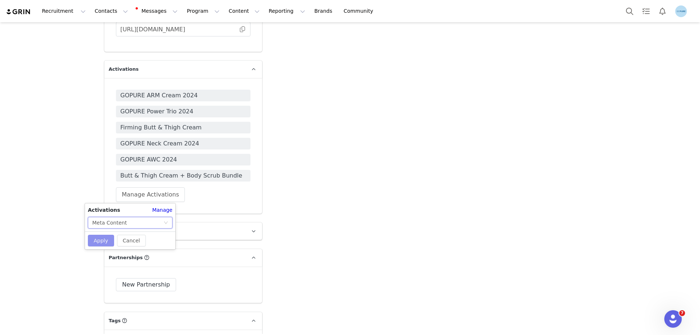
click at [105, 241] on button "Apply" at bounding box center [101, 241] width 26 height 12
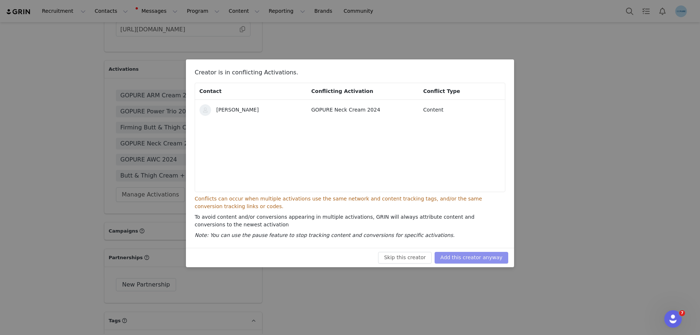
click at [454, 257] on button "Add this creator anyway" at bounding box center [471, 258] width 74 height 12
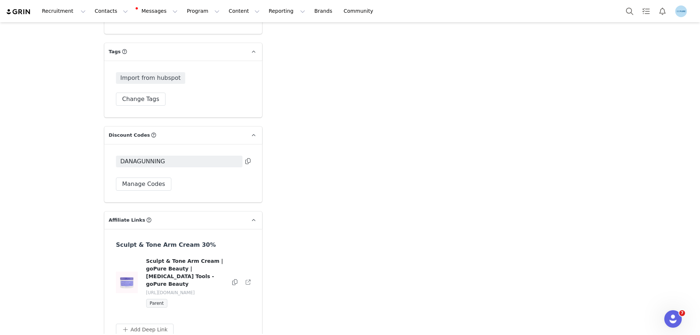
scroll to position [1338, 0]
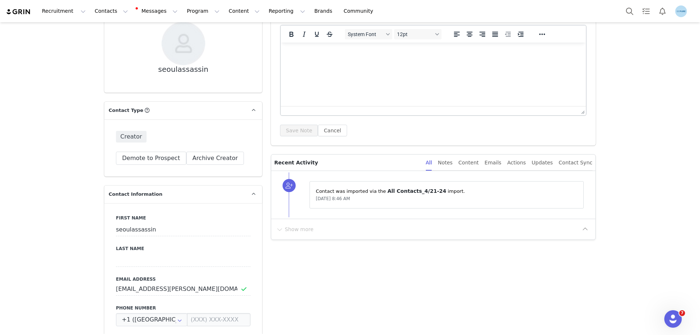
scroll to position [146, 0]
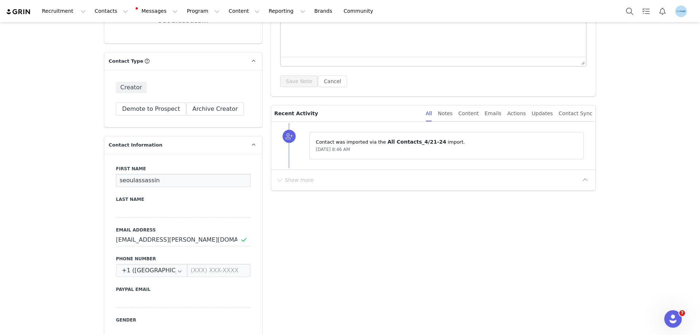
click at [125, 183] on input "seoulassassin" at bounding box center [183, 180] width 134 height 13
paste input "Krystal Klubeck"
click at [147, 182] on input "Krystal Klubeck" at bounding box center [183, 180] width 134 height 13
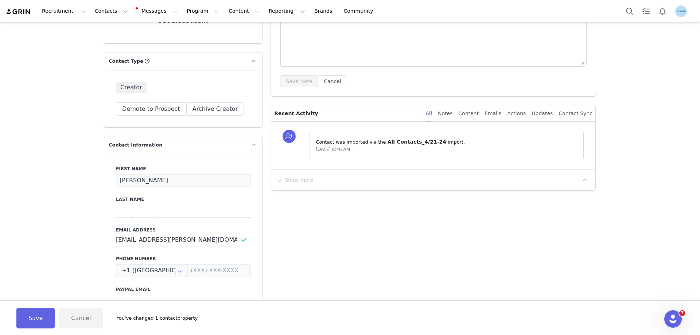
type input "Krystal"
click at [126, 212] on input at bounding box center [183, 210] width 134 height 13
paste input "Klubeck"
type input "Klubeck"
drag, startPoint x: 39, startPoint y: 318, endPoint x: 164, endPoint y: 250, distance: 142.0
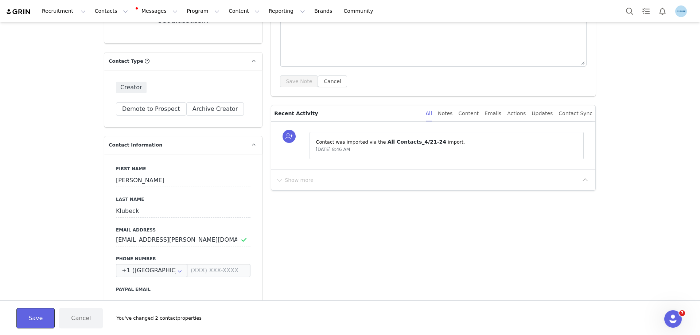
click at [39, 317] on button "Save" at bounding box center [35, 318] width 38 height 20
type input "Krystal"
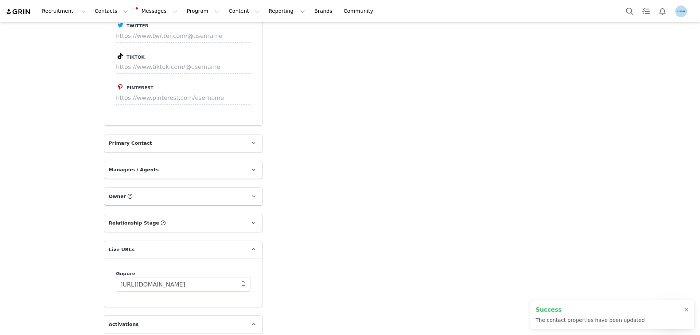
scroll to position [984, 0]
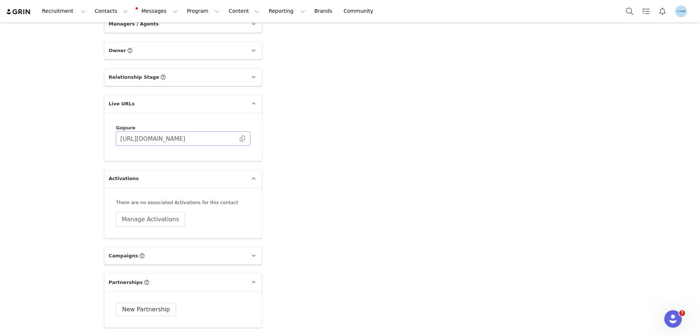
click at [240, 138] on span at bounding box center [242, 138] width 7 height 0
click at [169, 215] on button "Manage Activations" at bounding box center [150, 219] width 69 height 15
click at [151, 247] on div "Select Activation" at bounding box center [127, 247] width 71 height 11
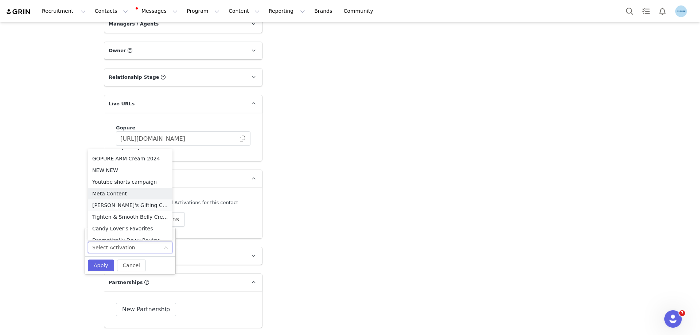
scroll to position [297, 0]
click at [117, 185] on li "Meta Content" at bounding box center [130, 186] width 85 height 12
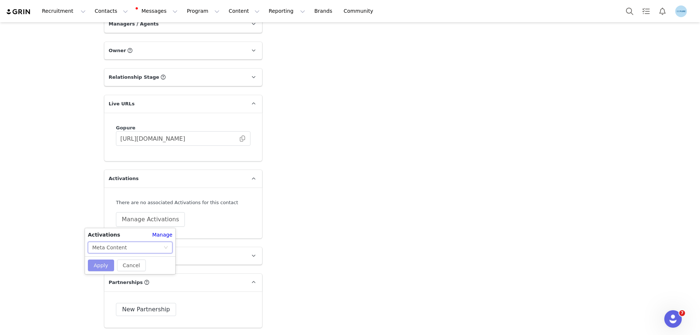
click at [103, 266] on button "Apply" at bounding box center [101, 265] width 26 height 12
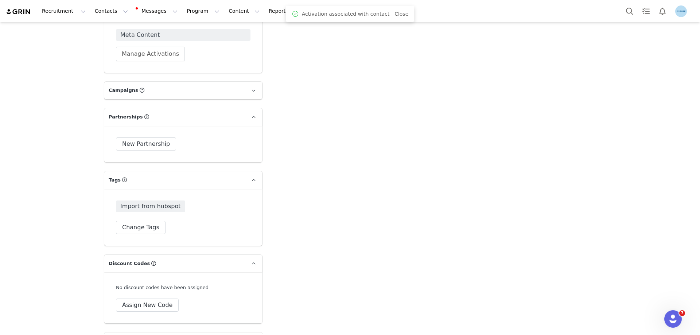
scroll to position [1275, 0]
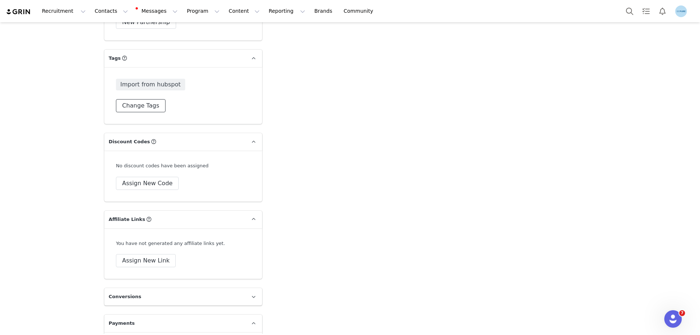
click at [144, 110] on button "Change Tags" at bounding box center [141, 105] width 50 height 13
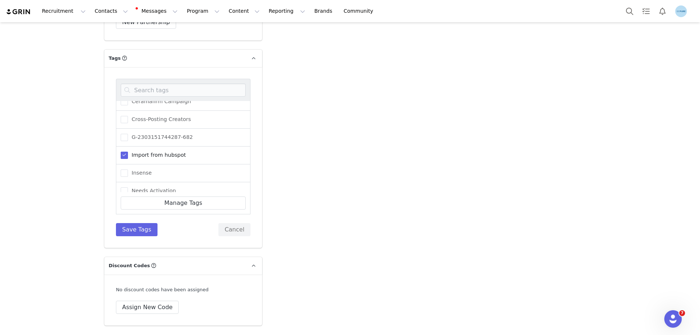
scroll to position [36, 0]
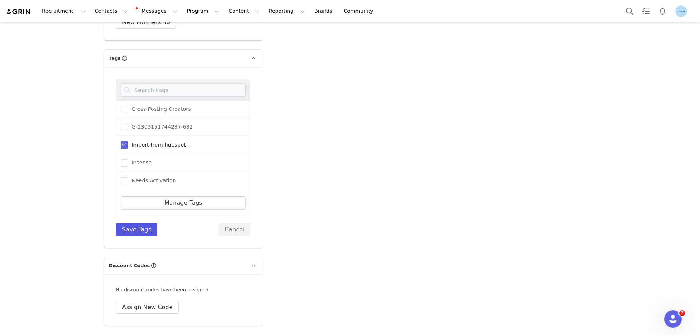
drag, startPoint x: 145, startPoint y: 180, endPoint x: 134, endPoint y: 224, distance: 46.1
click at [144, 181] on span "Needs Activation" at bounding box center [152, 180] width 48 height 7
click at [128, 177] on input "Needs Activation" at bounding box center [128, 177] width 0 height 0
drag, startPoint x: 134, startPoint y: 227, endPoint x: 151, endPoint y: 228, distance: 17.2
click at [134, 227] on button "Save Tags" at bounding box center [137, 229] width 42 height 13
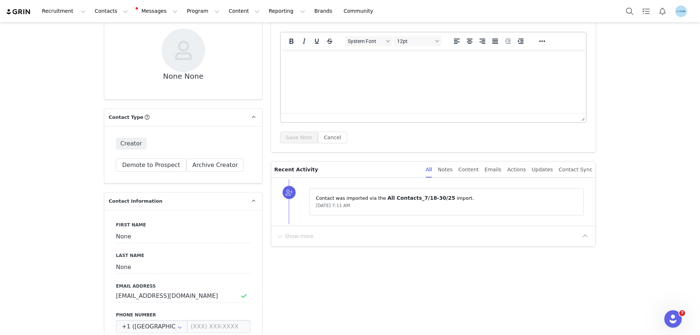
scroll to position [109, 0]
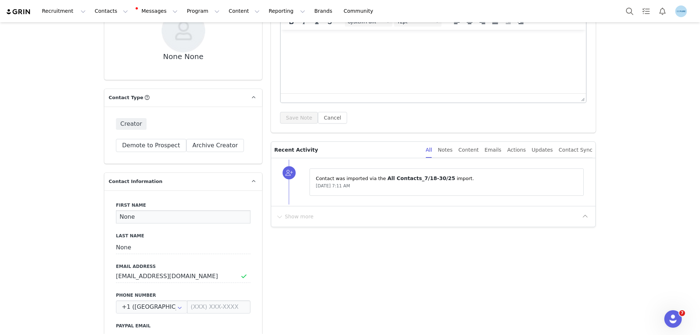
click at [123, 222] on input "None" at bounding box center [183, 216] width 134 height 13
paste input "Ashley Kelly"
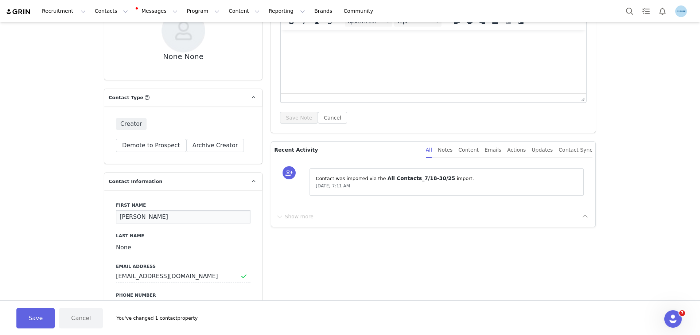
click at [135, 217] on input "Ashley Kelly" at bounding box center [183, 216] width 134 height 13
type input "Ashley"
click at [118, 248] on input "None" at bounding box center [183, 247] width 134 height 13
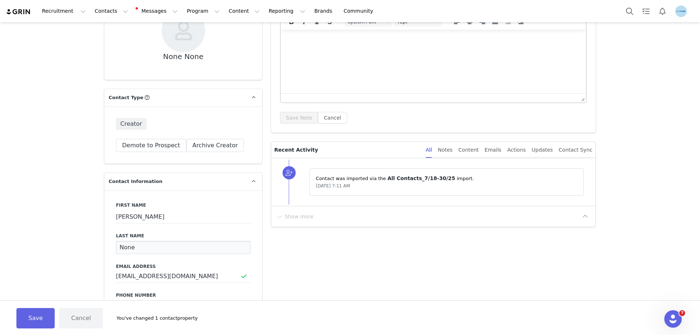
paste input "Kelly"
type input "Kelly"
click at [34, 318] on button "Save" at bounding box center [35, 318] width 38 height 20
type input "Ashley"
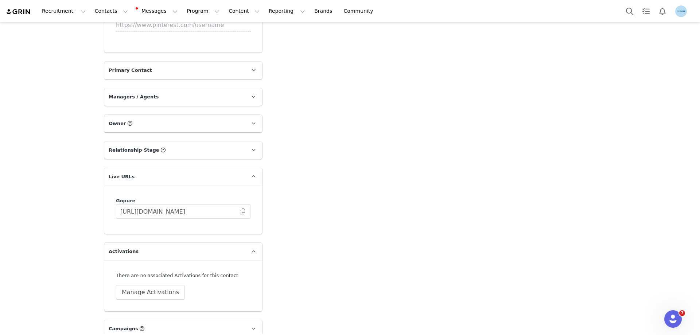
scroll to position [1020, 0]
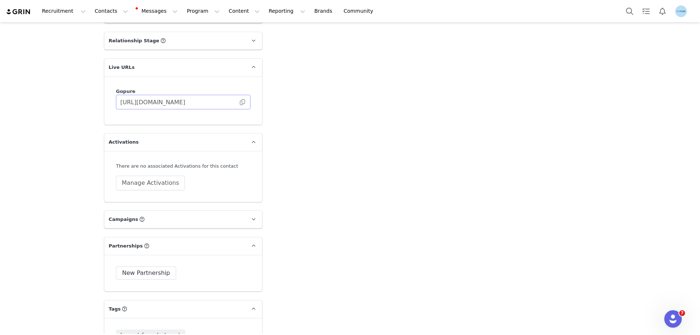
click at [240, 102] on span at bounding box center [242, 102] width 7 height 0
click at [160, 182] on button "Manage Activations" at bounding box center [150, 183] width 69 height 15
click at [140, 214] on div "Select Activation" at bounding box center [127, 211] width 71 height 11
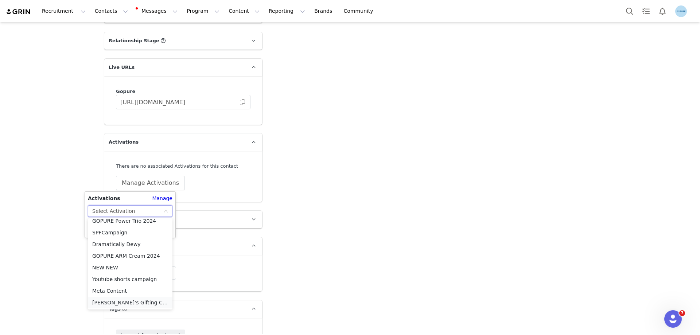
scroll to position [292, 0]
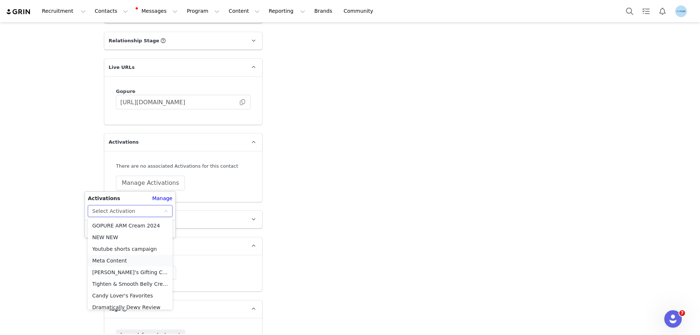
click at [113, 260] on li "Meta Content" at bounding box center [130, 261] width 85 height 12
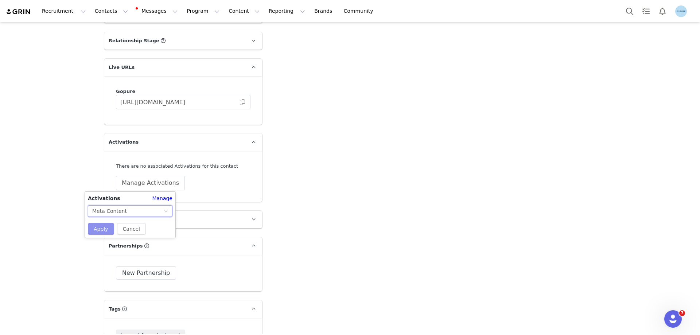
click at [105, 229] on button "Apply" at bounding box center [101, 229] width 26 height 12
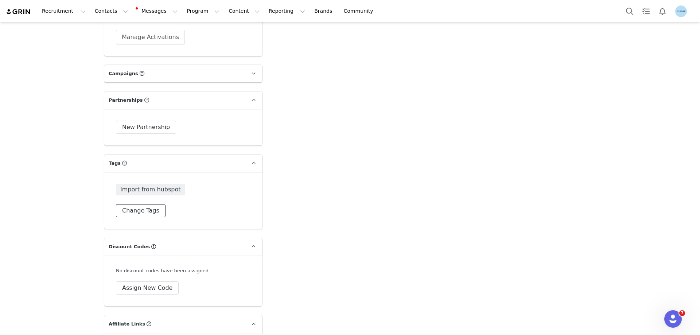
click at [146, 216] on button "Change Tags" at bounding box center [141, 210] width 50 height 13
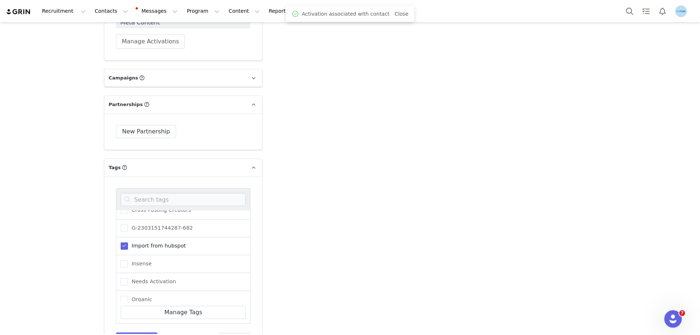
scroll to position [73, 0]
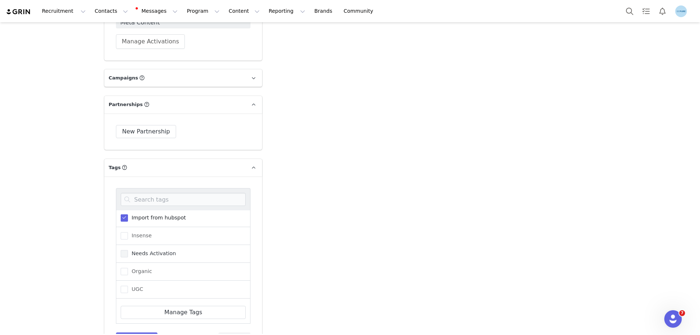
click at [139, 255] on span "Needs Activation" at bounding box center [152, 253] width 48 height 7
click at [128, 250] on input "Needs Activation" at bounding box center [128, 250] width 0 height 0
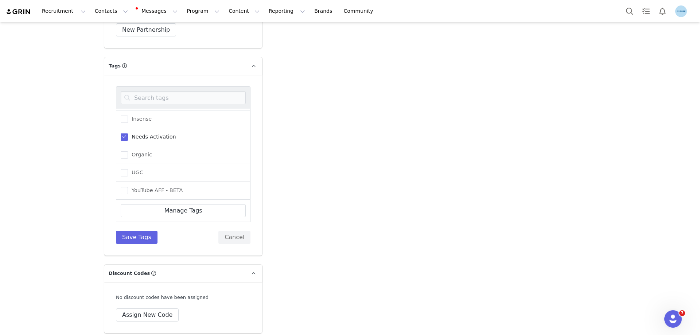
scroll to position [1275, 0]
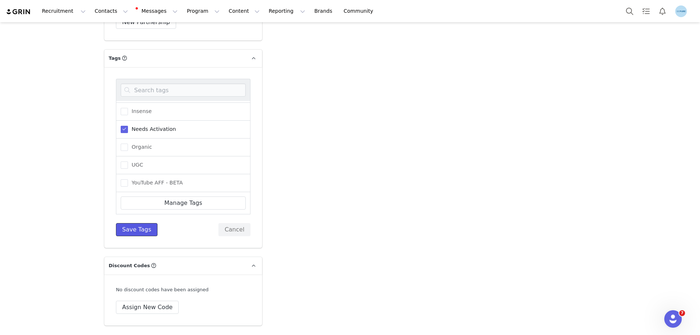
click at [137, 230] on button "Save Tags" at bounding box center [137, 229] width 42 height 13
